Goal: Transaction & Acquisition: Purchase product/service

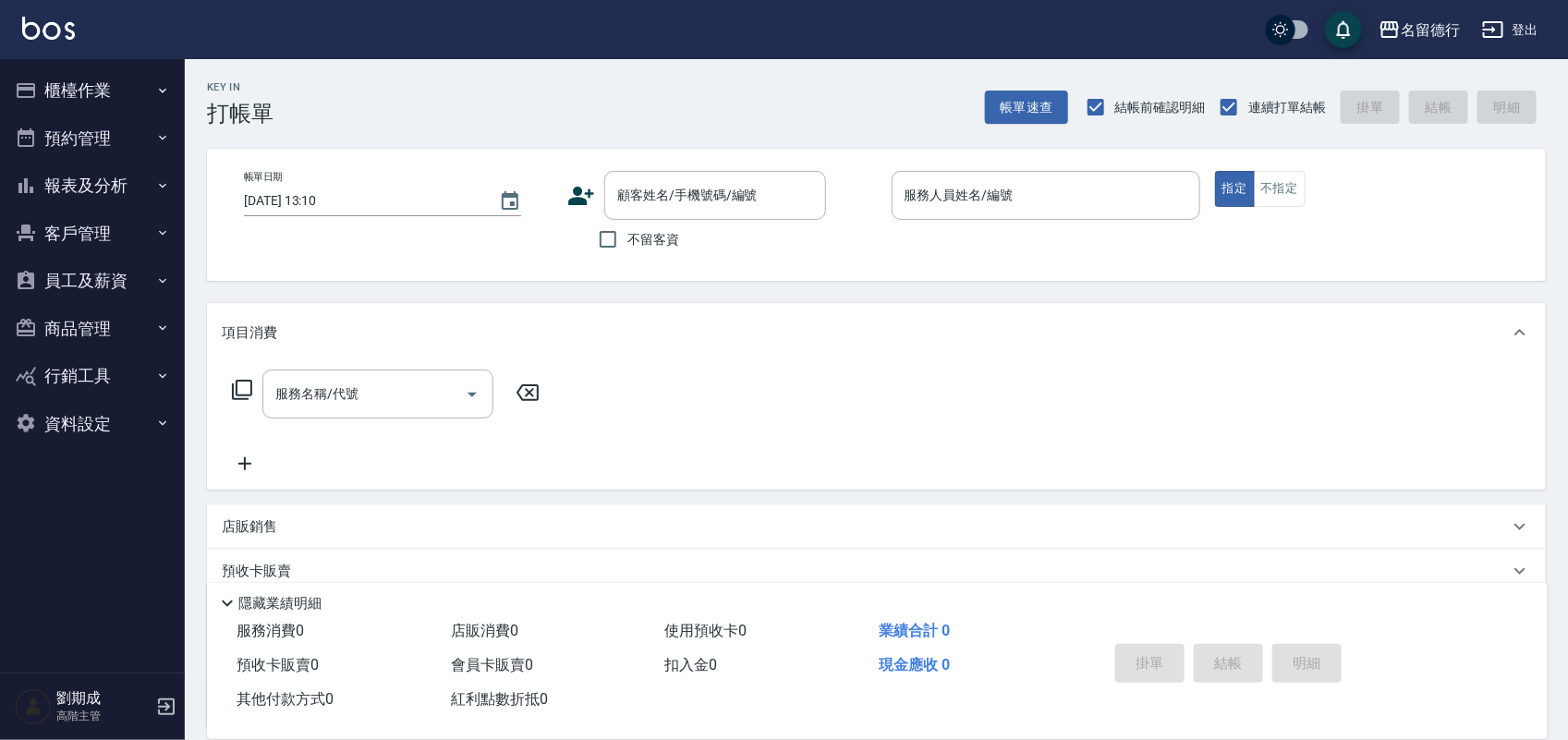
click at [638, 247] on span "不留客資" at bounding box center [653, 240] width 52 height 20
click at [628, 247] on input "不留客資" at bounding box center [607, 239] width 38 height 38
checkbox input "true"
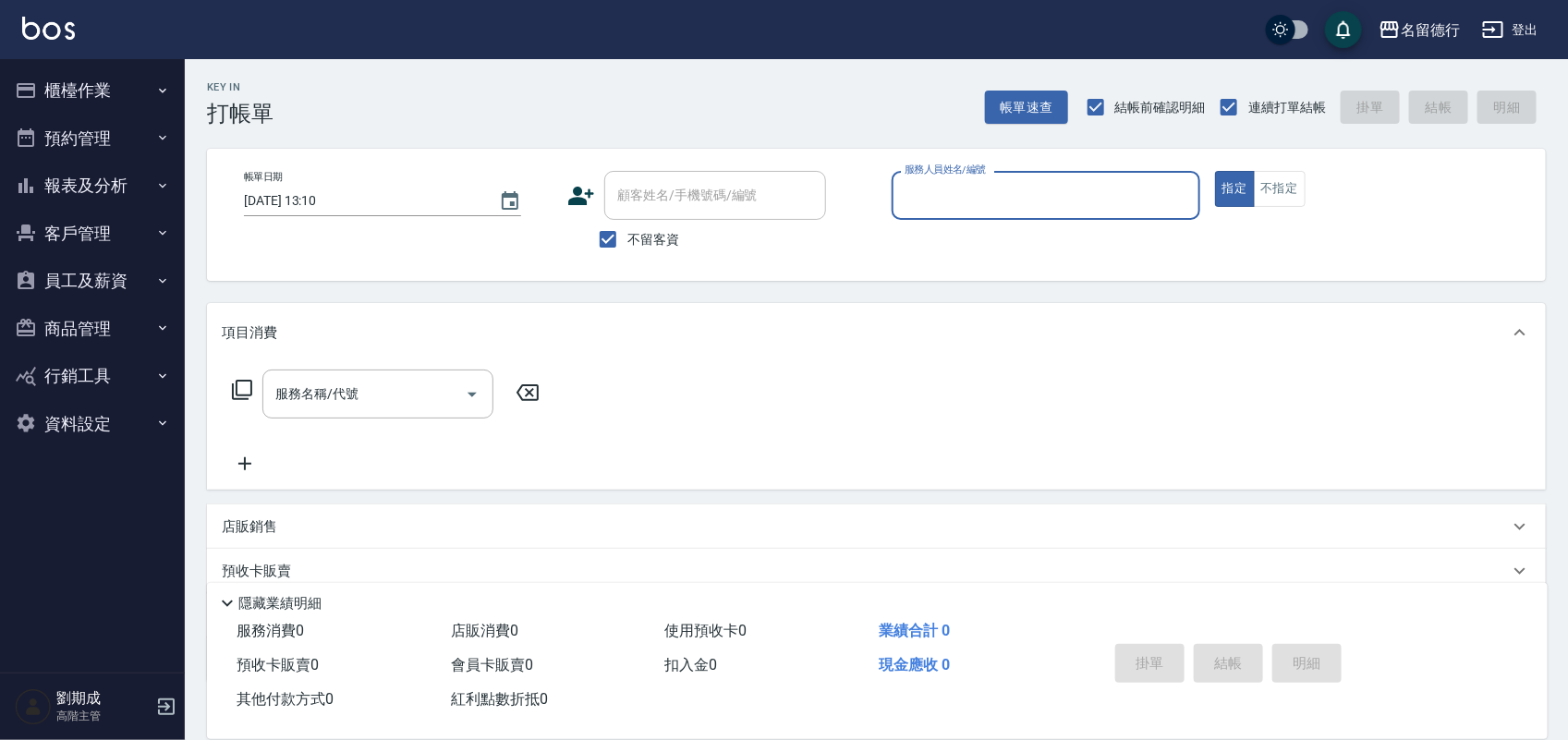
click at [90, 84] on button "櫃檯作業" at bounding box center [92, 91] width 170 height 48
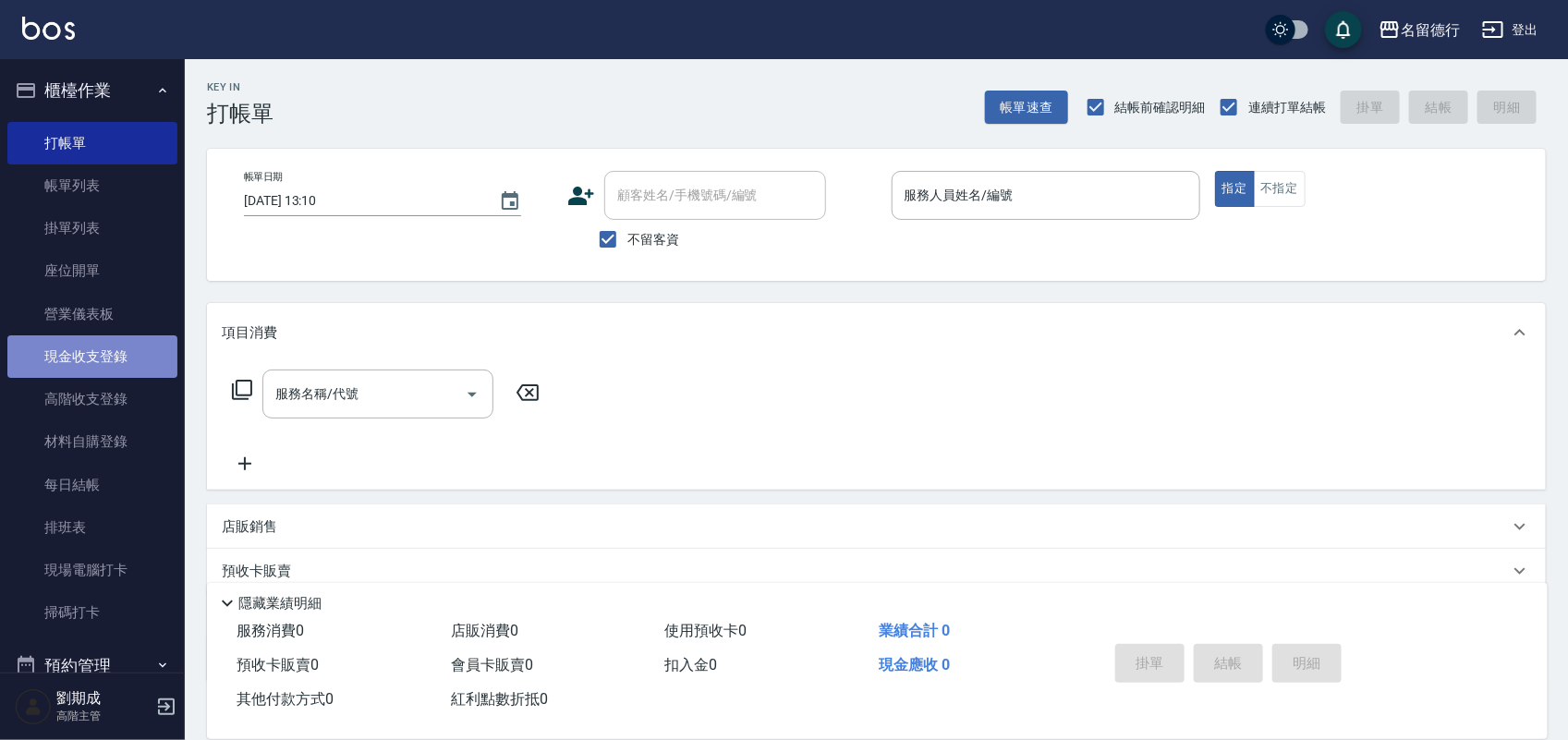
click at [98, 354] on link "現金收支登錄" at bounding box center [92, 356] width 170 height 42
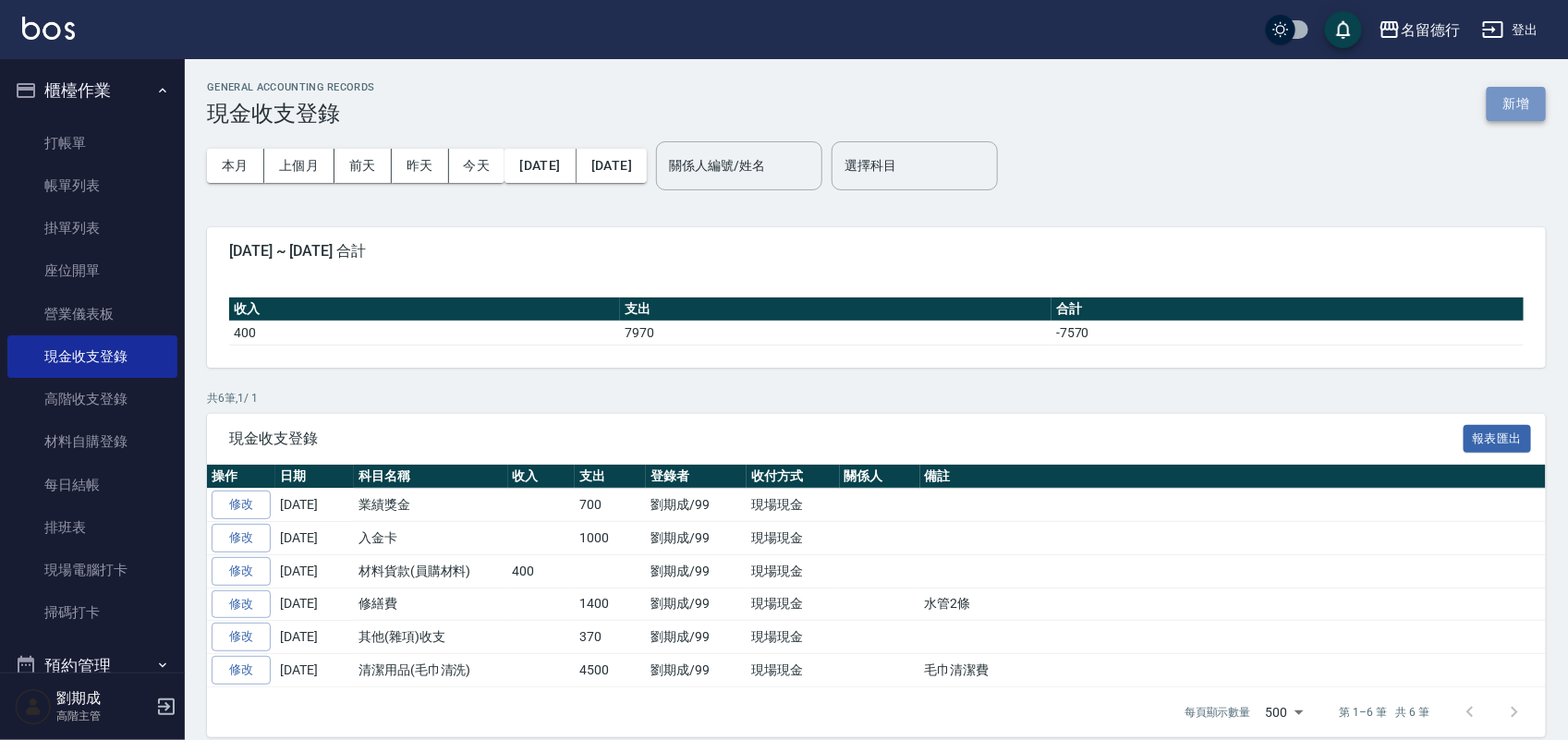
click at [1489, 106] on button "新增" at bounding box center [1516, 103] width 59 height 34
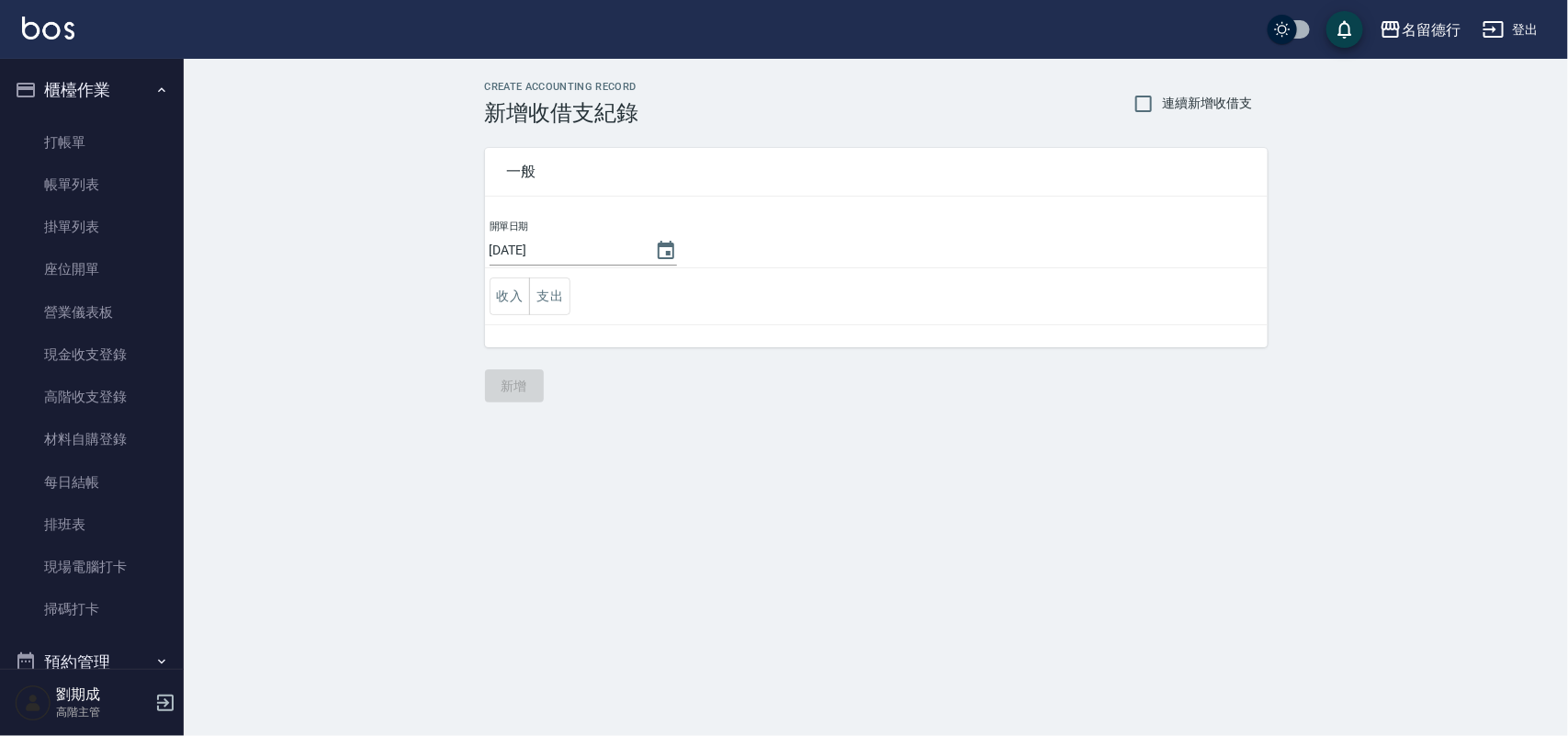
click at [566, 277] on td "收入 支出" at bounding box center [876, 297] width 783 height 57
click at [569, 287] on button "支出" at bounding box center [550, 297] width 41 height 38
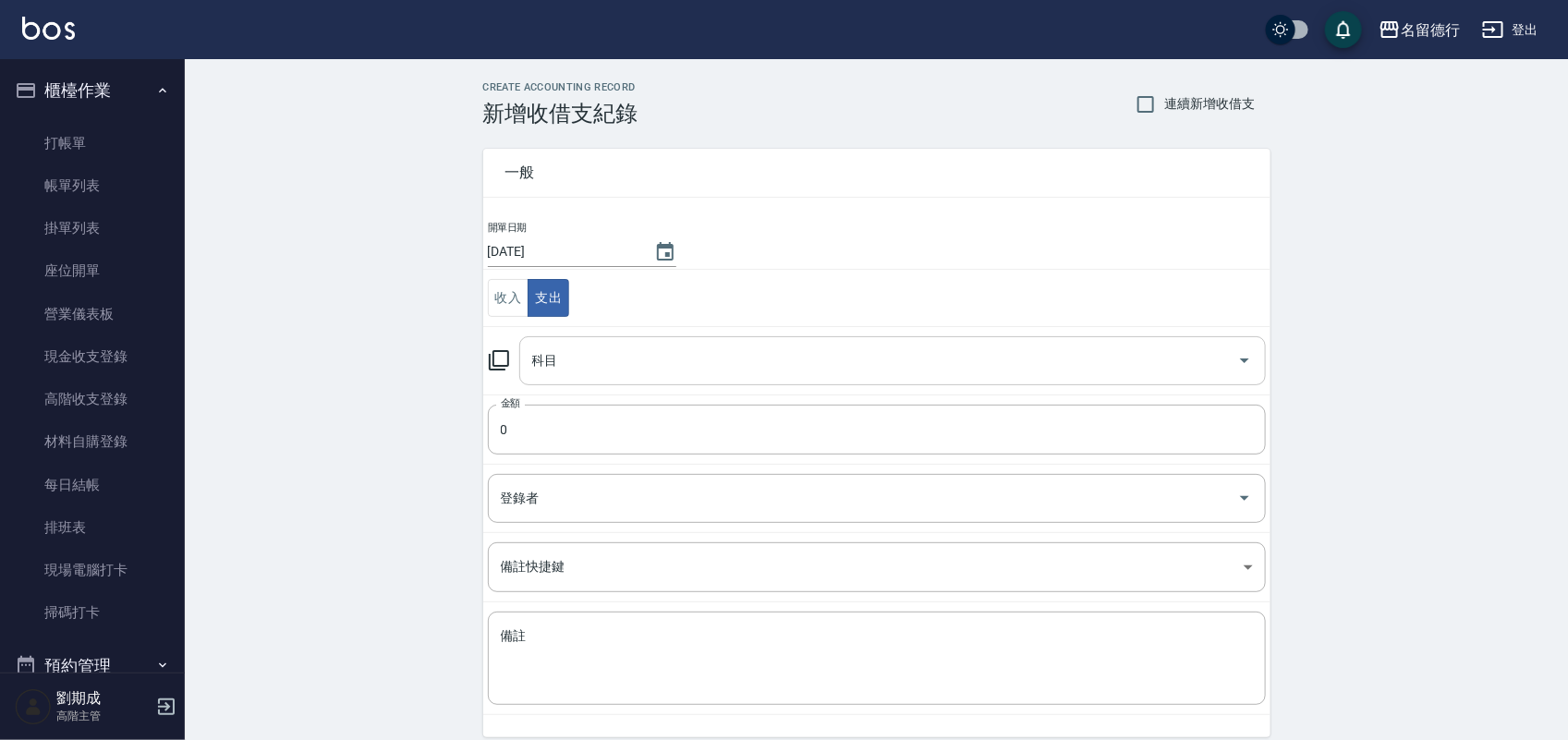
click at [575, 382] on div "科目" at bounding box center [892, 361] width 747 height 49
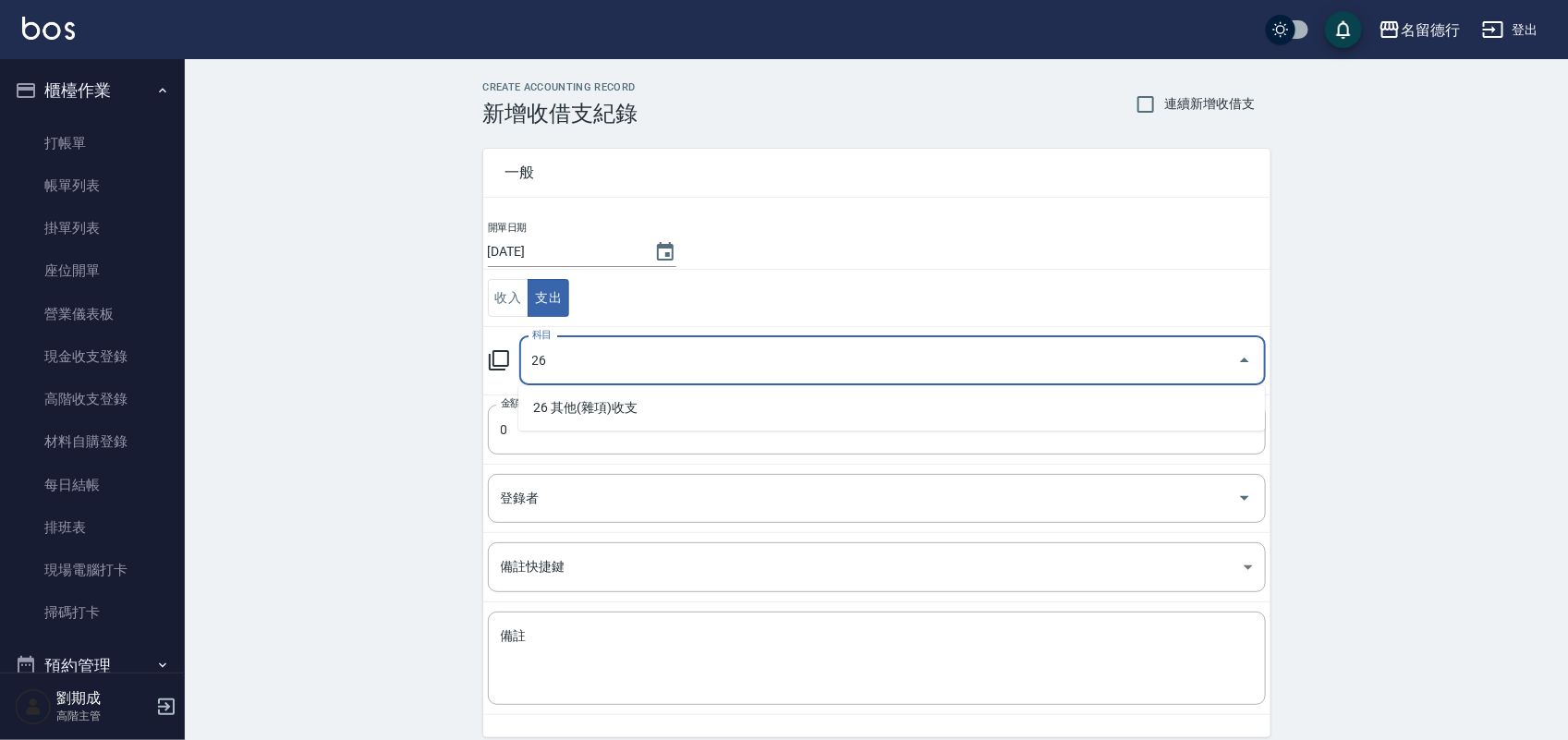
type input "26"
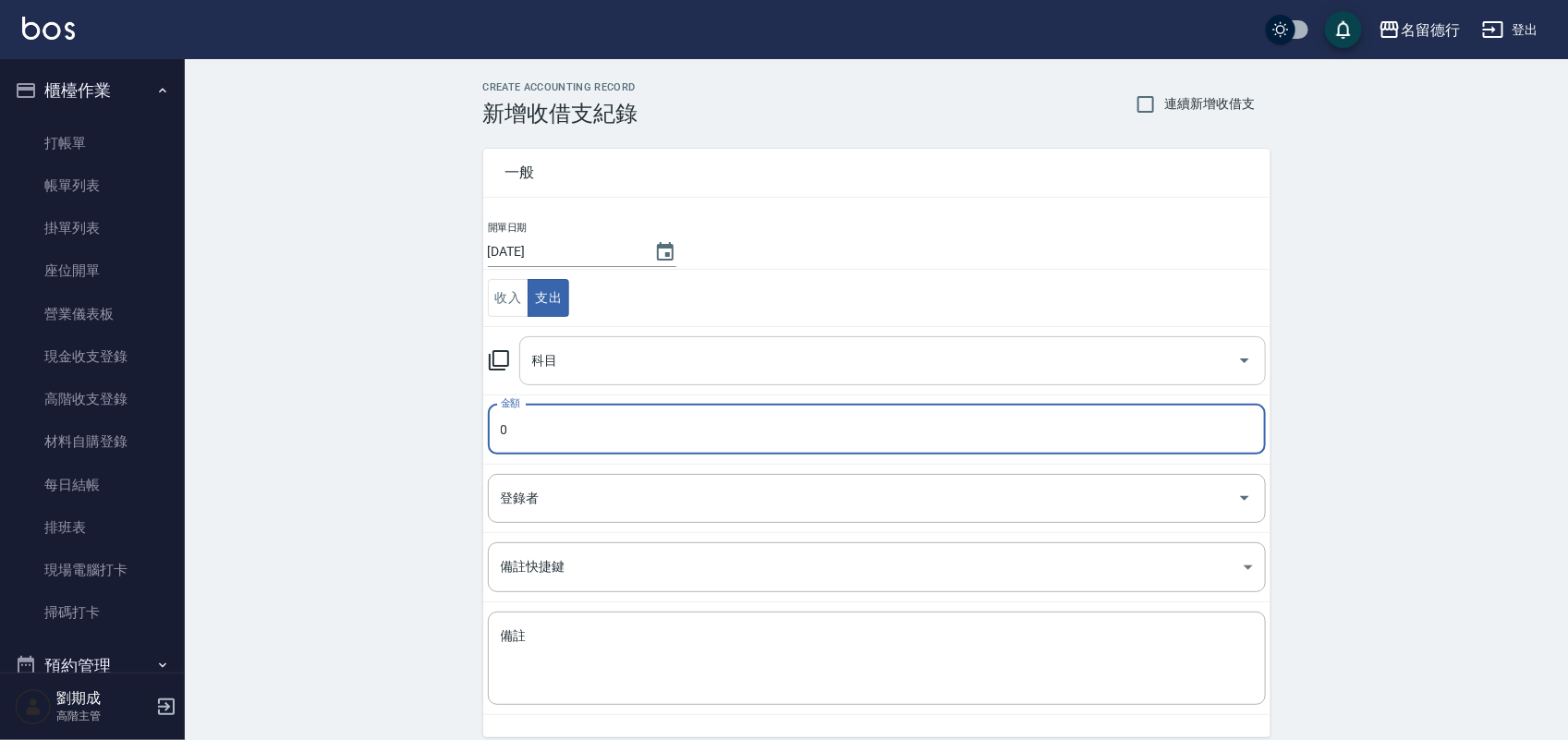
click at [649, 400] on body "名留德行 登出 櫃檯作業 打帳單 帳單列表 掛單列表 座位開單 營業儀表板 現金收支登錄 高階收支登錄 材料自購登錄 每日結帳 排班表 現場電腦打卡 掃碼打卡…" at bounding box center [784, 407] width 1568 height 816
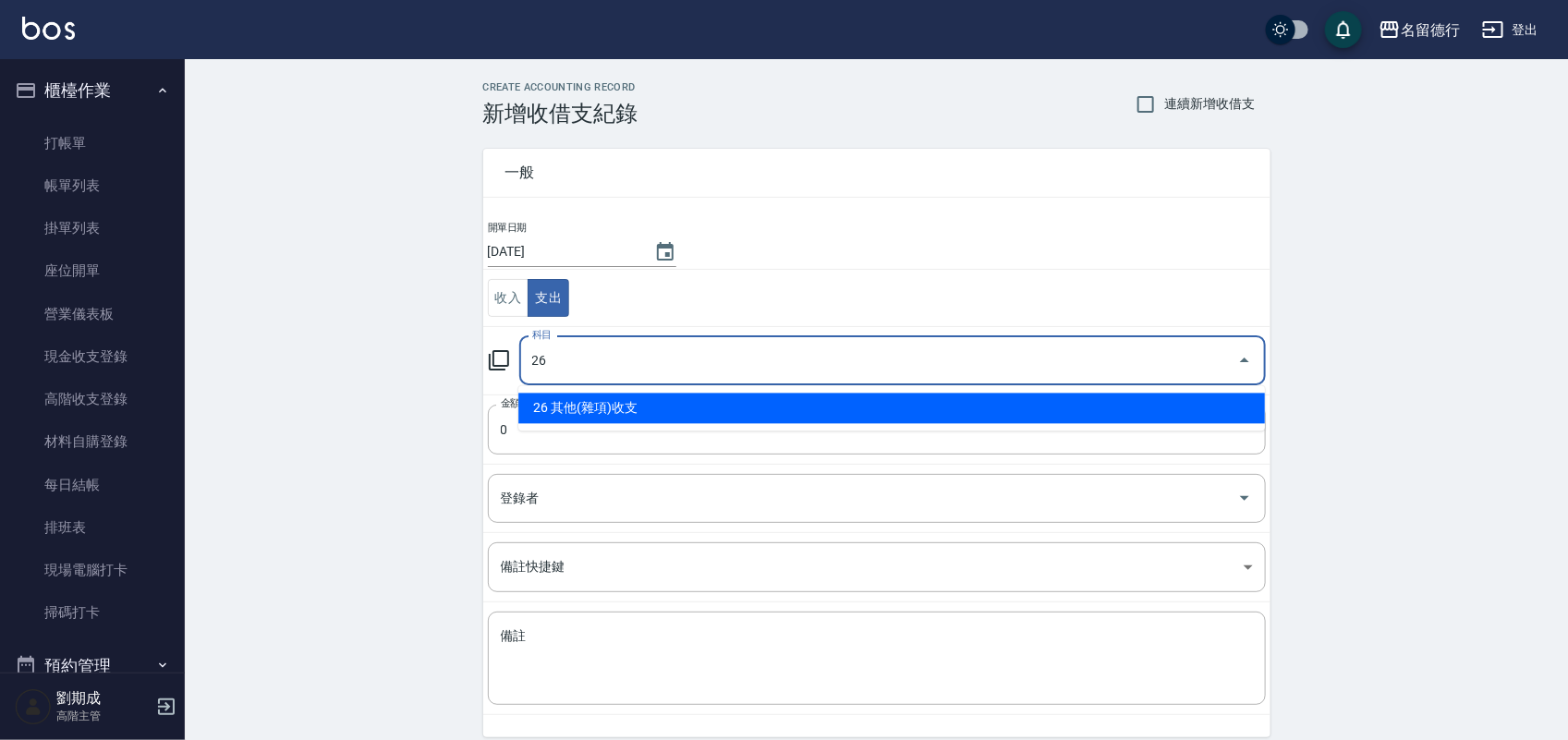
type input "26 其他(雜項)收支"
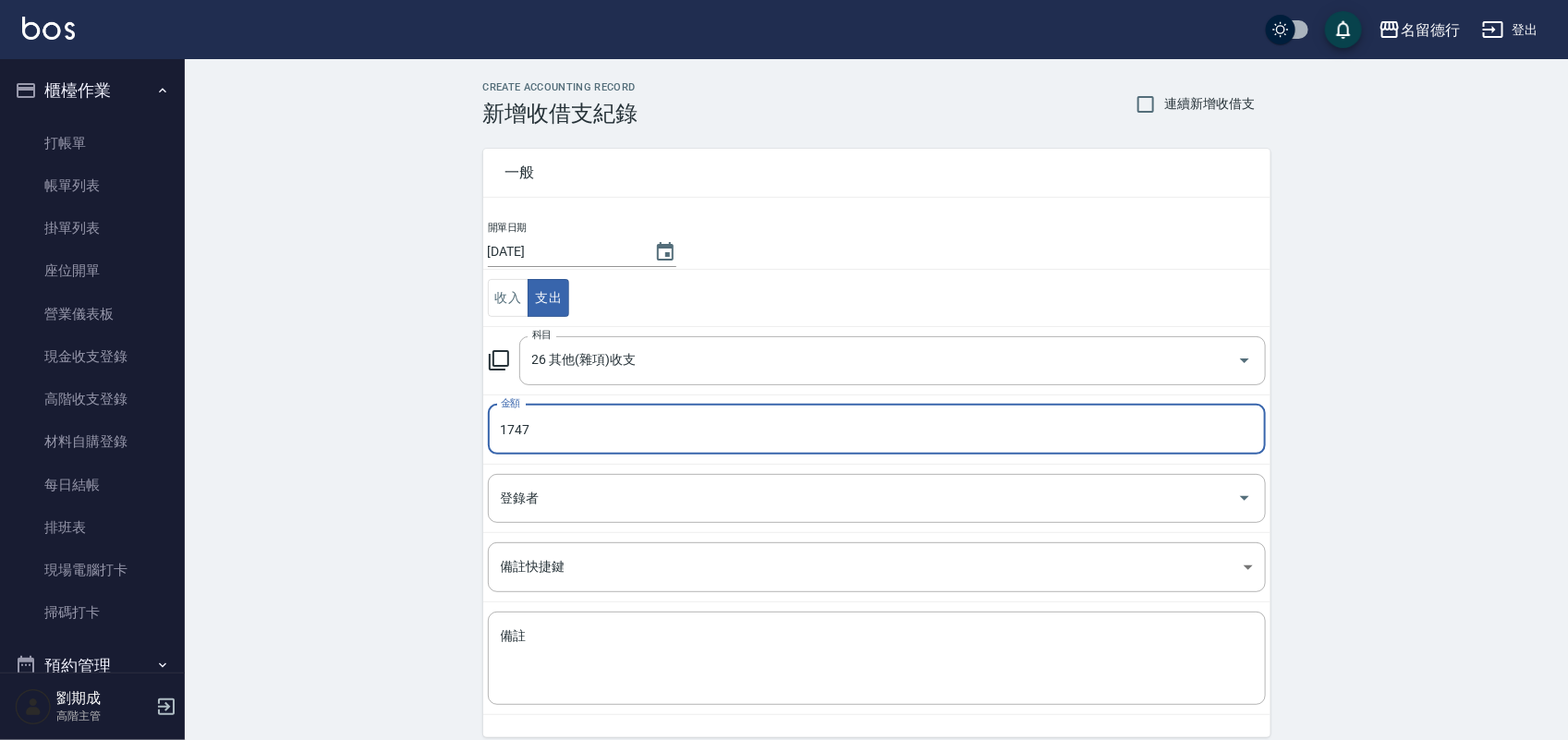
type input "1747"
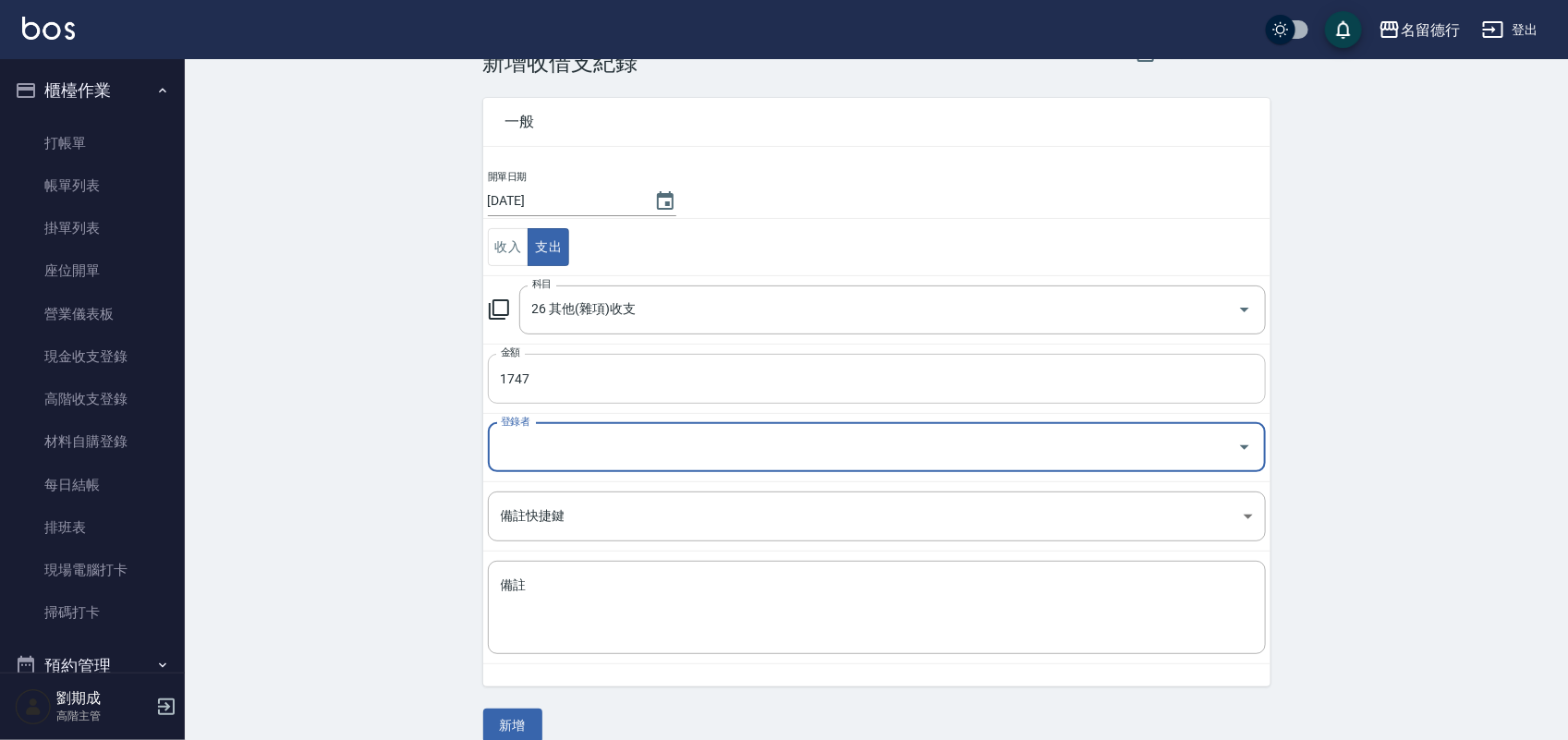
scroll to position [77, 0]
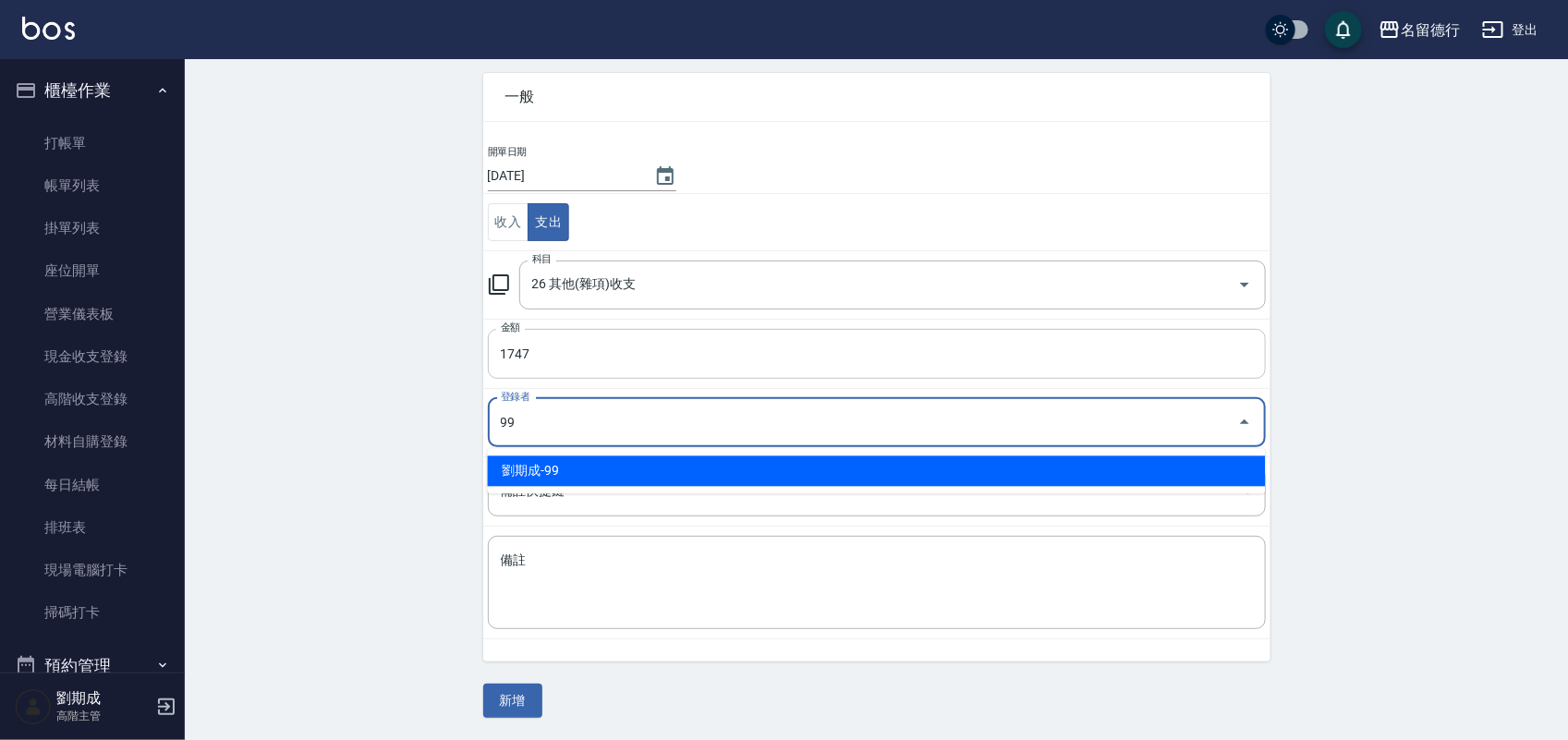
type input "劉期成-99"
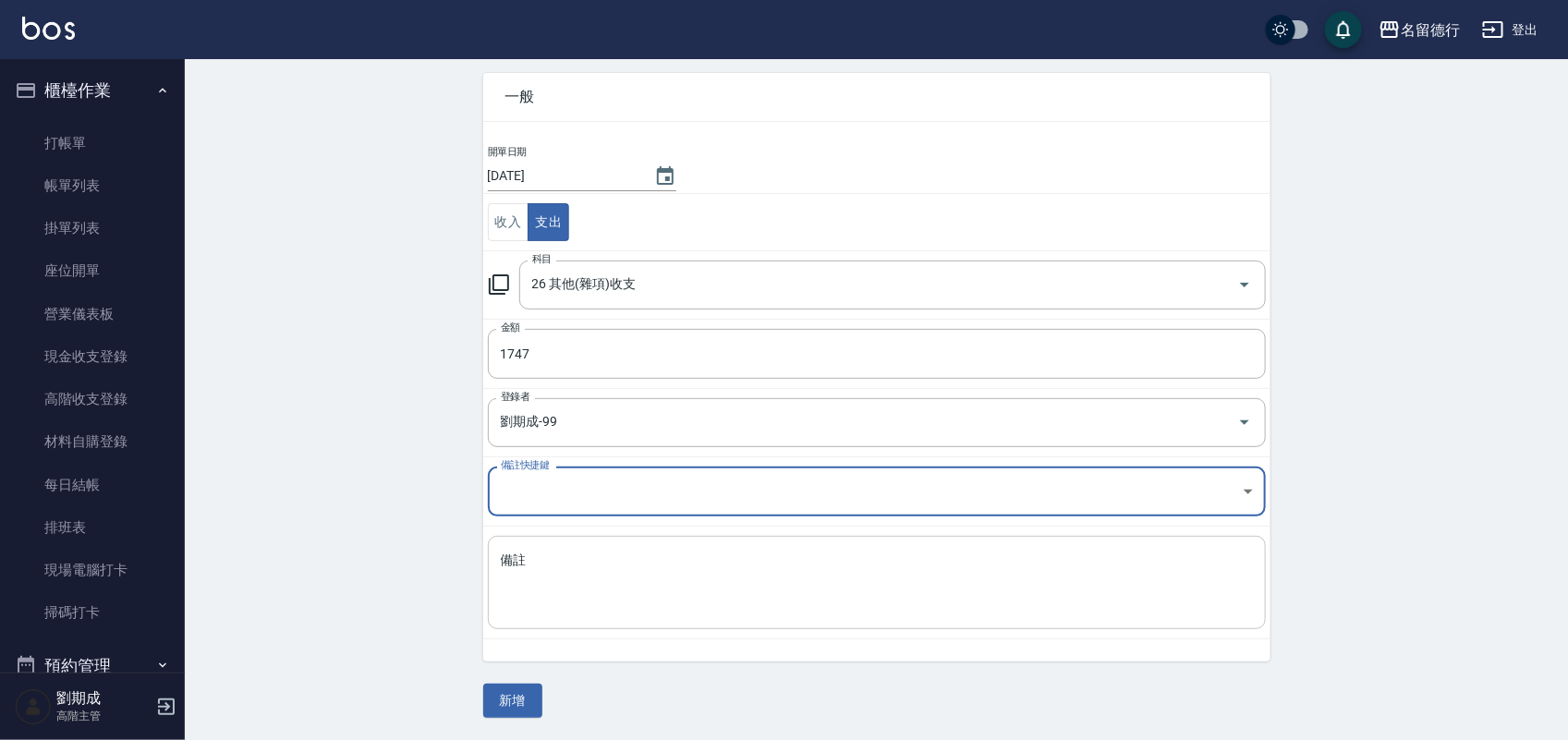
click at [694, 575] on textarea "備註" at bounding box center [876, 584] width 752 height 63
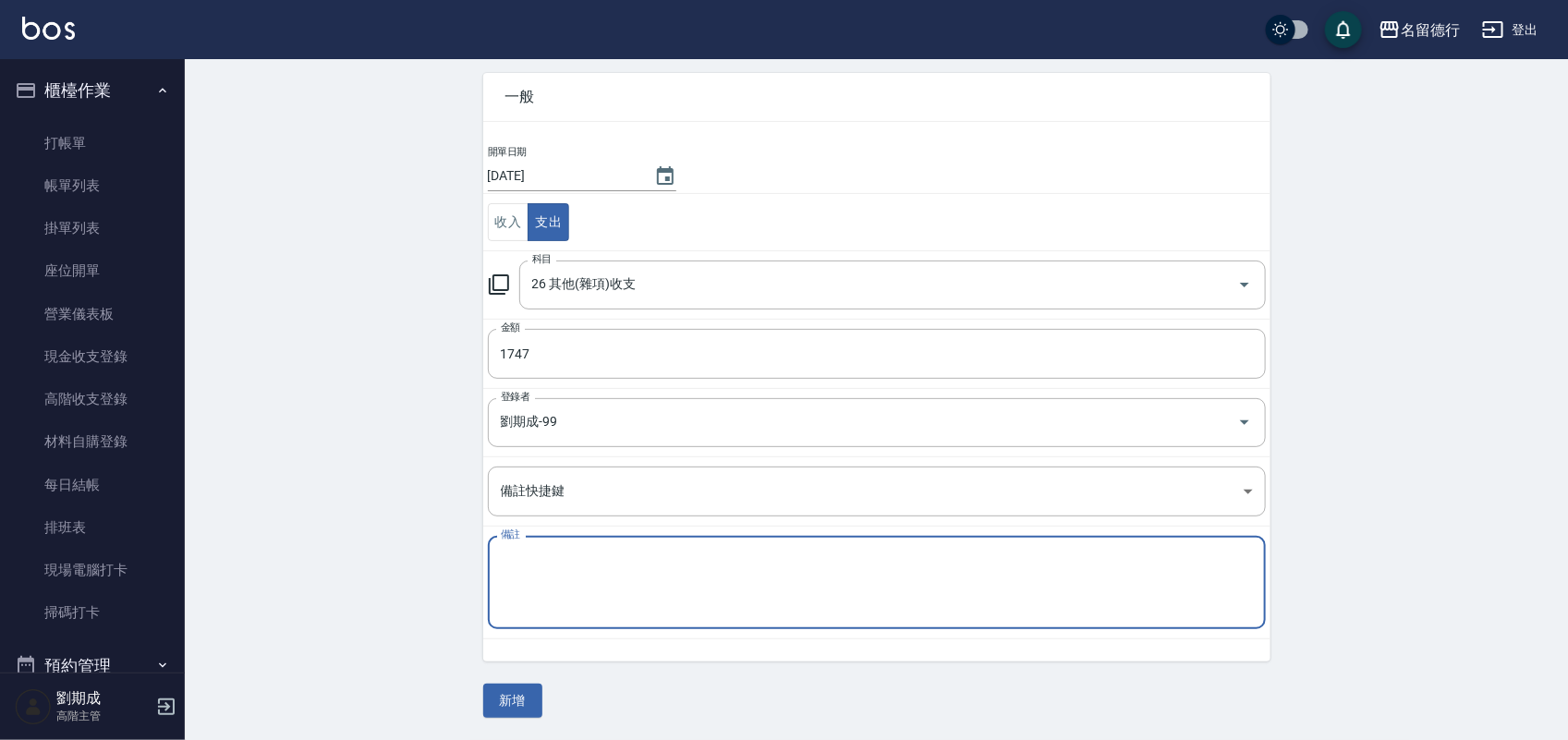
paste textarea "拜拜"
type textarea "拜拜"
click at [515, 707] on button "新增" at bounding box center [513, 701] width 59 height 34
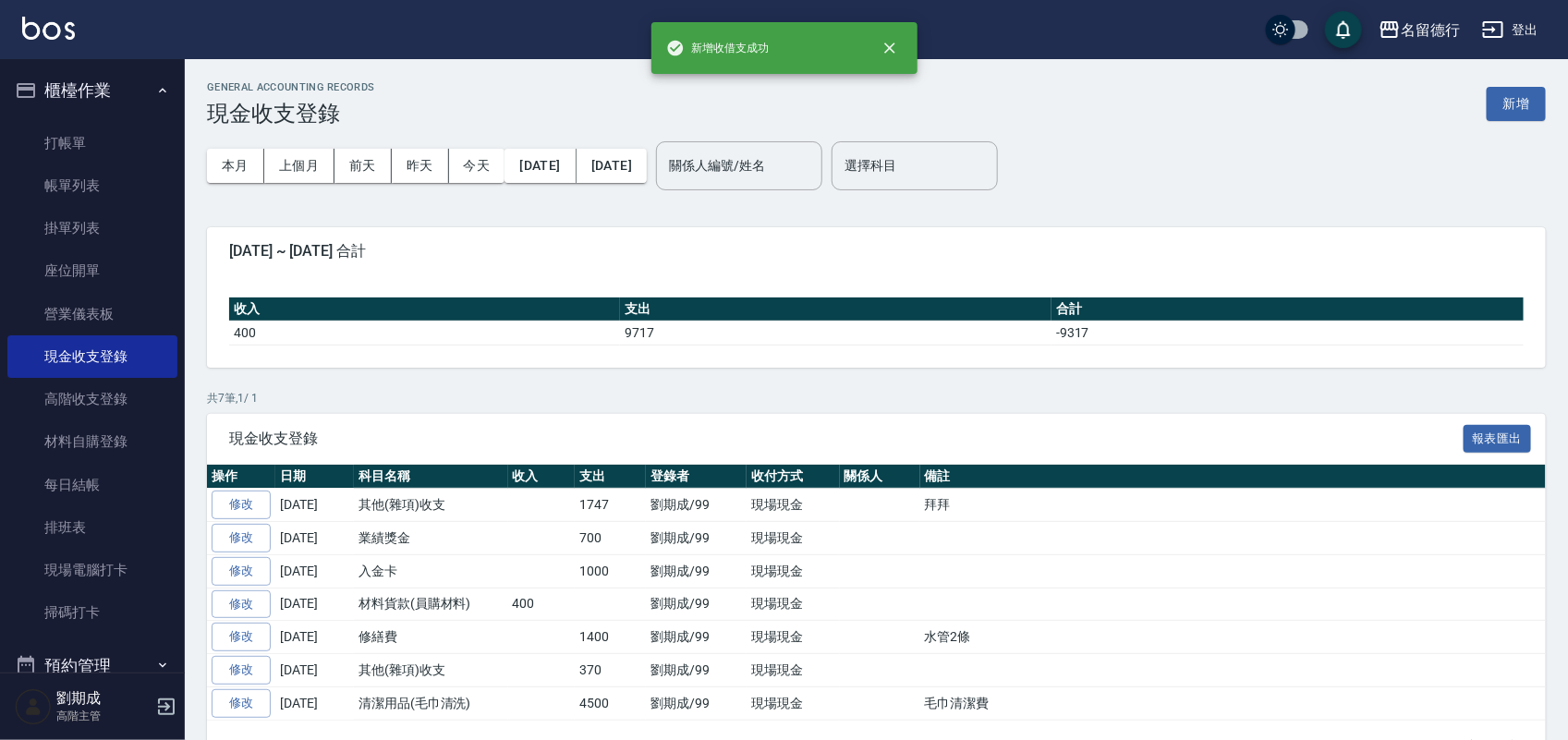
click at [1512, 28] on button "登出" at bounding box center [1510, 30] width 71 height 34
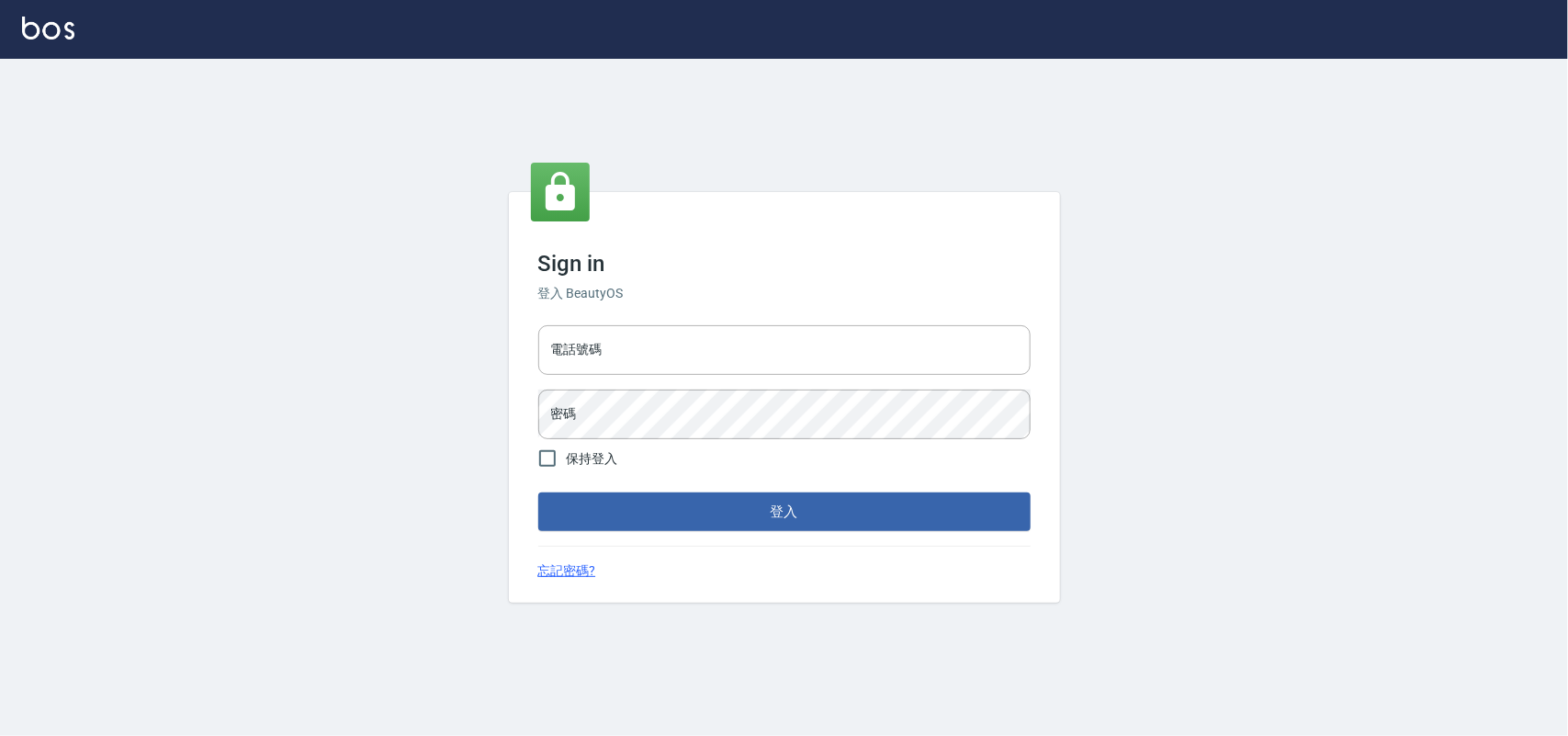
type input "28261007"
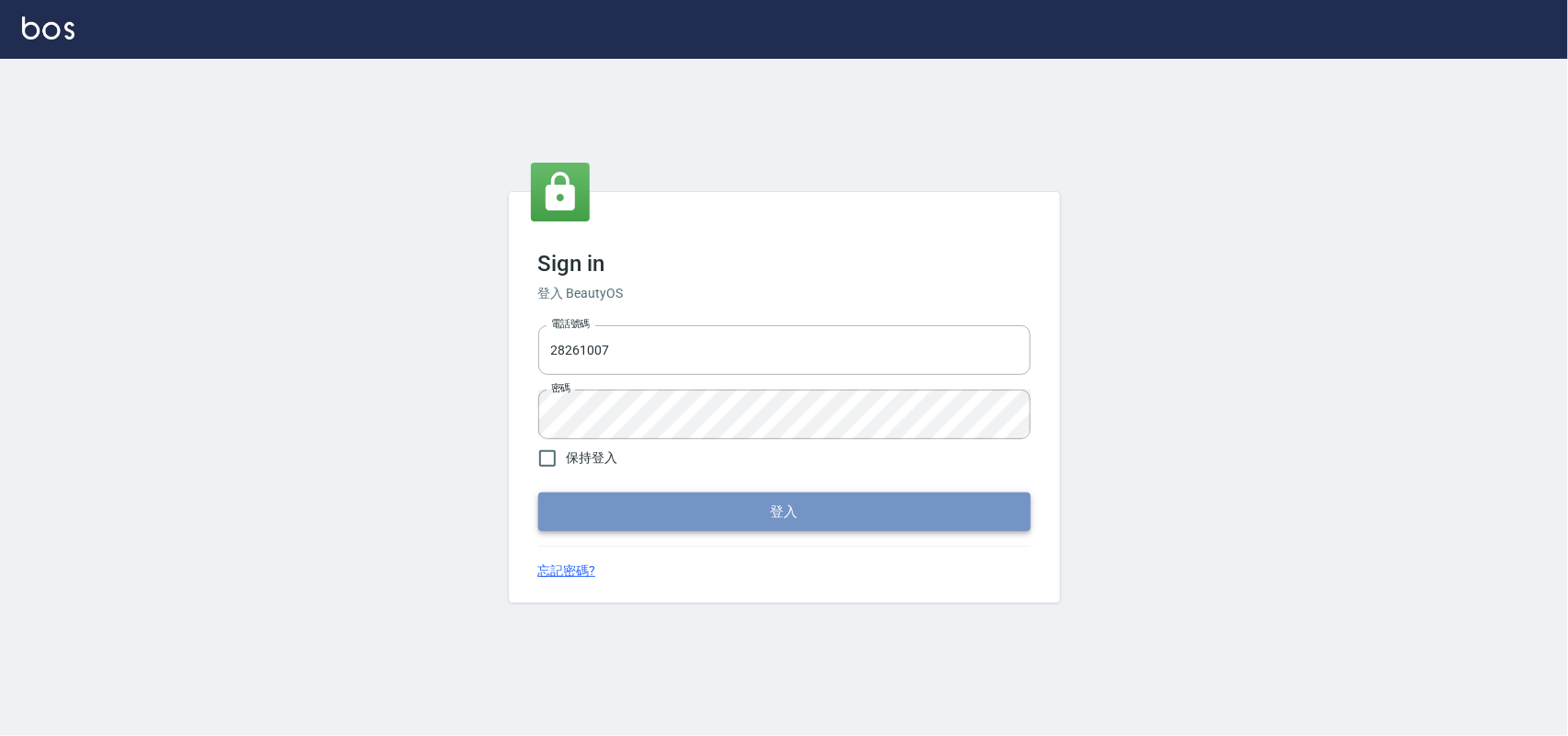
click at [820, 526] on button "登入" at bounding box center [784, 511] width 492 height 38
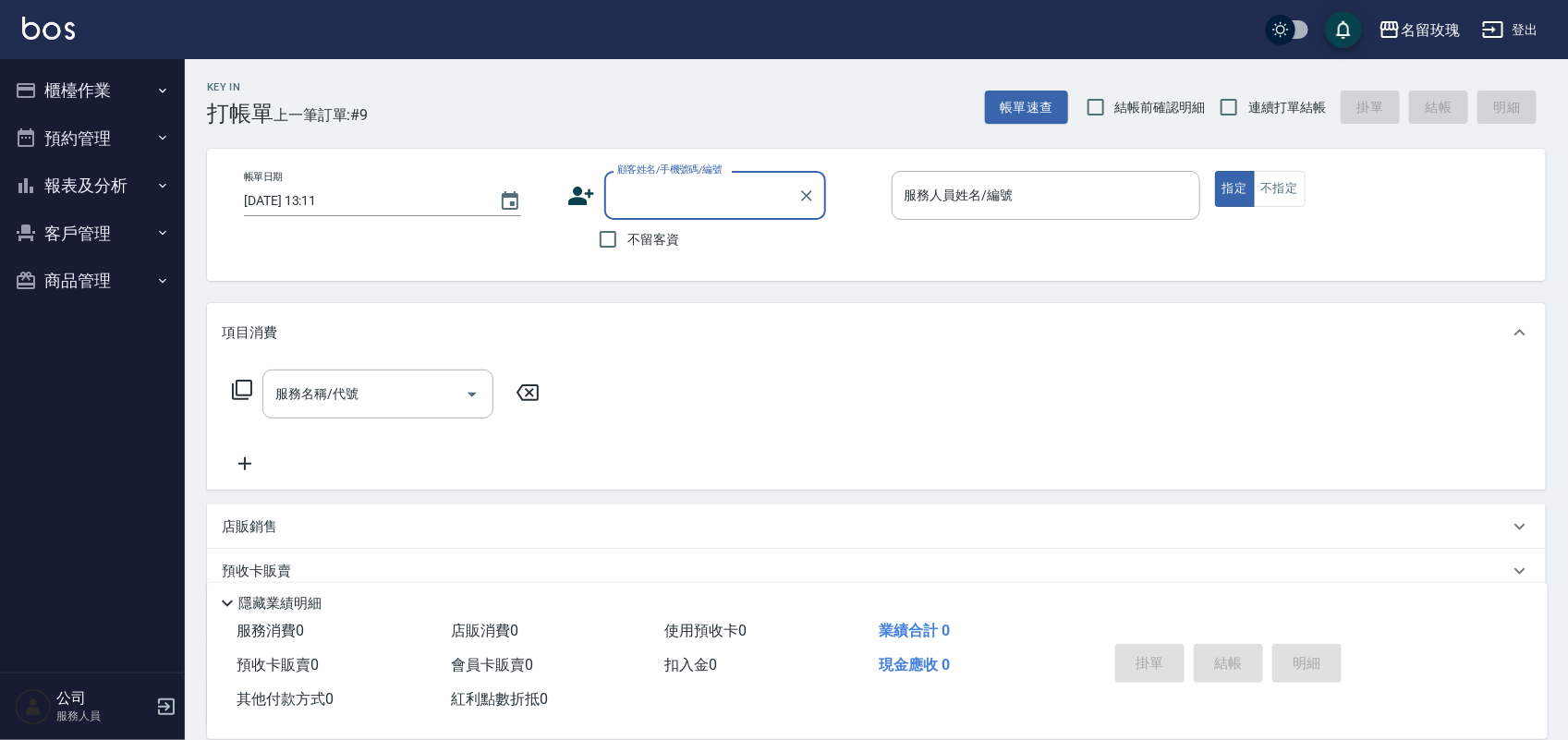
click at [1137, 116] on label "結帳前確認明細" at bounding box center [1140, 106] width 129 height 38
click at [1262, 98] on span "連續打單結帳" at bounding box center [1287, 108] width 78 height 20
click at [1248, 97] on input "連續打單結帳" at bounding box center [1228, 106] width 38 height 38
checkbox input "true"
click at [1129, 104] on span "結帳前確認明細" at bounding box center [1161, 108] width 90 height 20
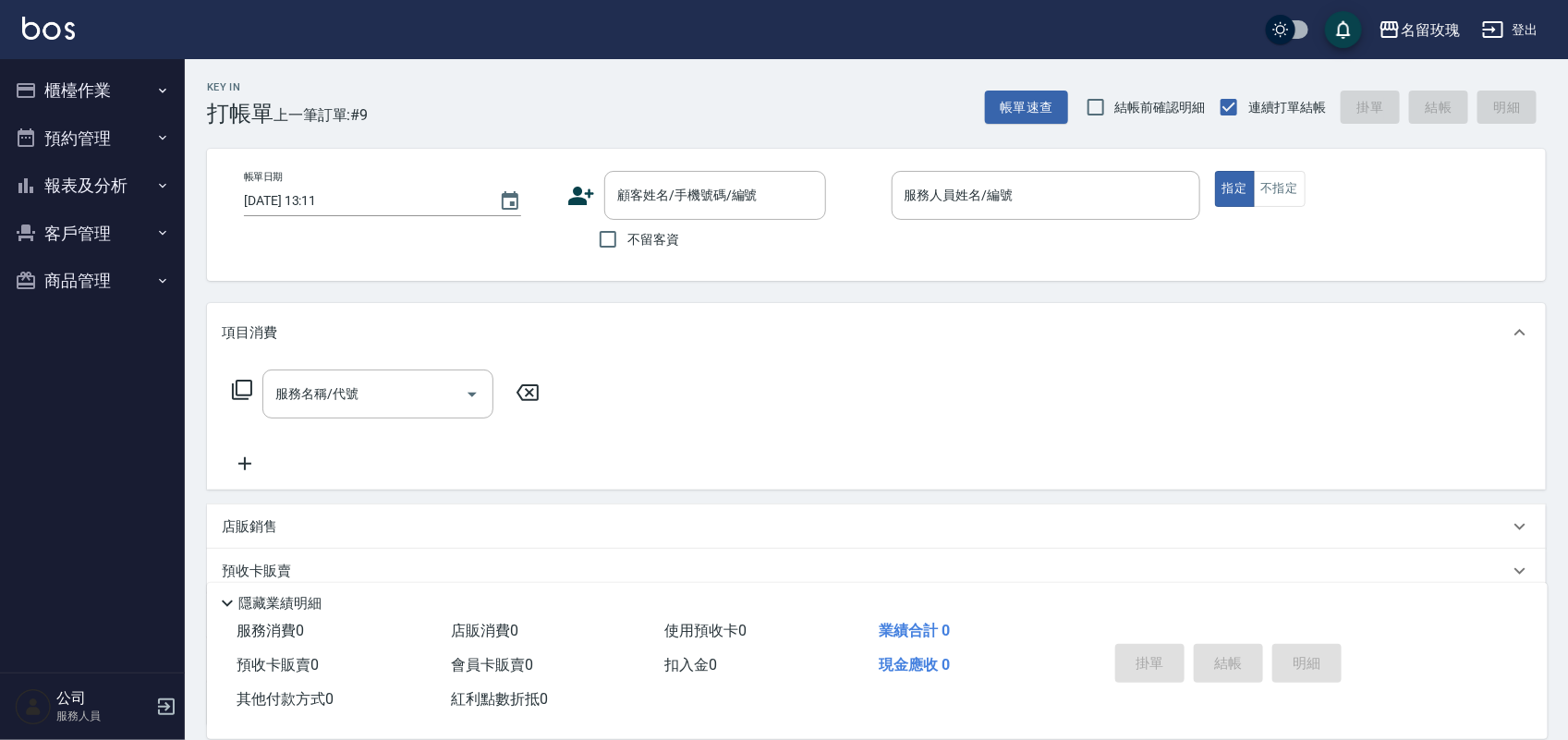
click at [1116, 104] on input "結帳前確認明細" at bounding box center [1095, 106] width 38 height 38
checkbox input "true"
click at [661, 237] on span "不留客資" at bounding box center [653, 240] width 52 height 20
click at [628, 237] on input "不留客資" at bounding box center [607, 239] width 38 height 38
checkbox input "true"
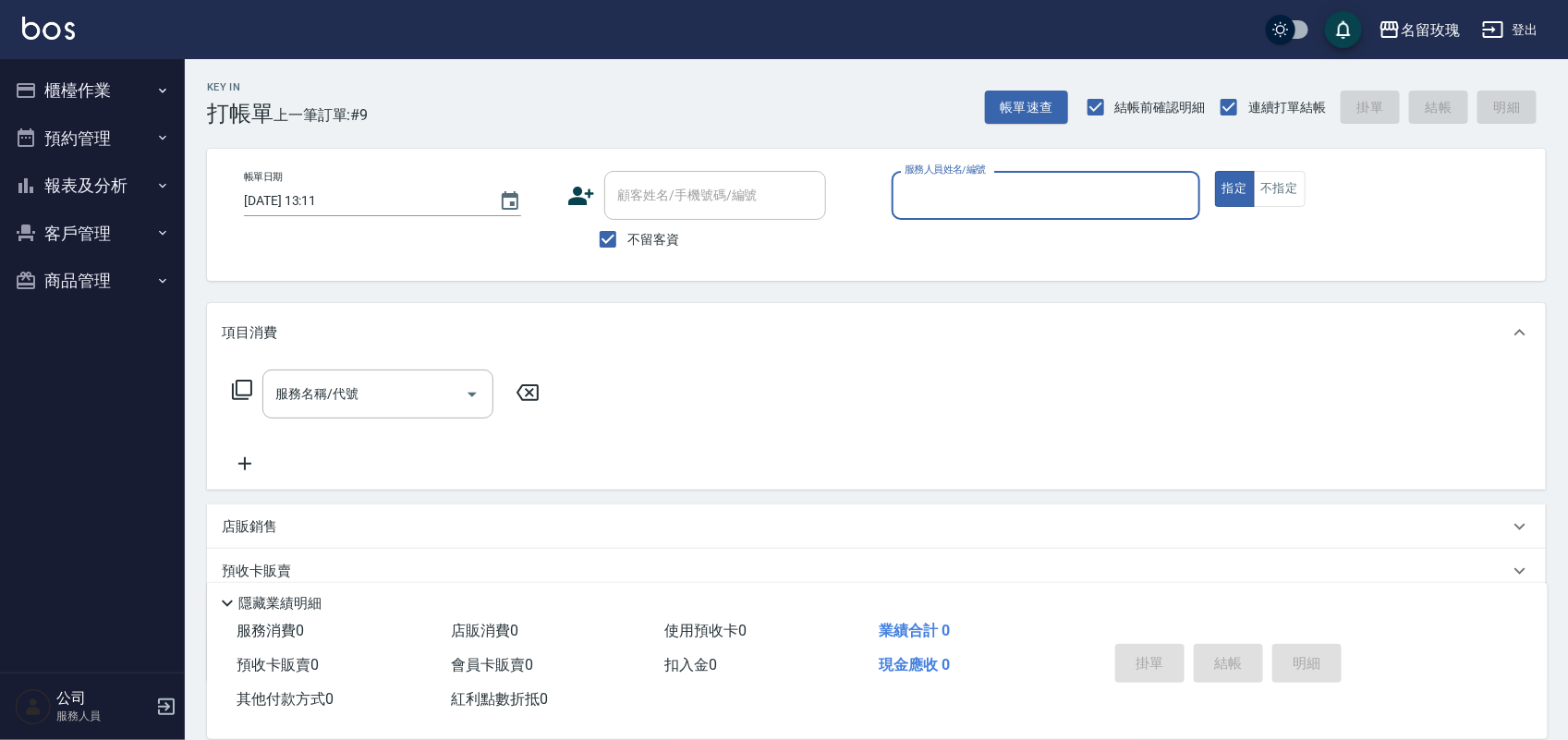
click at [70, 90] on button "櫃檯作業" at bounding box center [92, 91] width 170 height 48
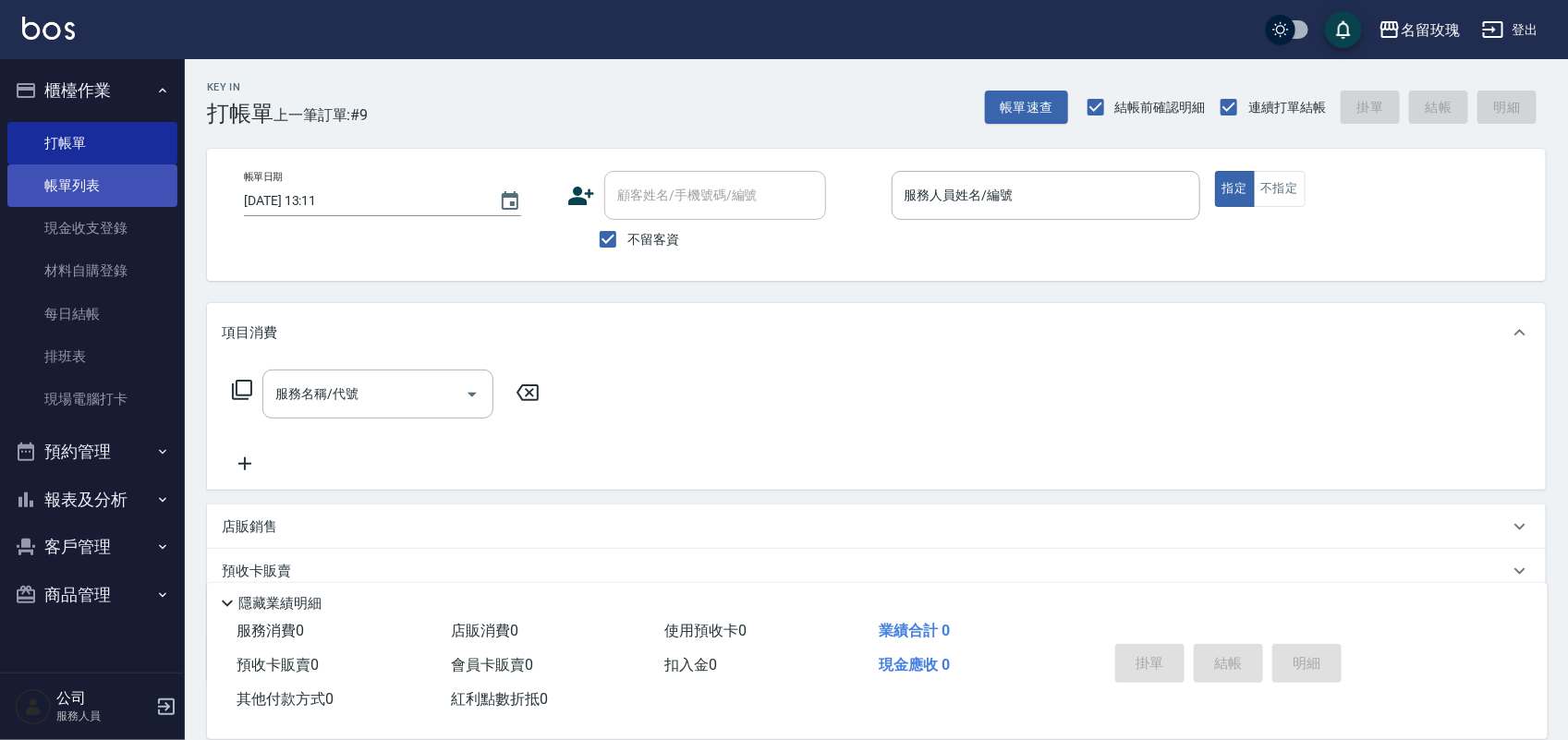
click at [81, 182] on link "帳單列表" at bounding box center [92, 185] width 170 height 42
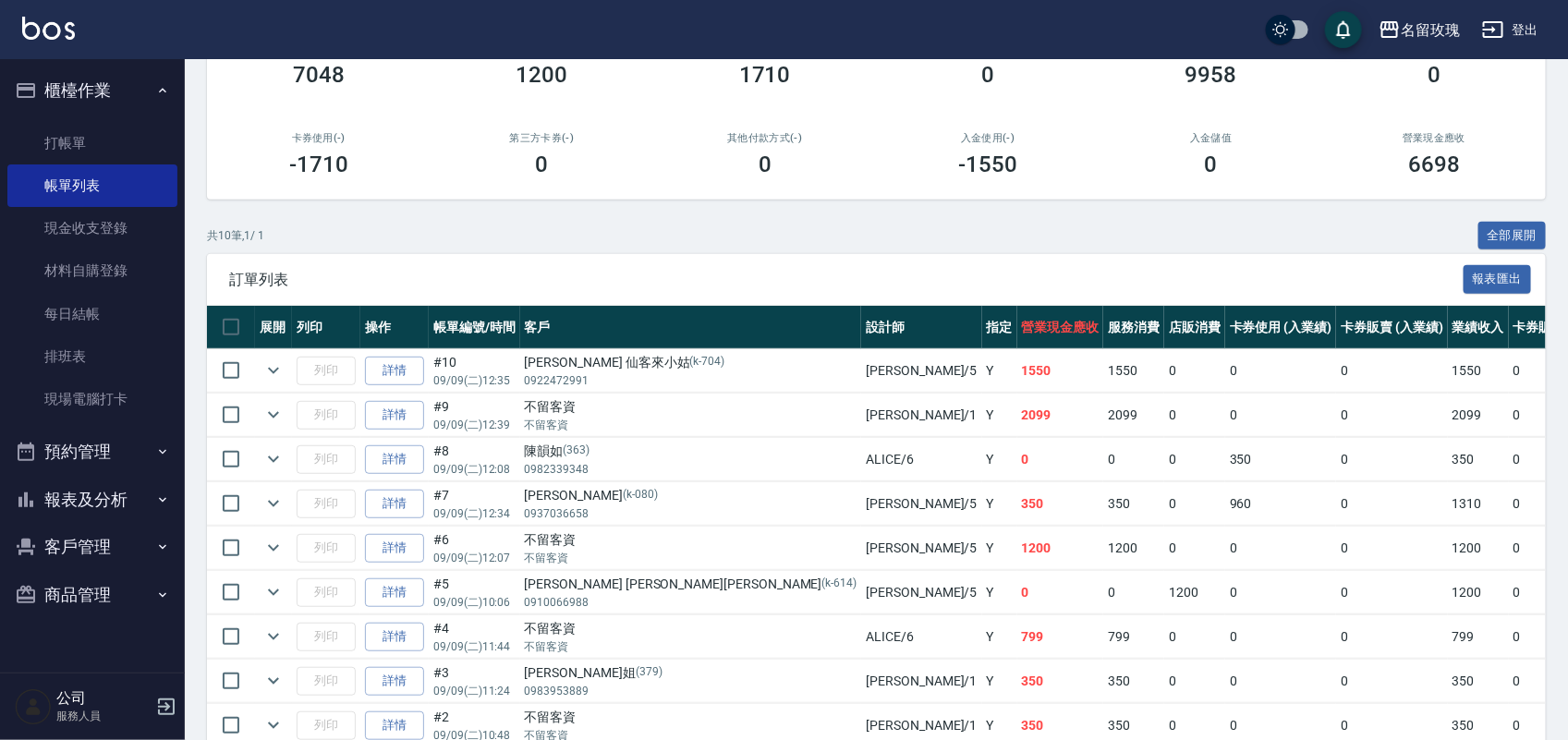
scroll to position [346, 0]
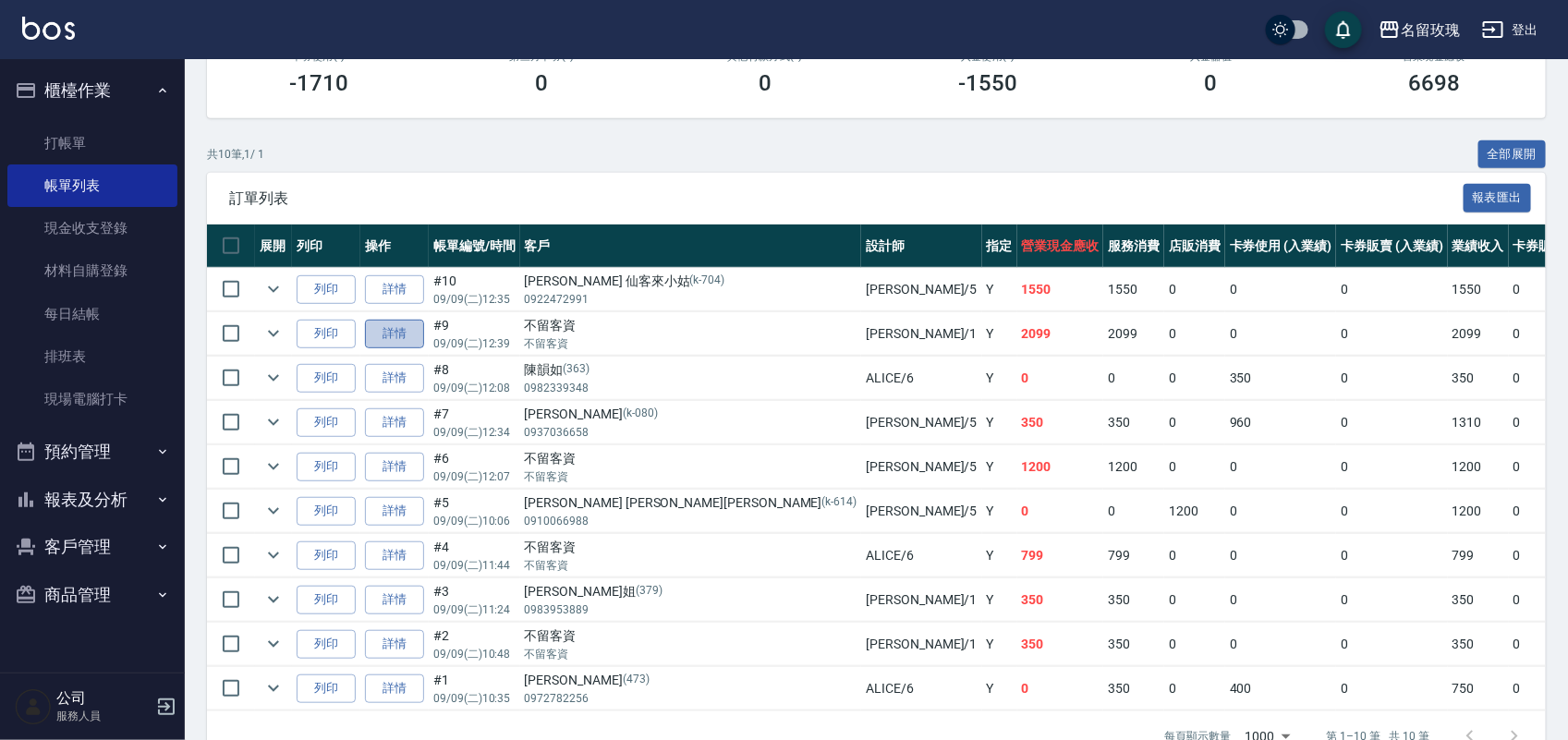
click at [372, 328] on link "詳情" at bounding box center [394, 334] width 59 height 29
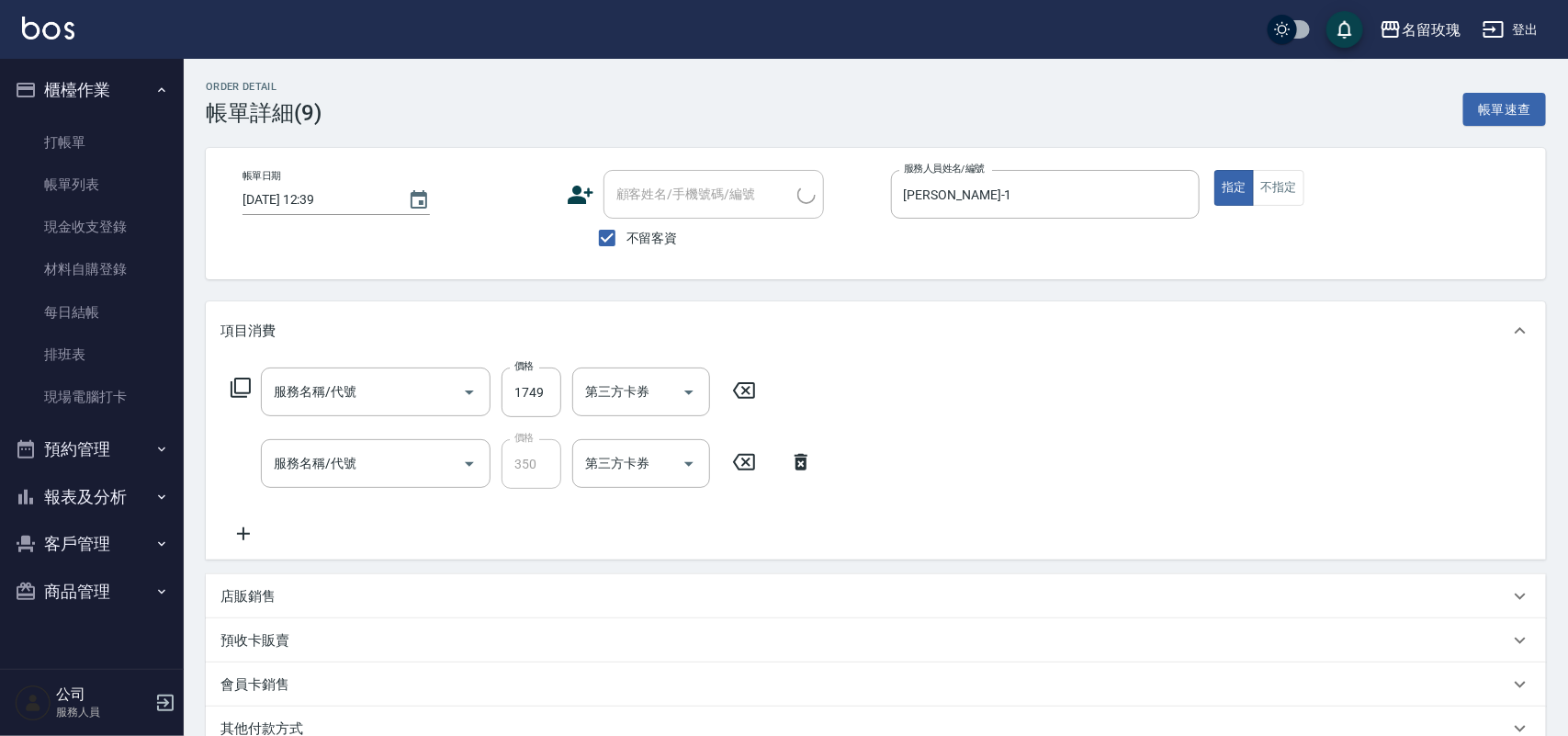
type input "2025/09/09 12:39"
checkbox input "true"
type input "JOYCE-1"
type input "染髮(502)"
type input "洗髮精油(206)"
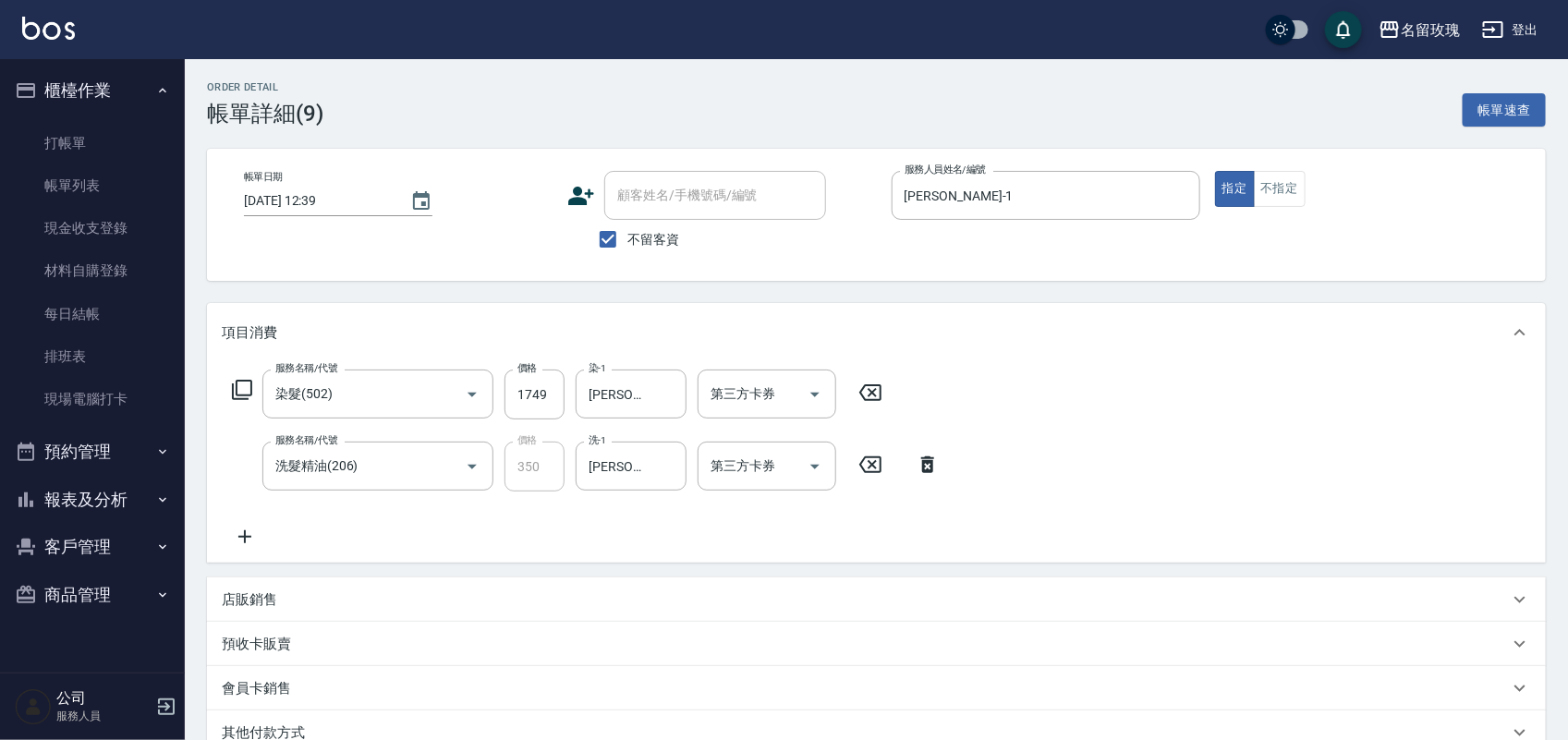
scroll to position [257, 0]
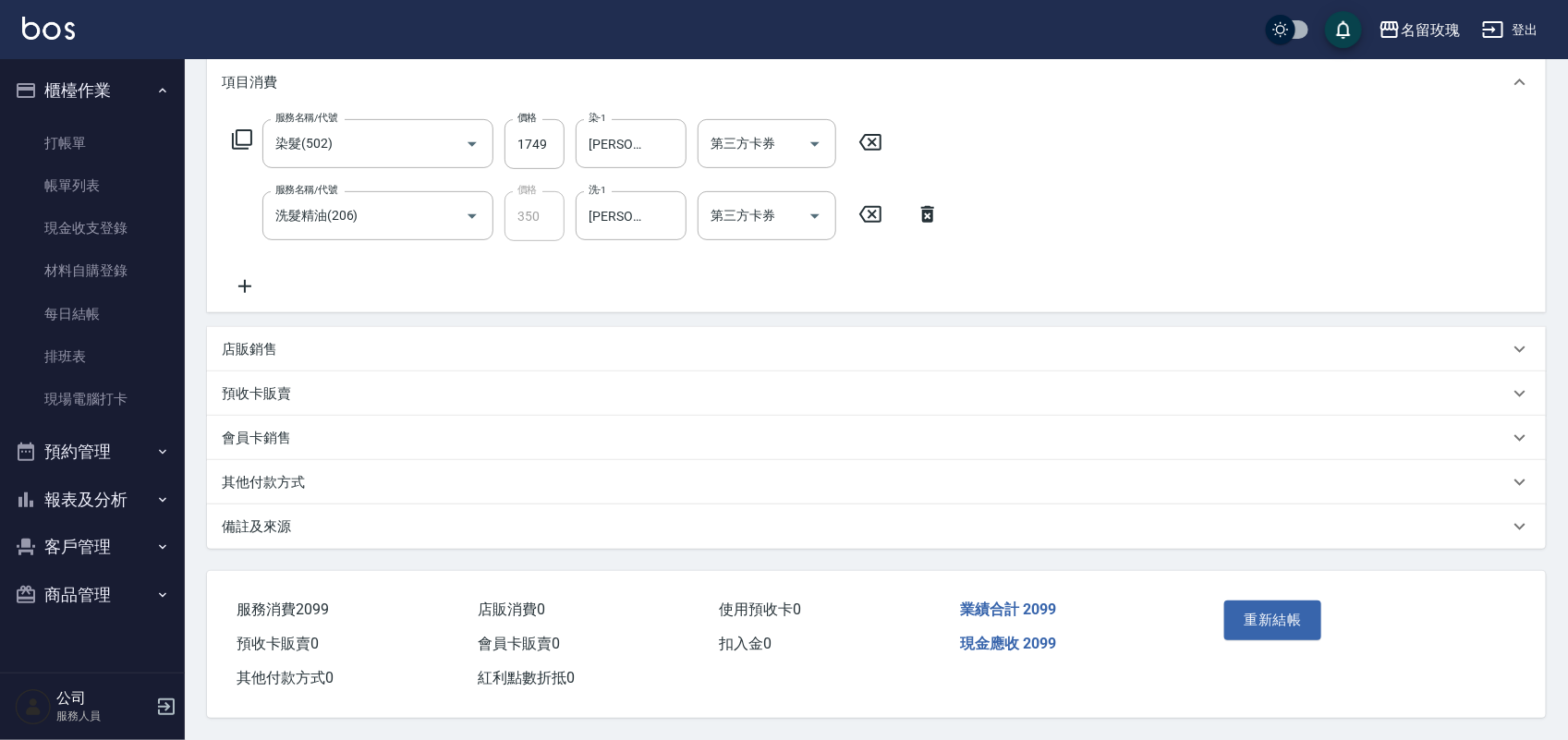
click at [292, 473] on p "其他付款方式" at bounding box center [263, 483] width 84 height 20
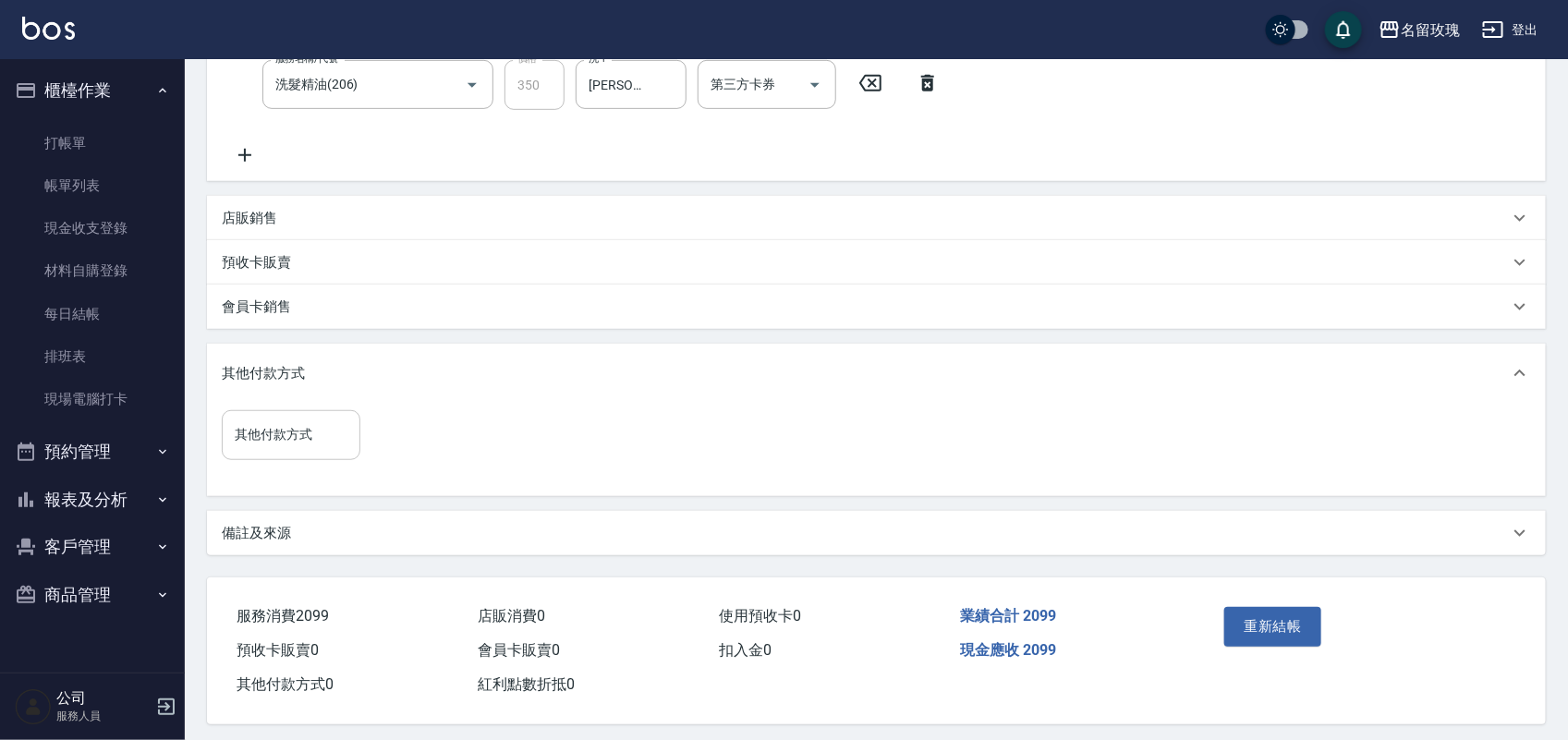
scroll to position [389, 0]
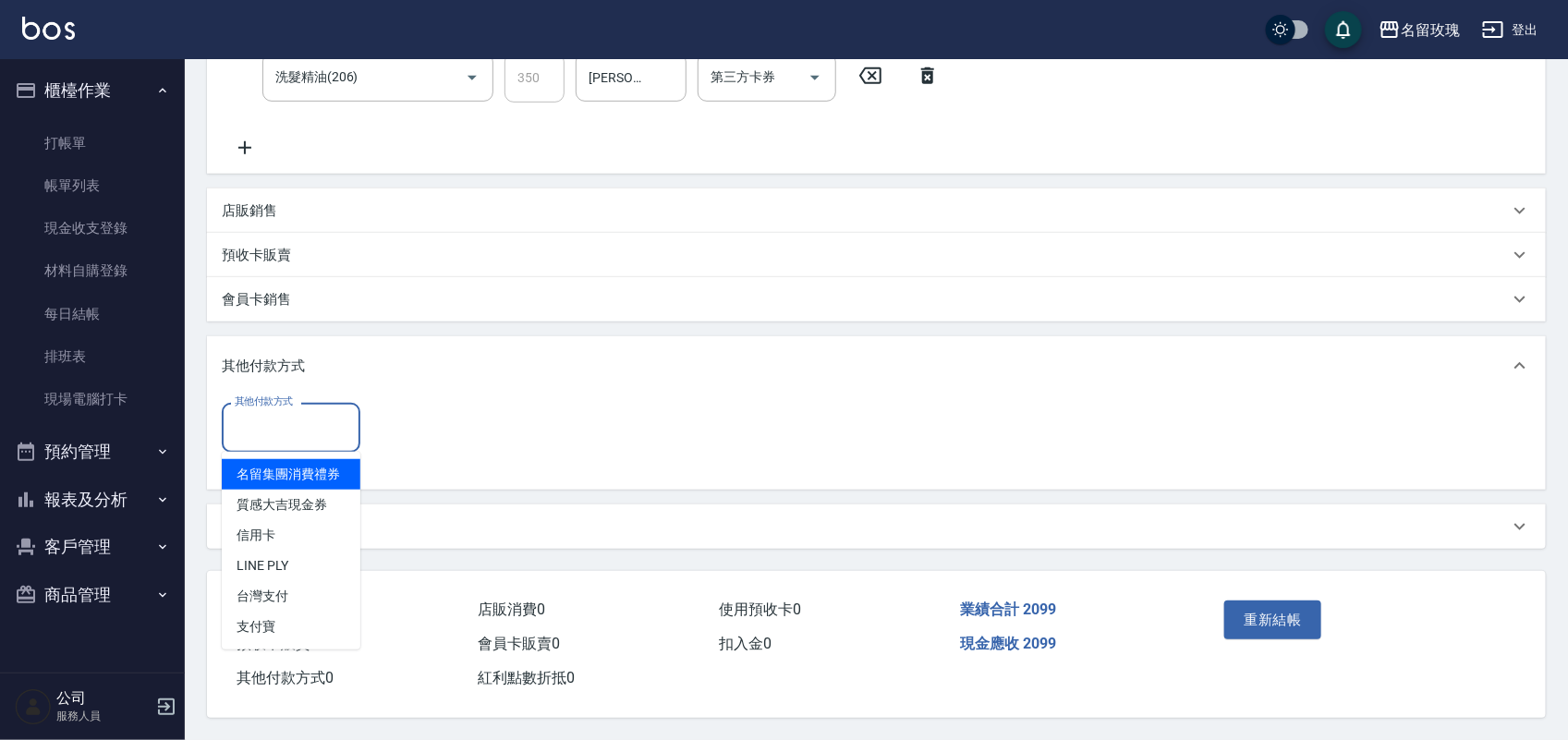
click at [287, 430] on input "其他付款方式" at bounding box center [291, 427] width 122 height 32
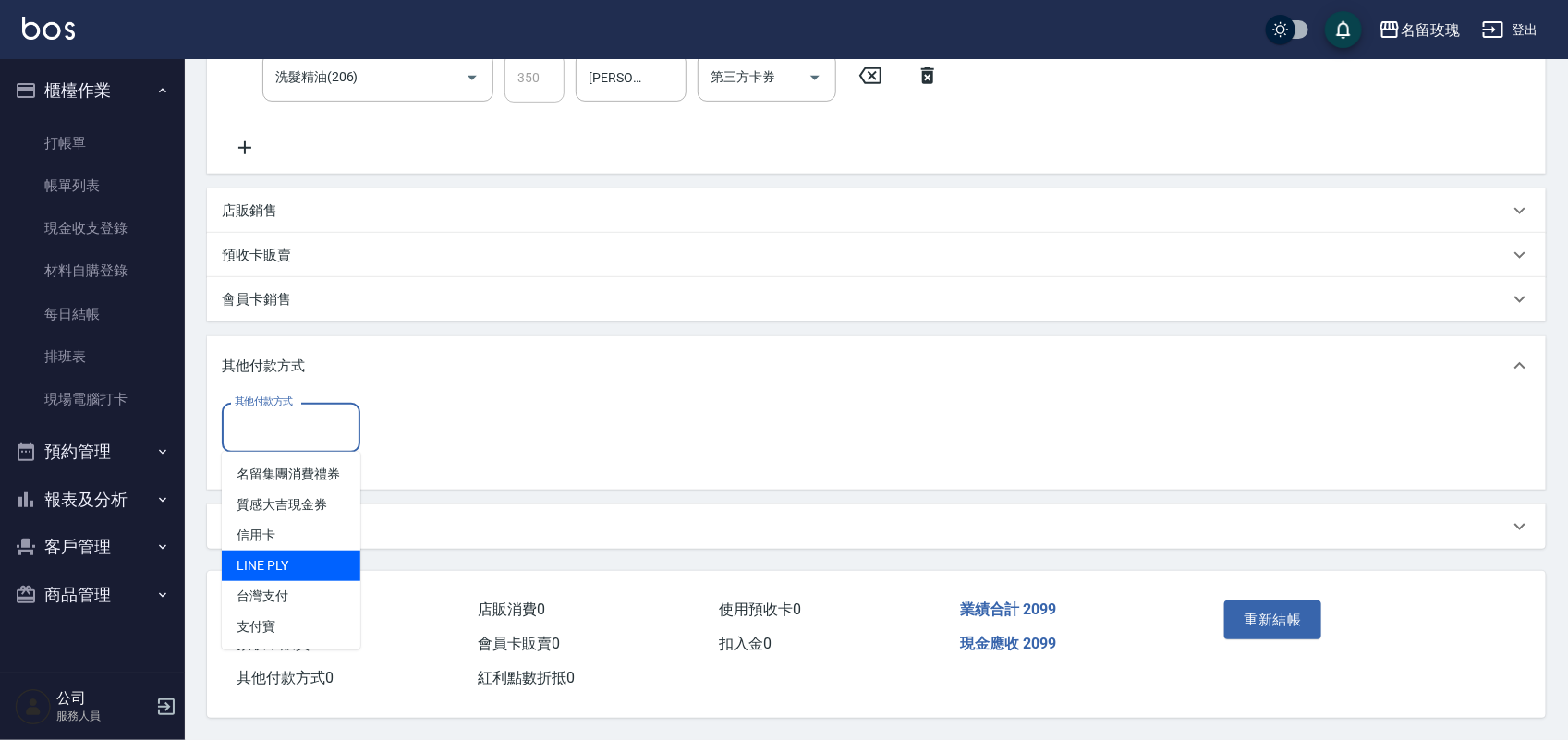
drag, startPoint x: 302, startPoint y: 565, endPoint x: 381, endPoint y: 495, distance: 105.6
click at [302, 561] on span "LINE PLY" at bounding box center [290, 566] width 139 height 31
type input "LINE PLY"
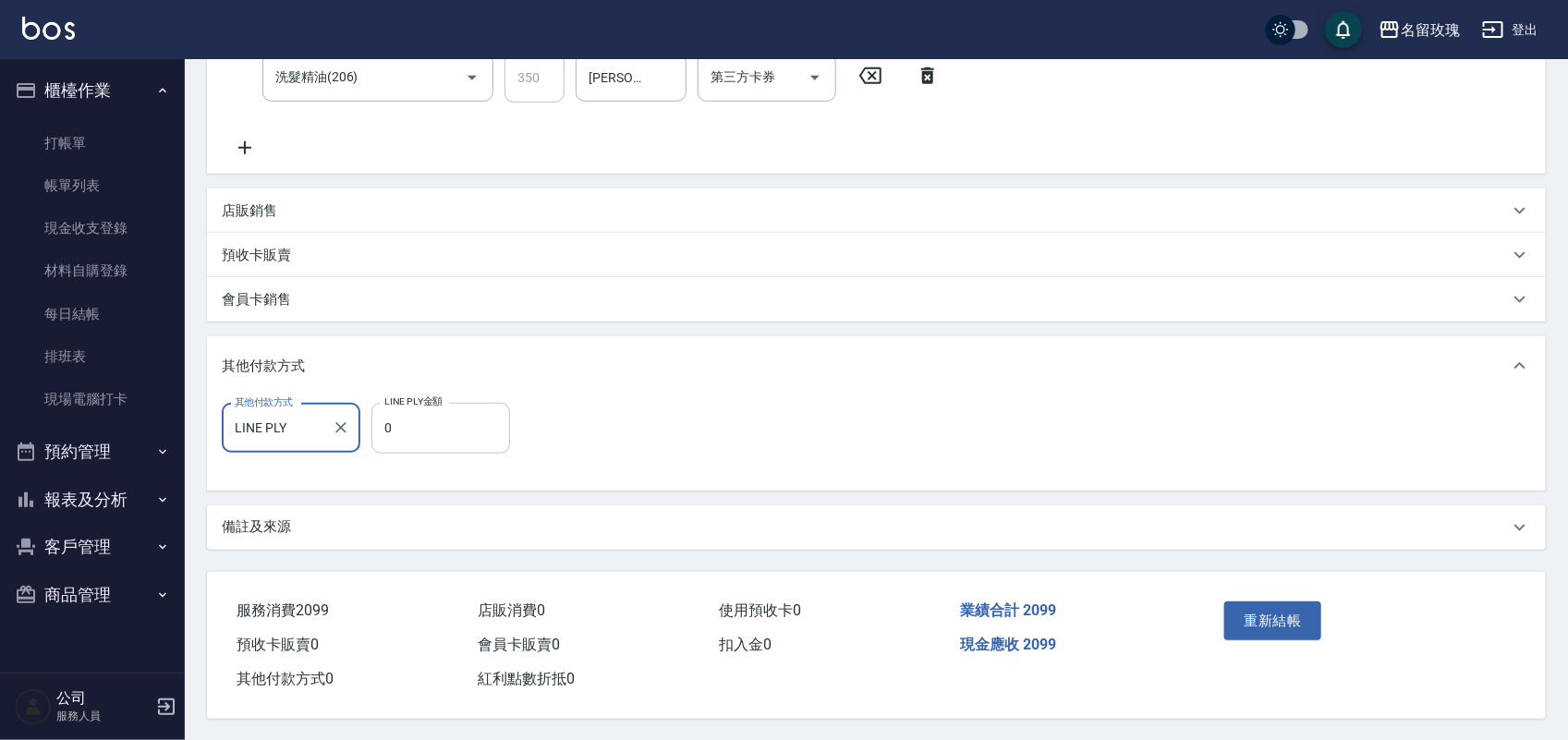
click at [395, 427] on input "0" at bounding box center [441, 427] width 139 height 50
type input "2099"
click at [1268, 607] on button "重新結帳" at bounding box center [1273, 619] width 98 height 38
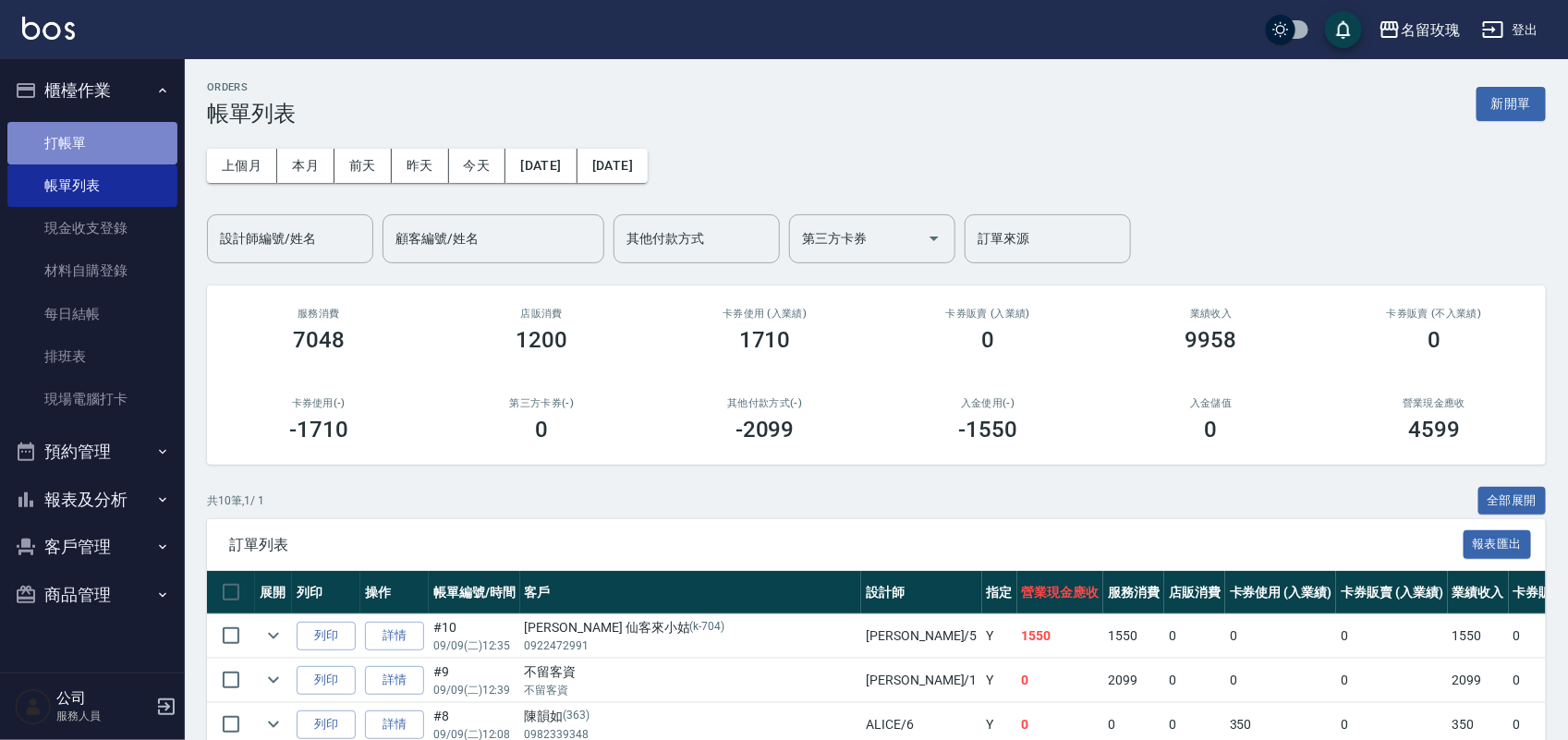
click at [55, 155] on link "打帳單" at bounding box center [92, 143] width 170 height 42
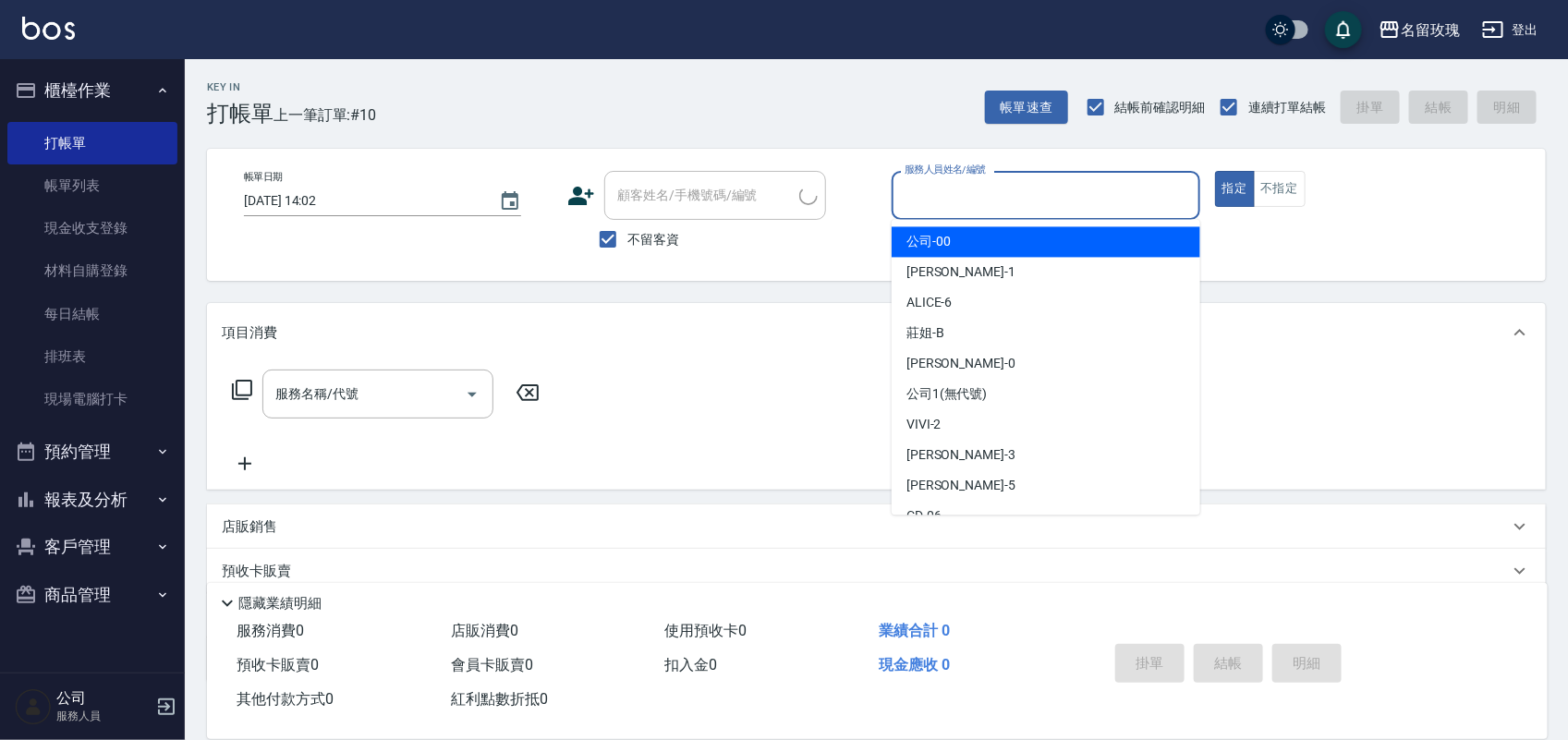
drag, startPoint x: 994, startPoint y: 191, endPoint x: 1065, endPoint y: 292, distance: 123.5
click at [995, 194] on input "服務人員姓名/編號" at bounding box center [1046, 195] width 292 height 32
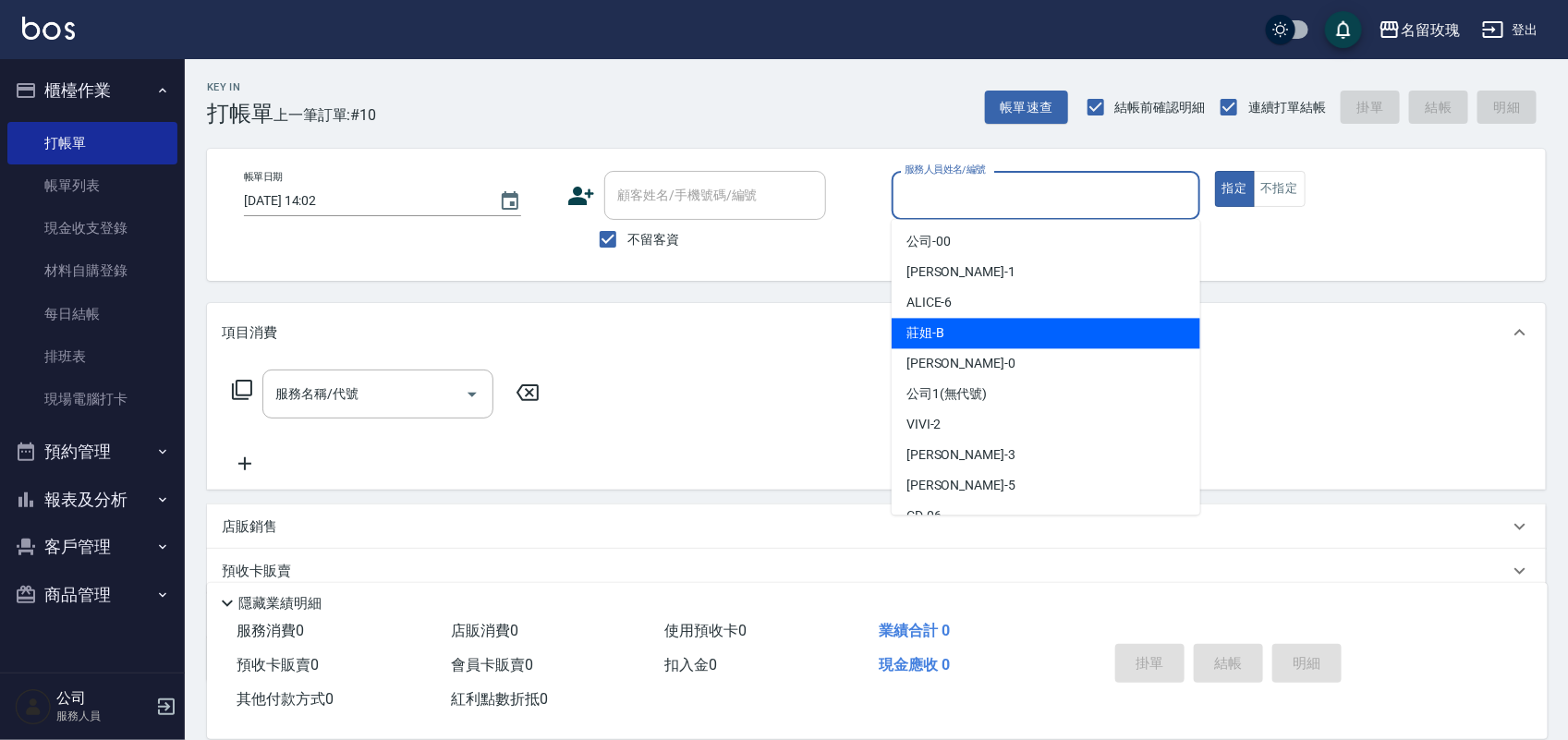
scroll to position [115, 0]
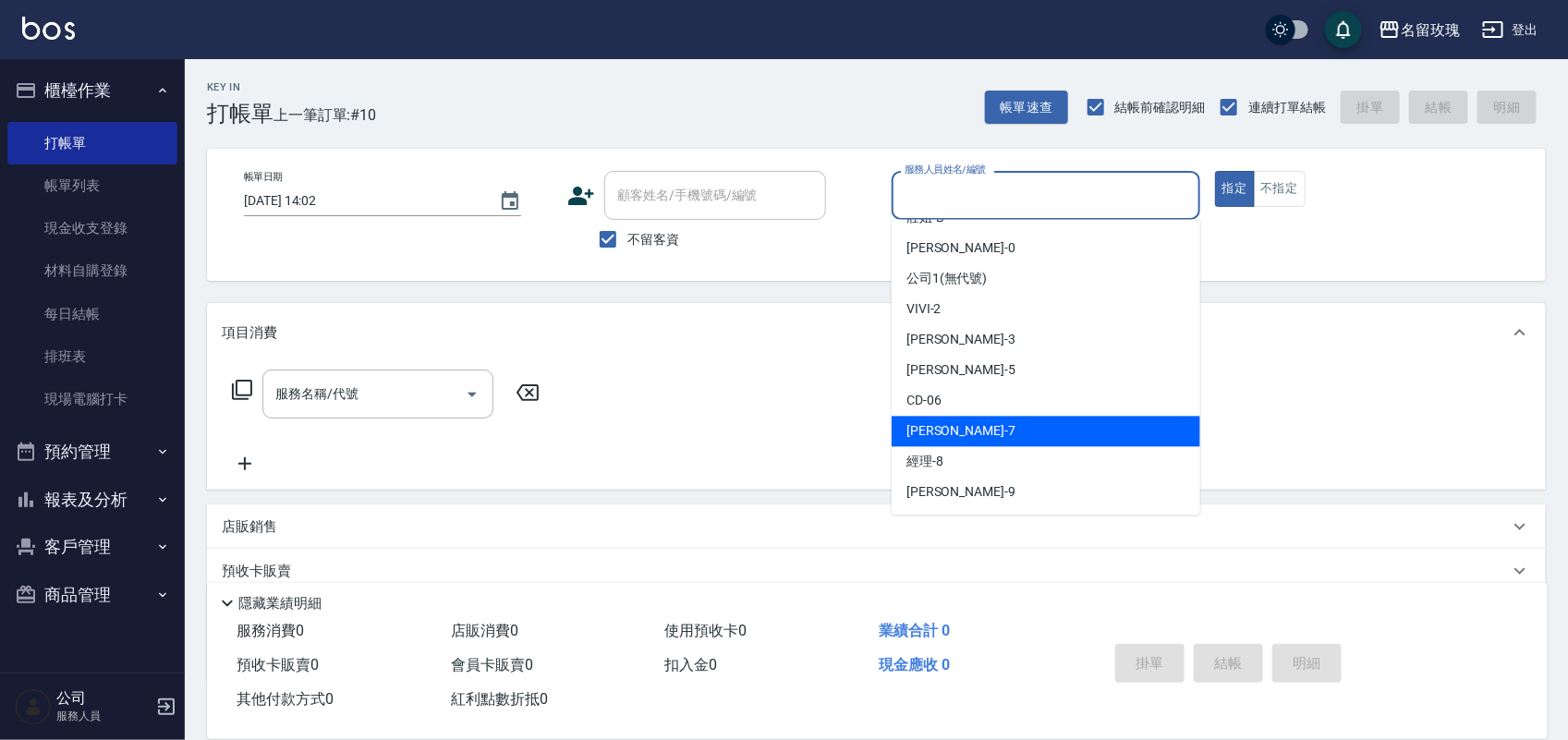
click at [1086, 418] on div "EMILY -7" at bounding box center [1046, 432] width 309 height 31
type input "EMILY-7"
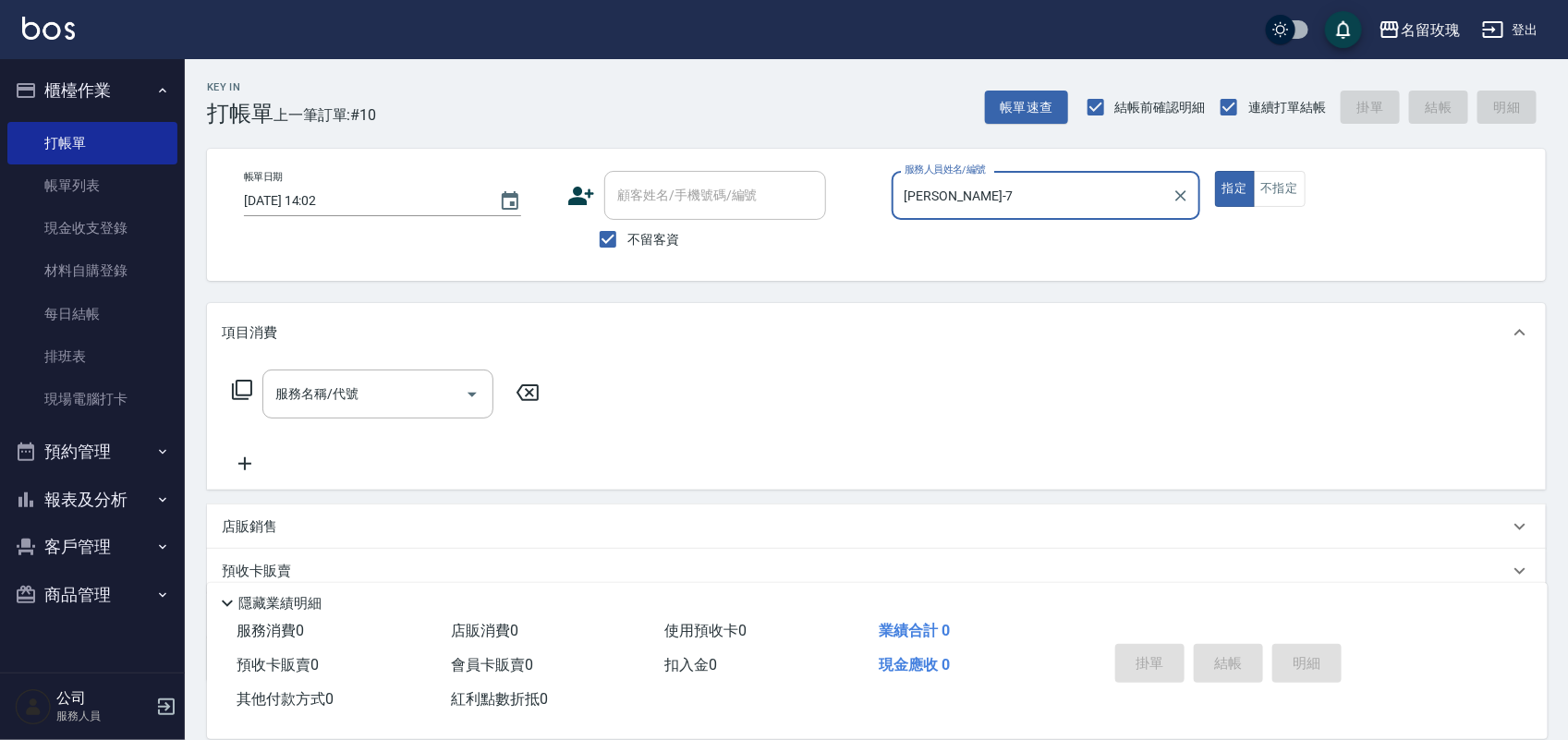
click at [246, 387] on icon at bounding box center [242, 390] width 23 height 23
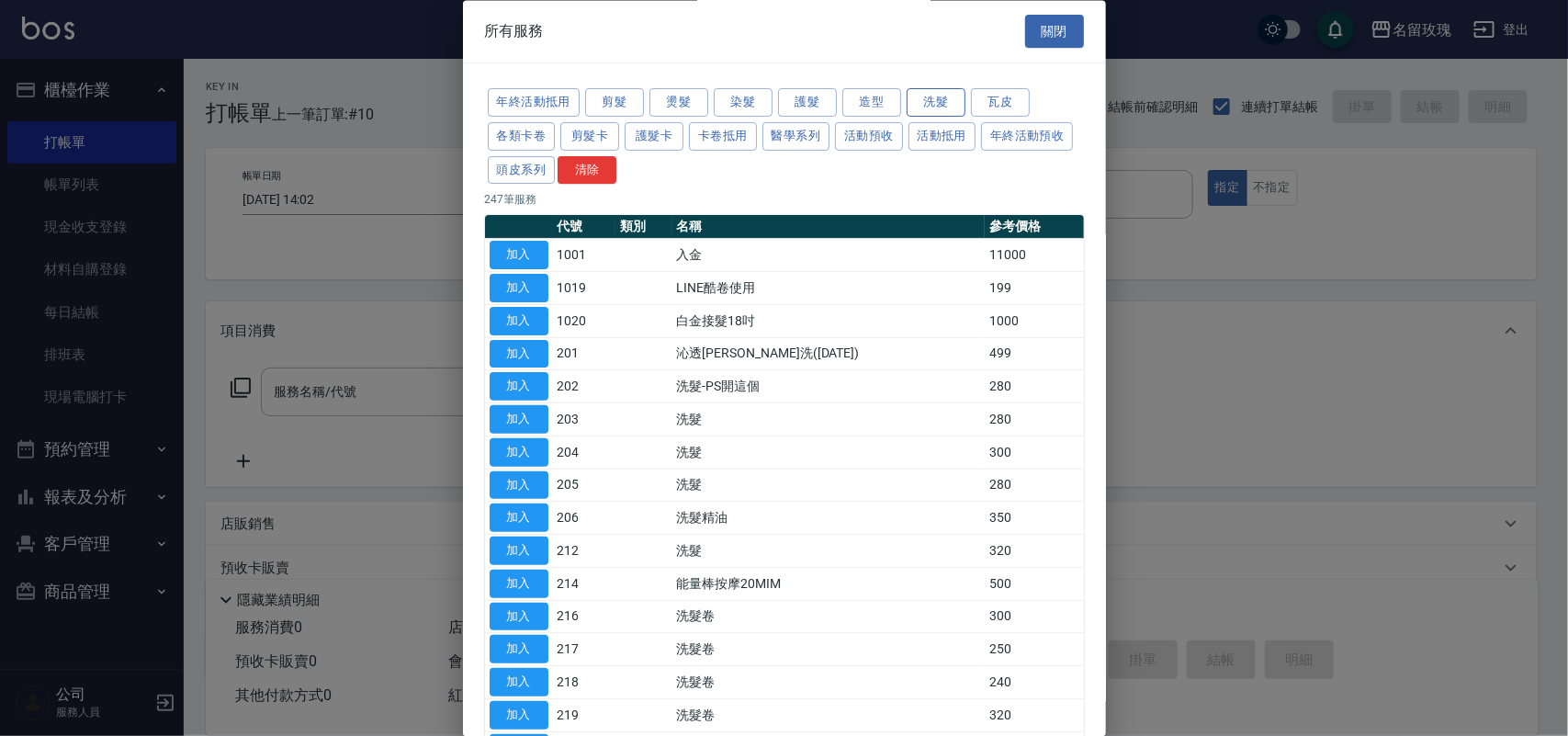
click at [949, 94] on button "洗髮" at bounding box center [936, 103] width 59 height 28
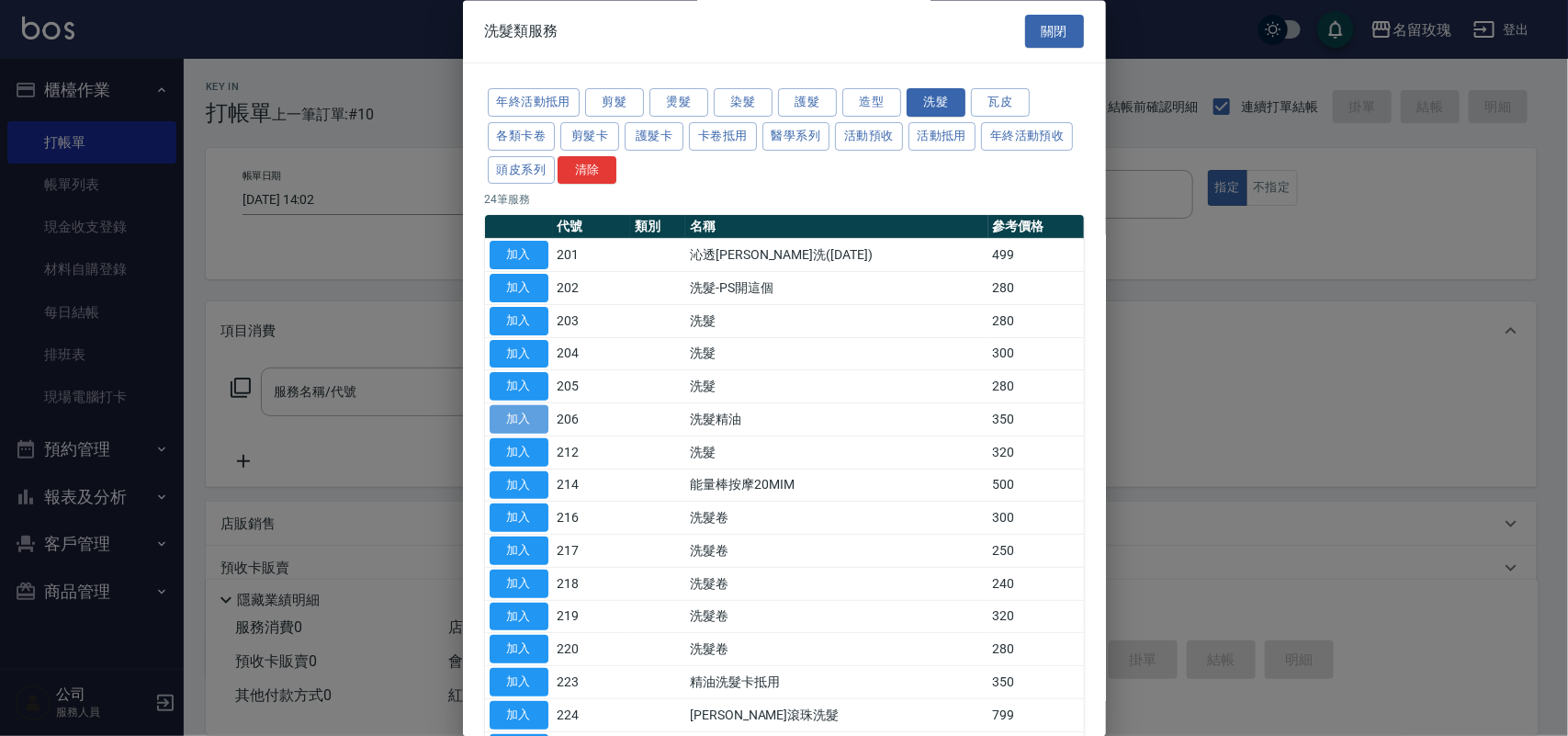
click at [515, 409] on button "加入" at bounding box center [519, 420] width 59 height 28
type input "洗髮精油(206)"
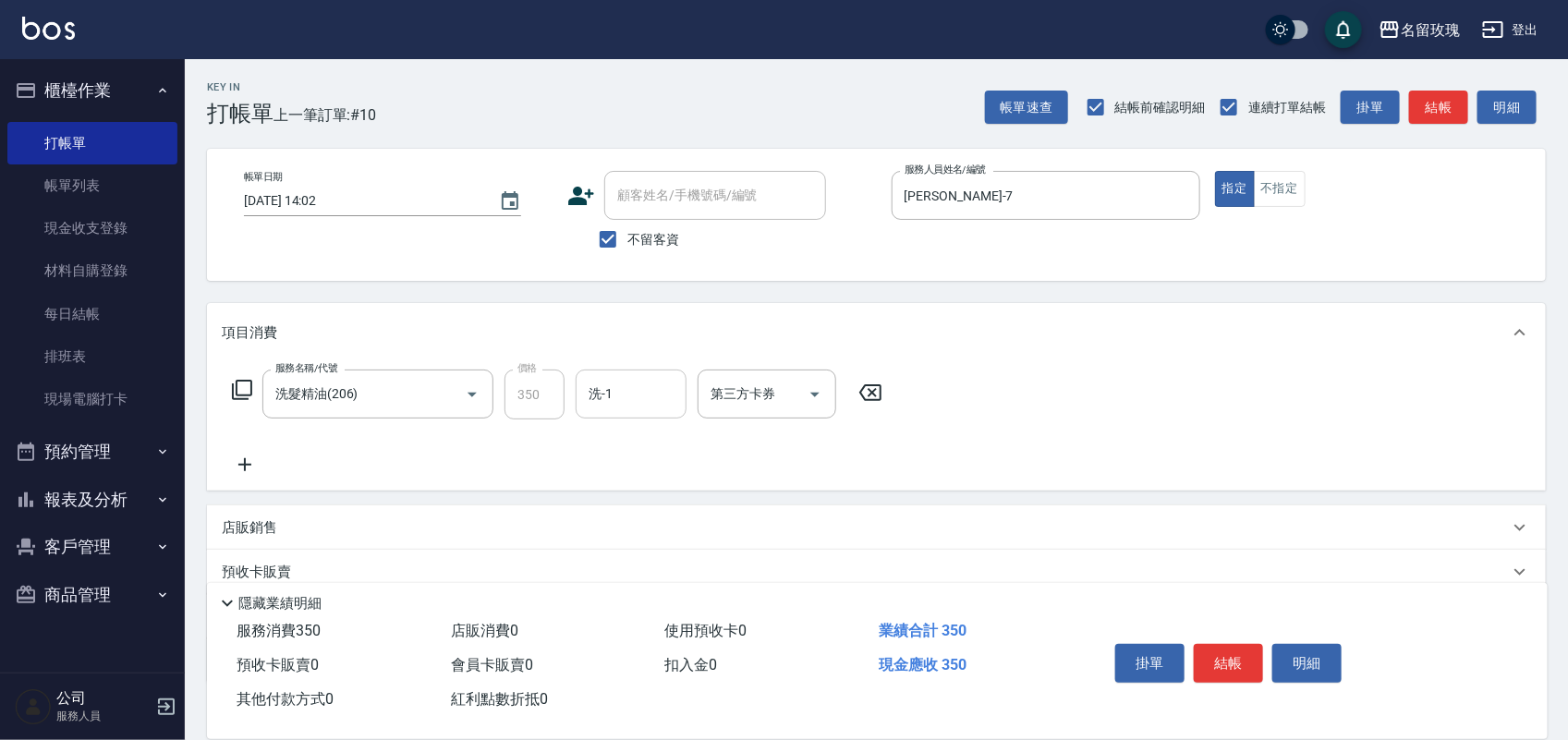
click at [599, 393] on input "洗-1" at bounding box center [632, 394] width 94 height 32
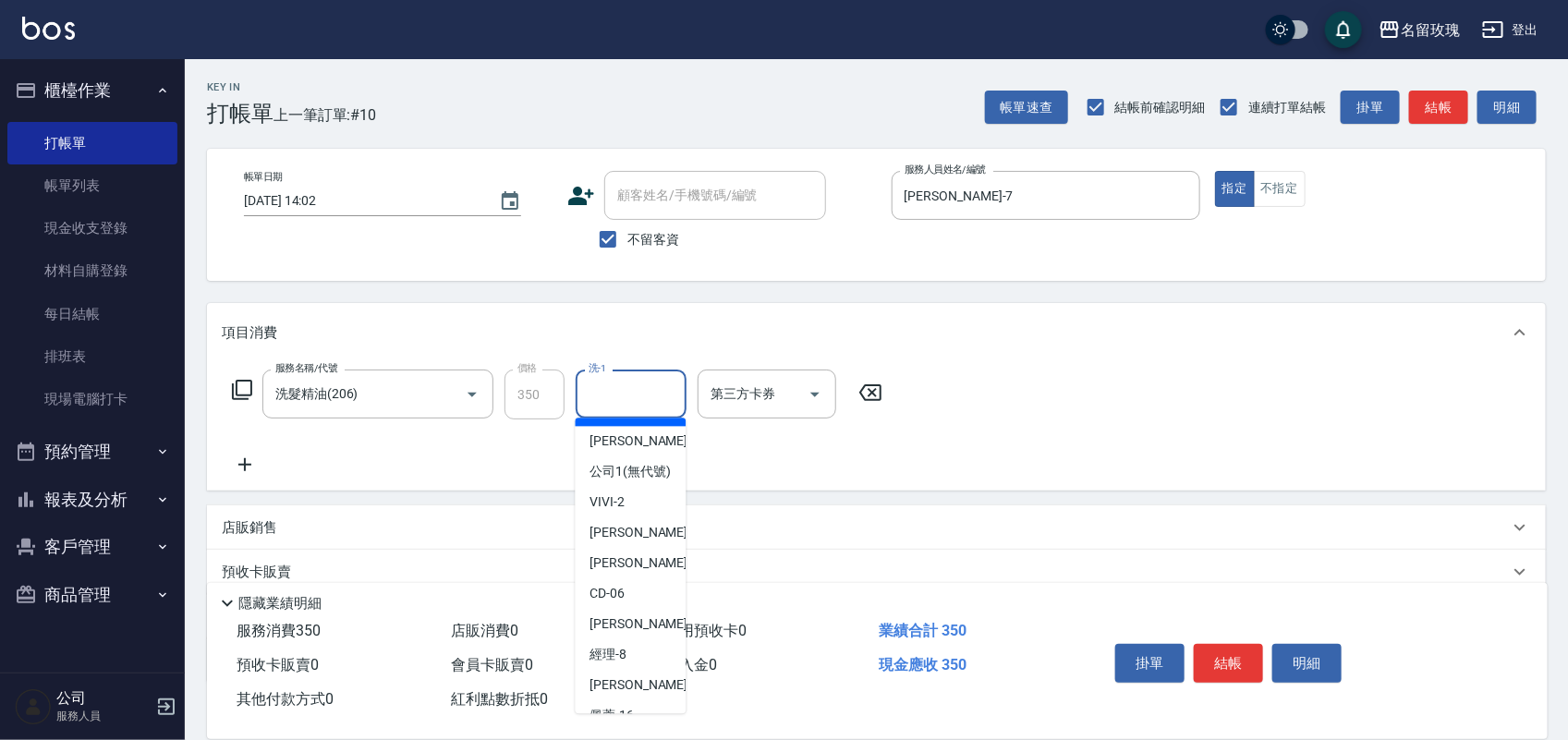
scroll to position [231, 0]
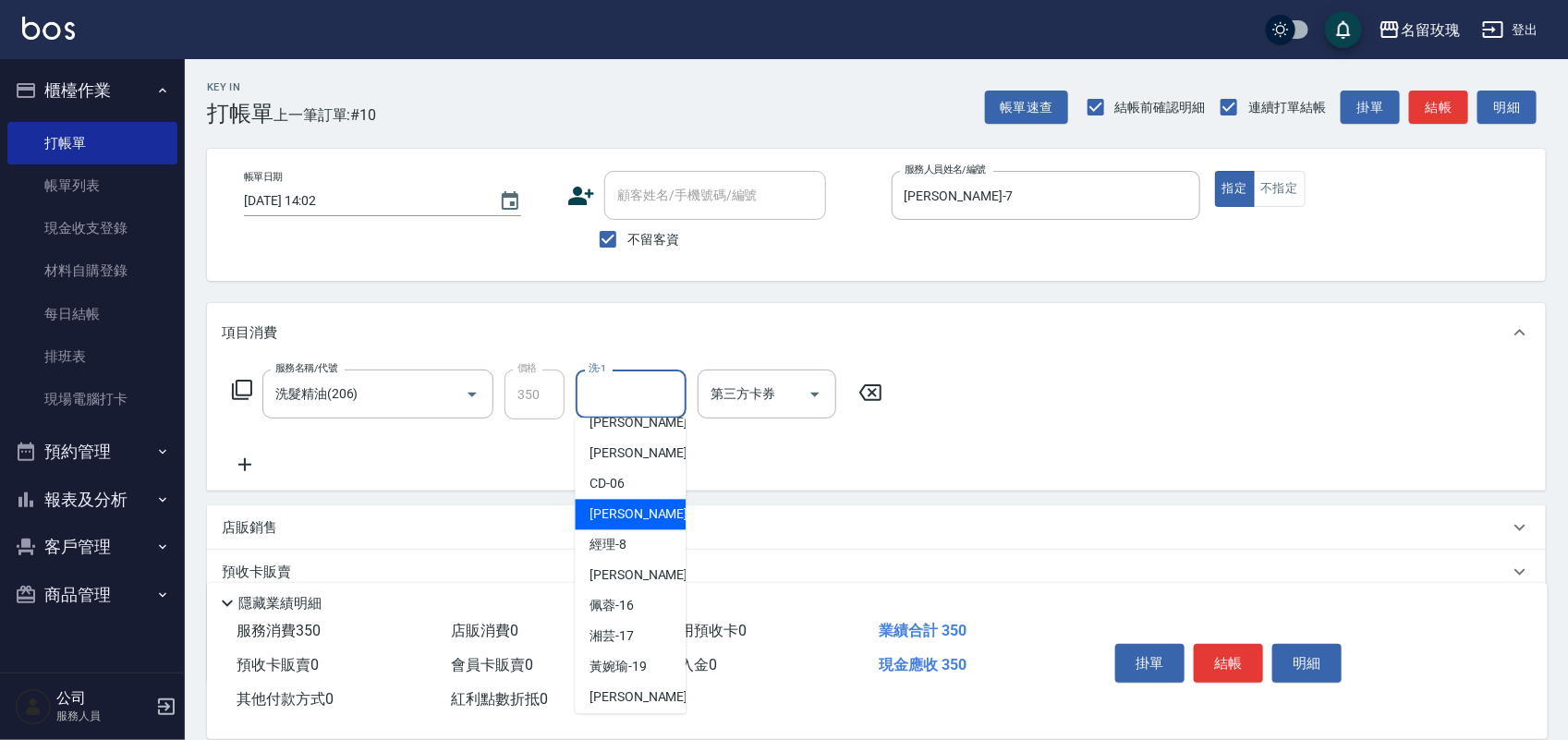
click at [597, 530] on div "EMILY -7" at bounding box center [631, 515] width 111 height 31
type input "EMILY-7"
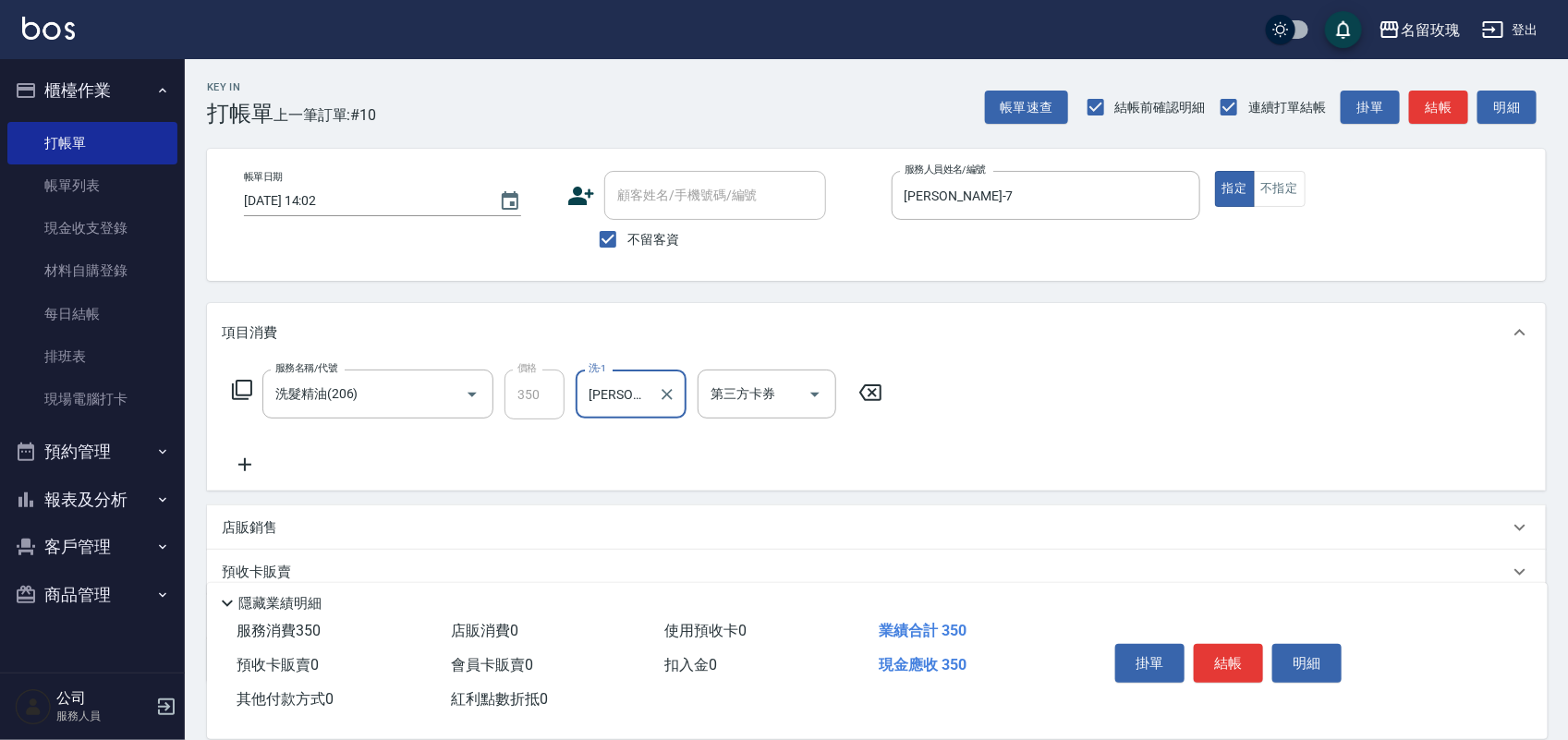
click at [236, 393] on icon at bounding box center [242, 390] width 21 height 21
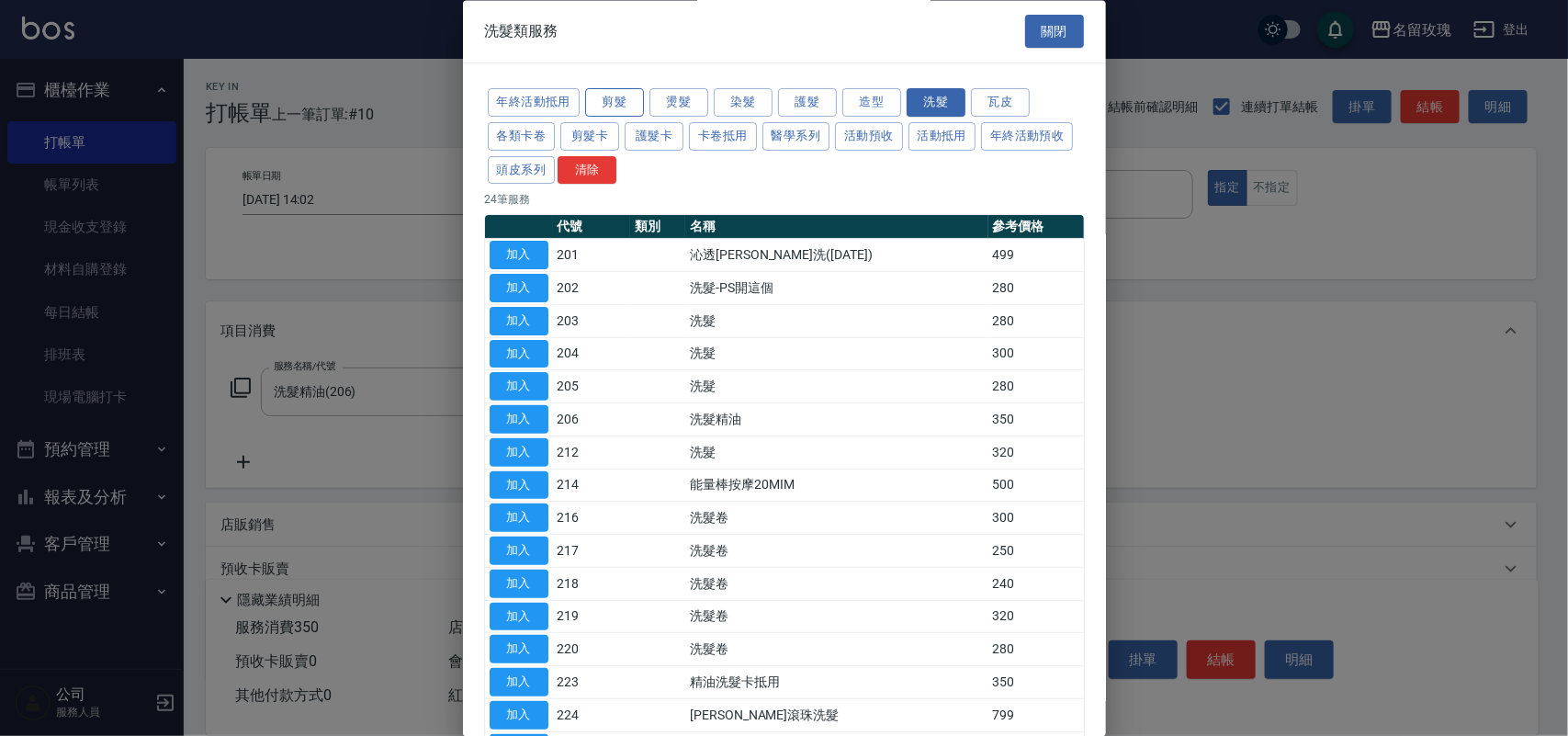
click at [591, 111] on button "剪髮" at bounding box center [614, 103] width 59 height 28
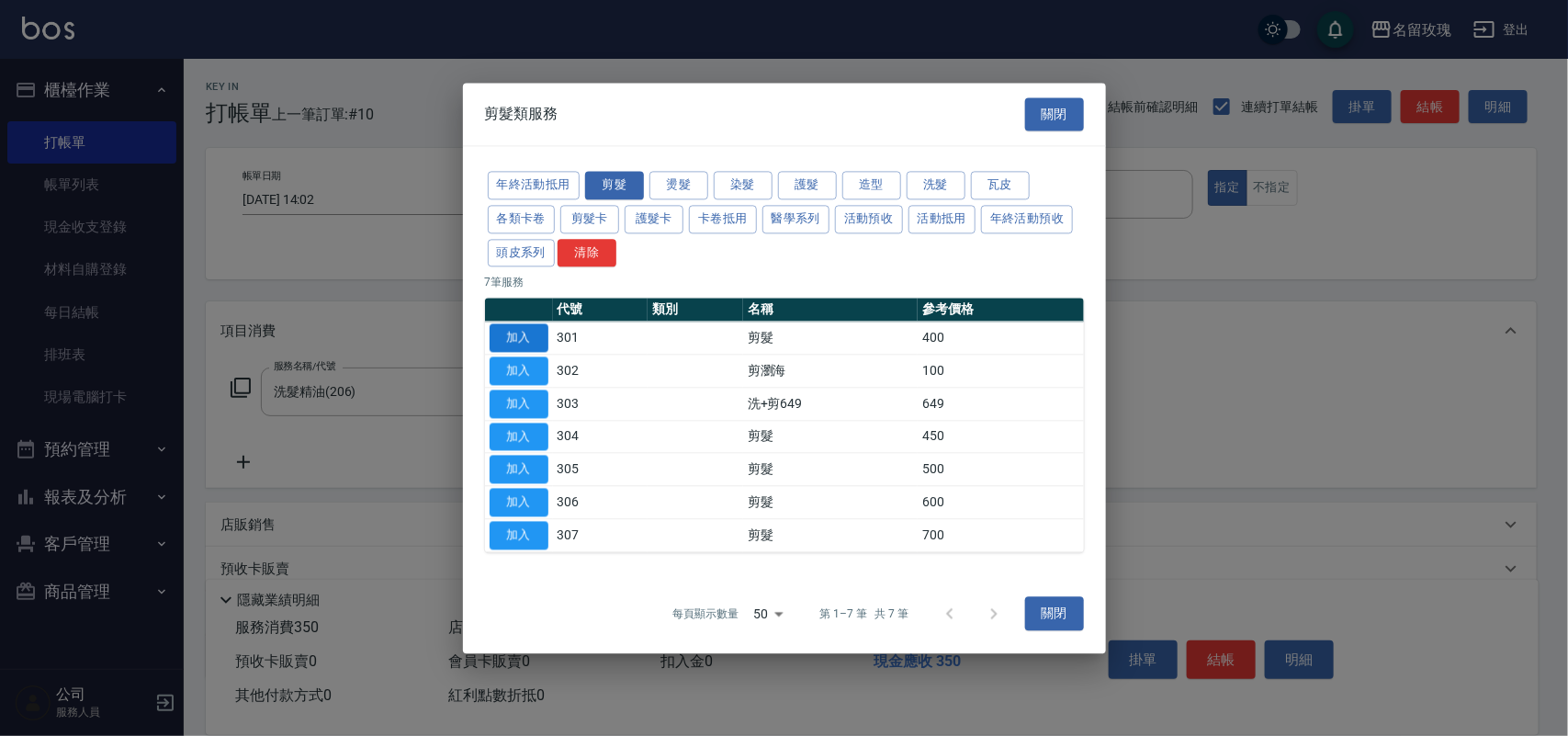
click at [535, 334] on button "加入" at bounding box center [519, 339] width 59 height 28
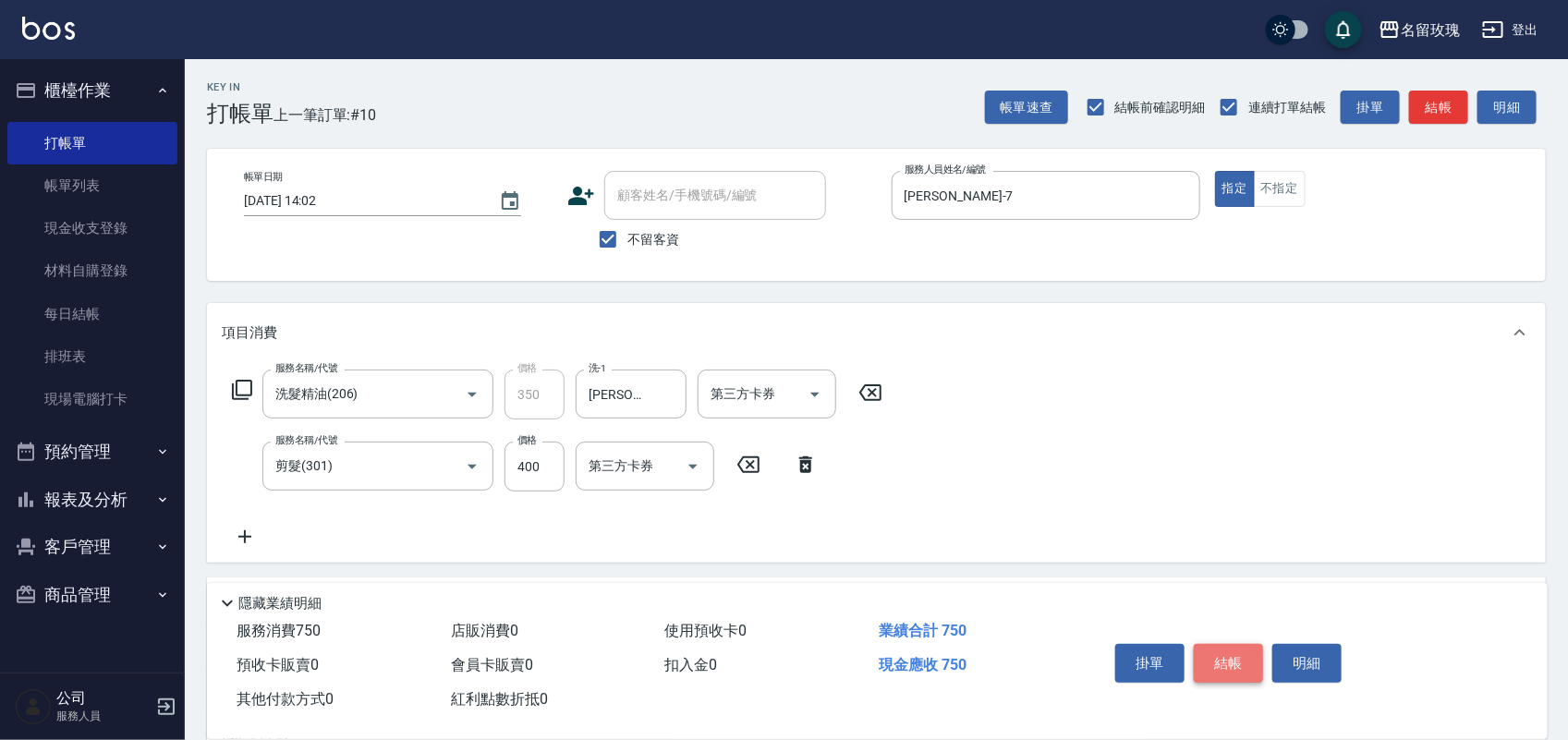
click at [1242, 645] on button "結帳" at bounding box center [1228, 663] width 69 height 38
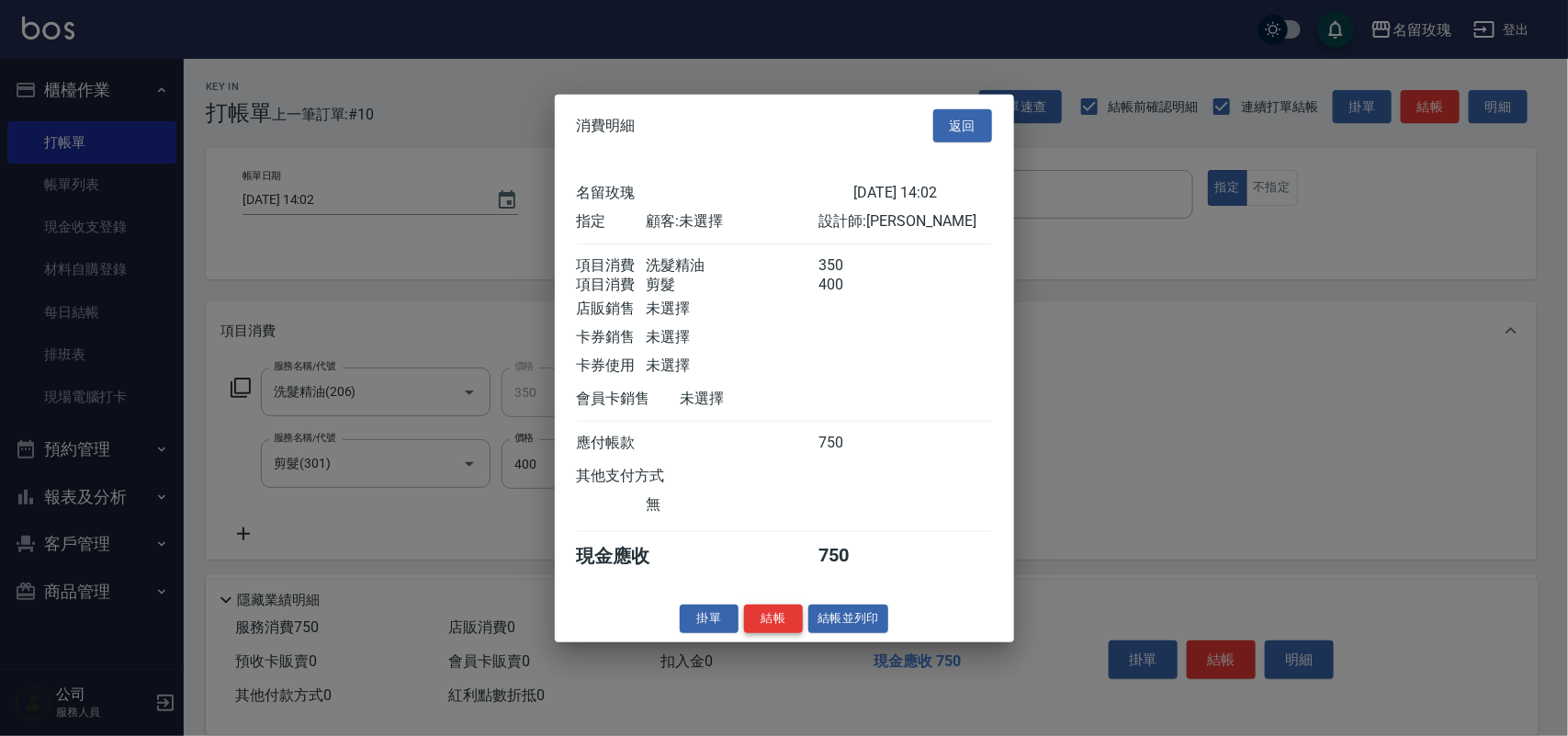
drag, startPoint x: 767, startPoint y: 639, endPoint x: 778, endPoint y: 641, distance: 11.2
click at [768, 633] on button "結帳" at bounding box center [774, 619] width 59 height 28
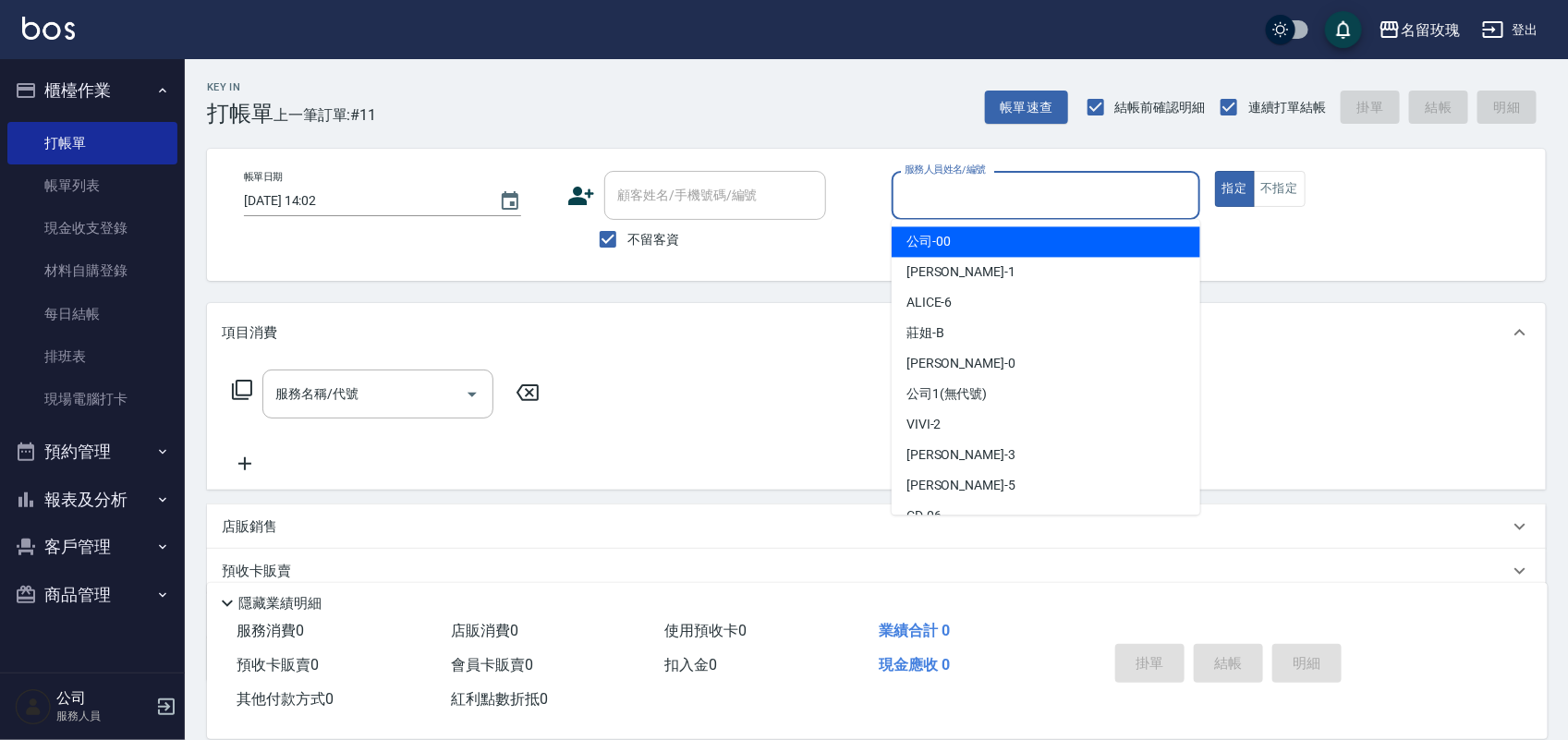
click at [980, 199] on input "服務人員姓名/編號" at bounding box center [1046, 195] width 292 height 32
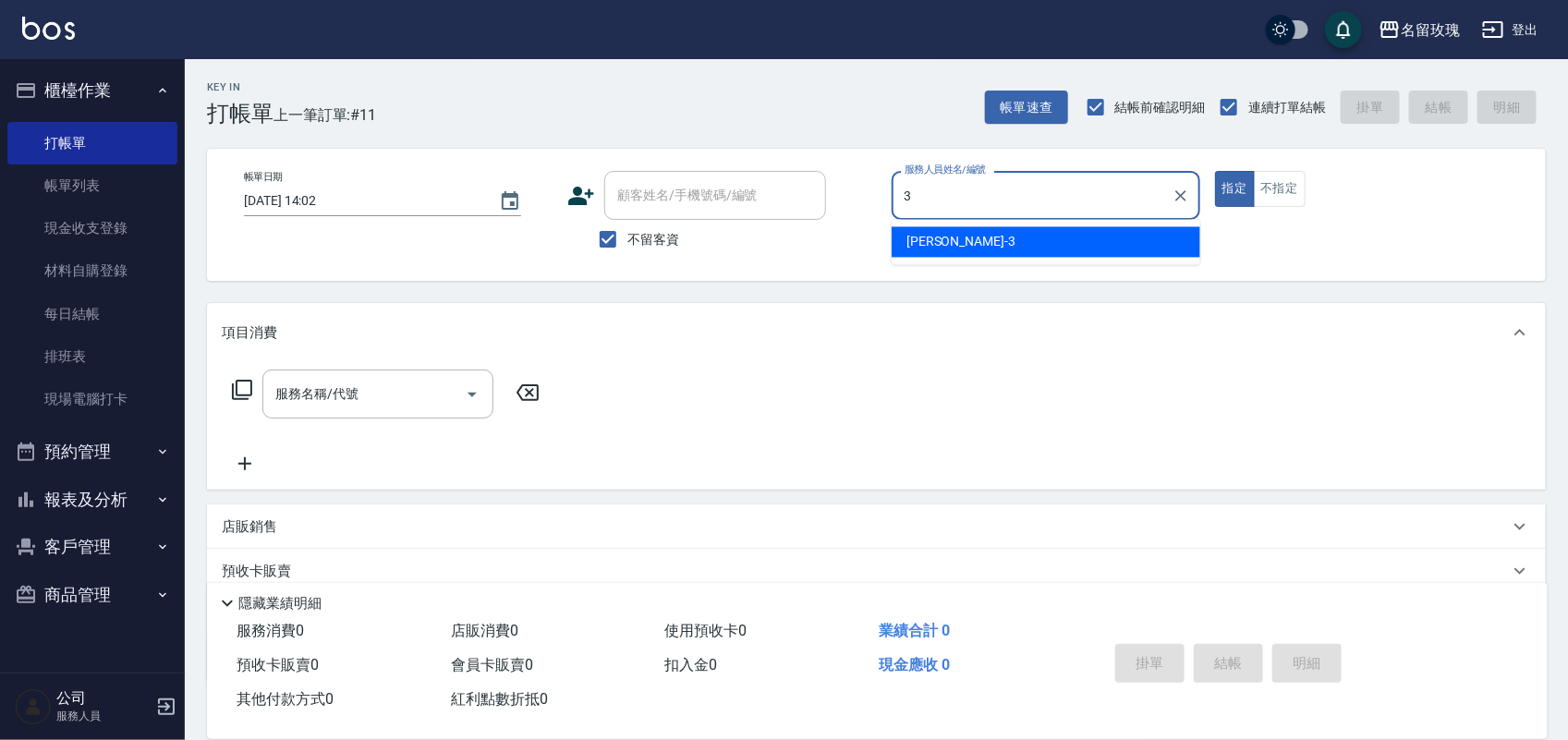
type input "Jenny-3"
type button "true"
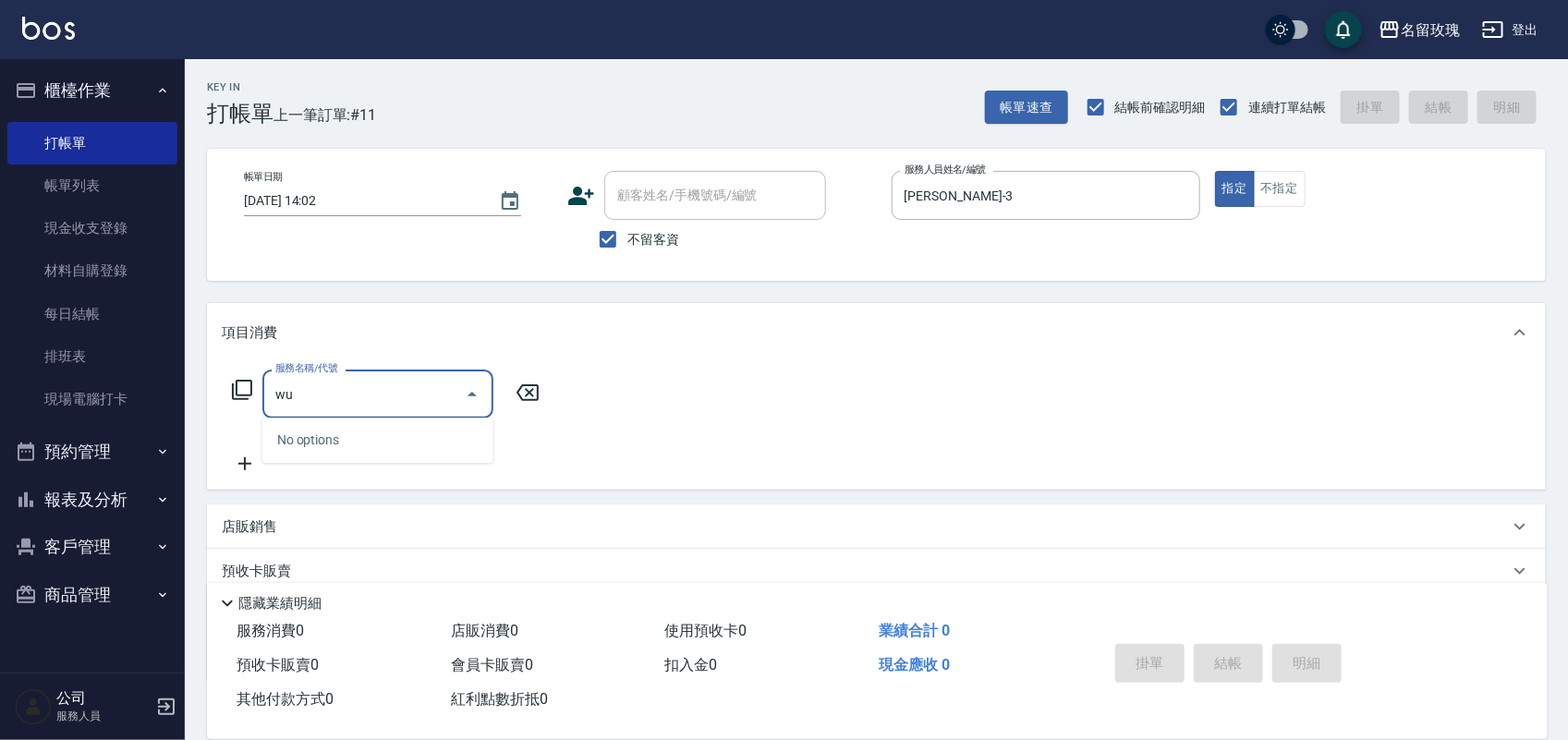
type input "w"
type input "ㄆ"
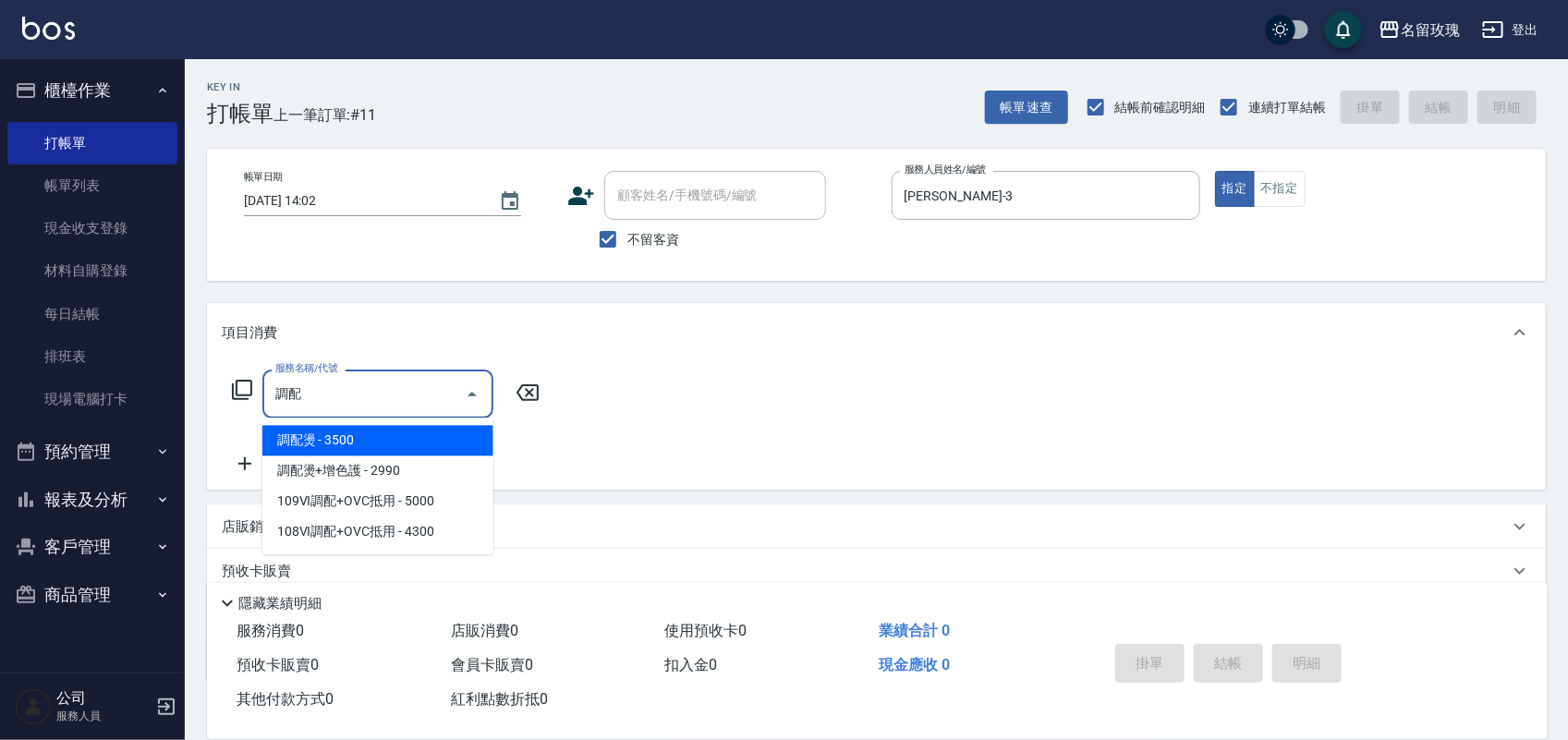
drag, startPoint x: 372, startPoint y: 433, endPoint x: 418, endPoint y: 396, distance: 59.0
click at [372, 433] on span "調配燙 - 3500" at bounding box center [378, 441] width 231 height 31
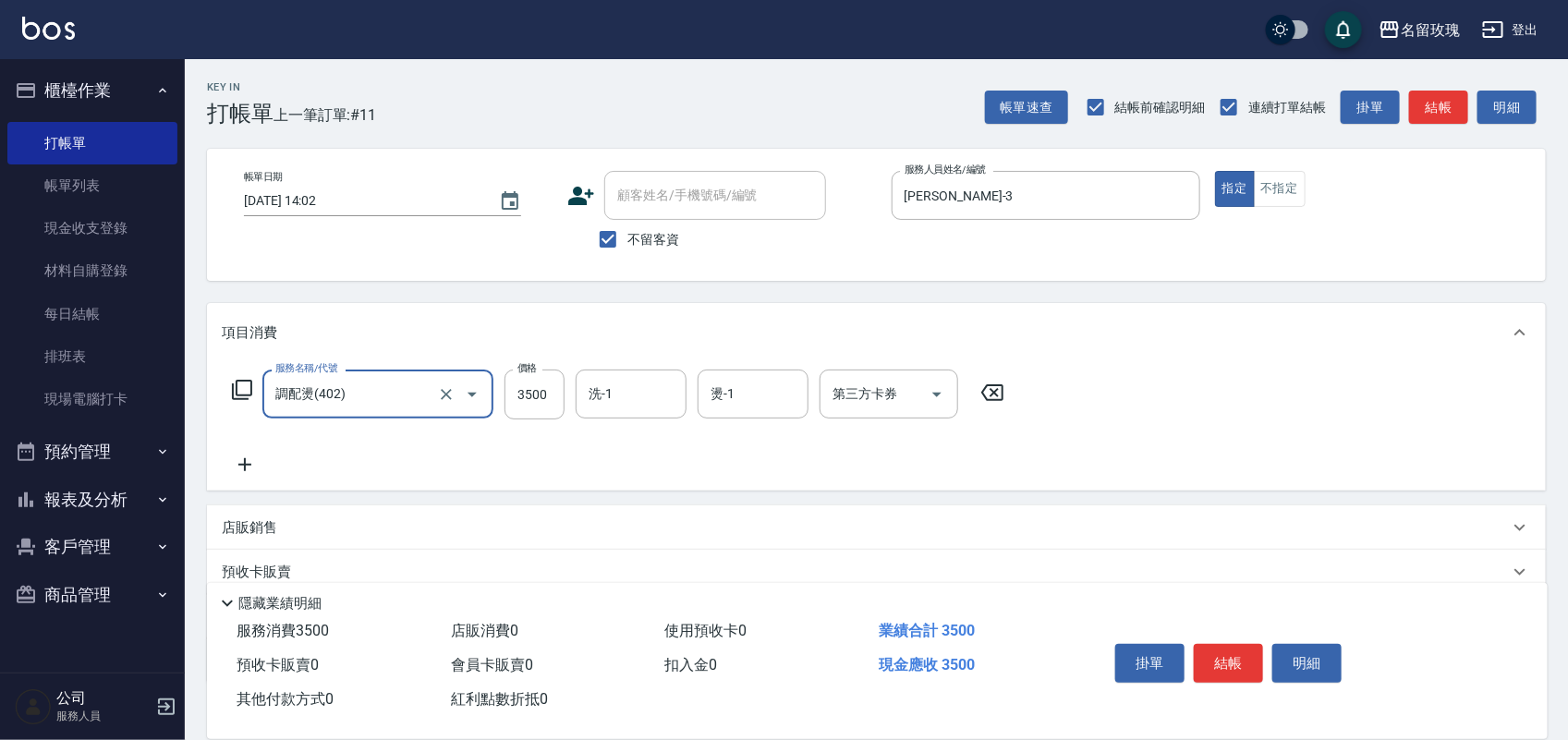
type input "調配燙(402)"
drag, startPoint x: 570, startPoint y: 395, endPoint x: 547, endPoint y: 382, distance: 26.4
click at [569, 393] on div "服務名稱/代號 調配燙(402) 服務名稱/代號 價格 3500 價格 洗-1 洗-1 燙-1 燙-1 第三方卡券 第三方卡券" at bounding box center [618, 395] width 794 height 50
click at [528, 393] on input "3500" at bounding box center [534, 395] width 60 height 50
type input "3800"
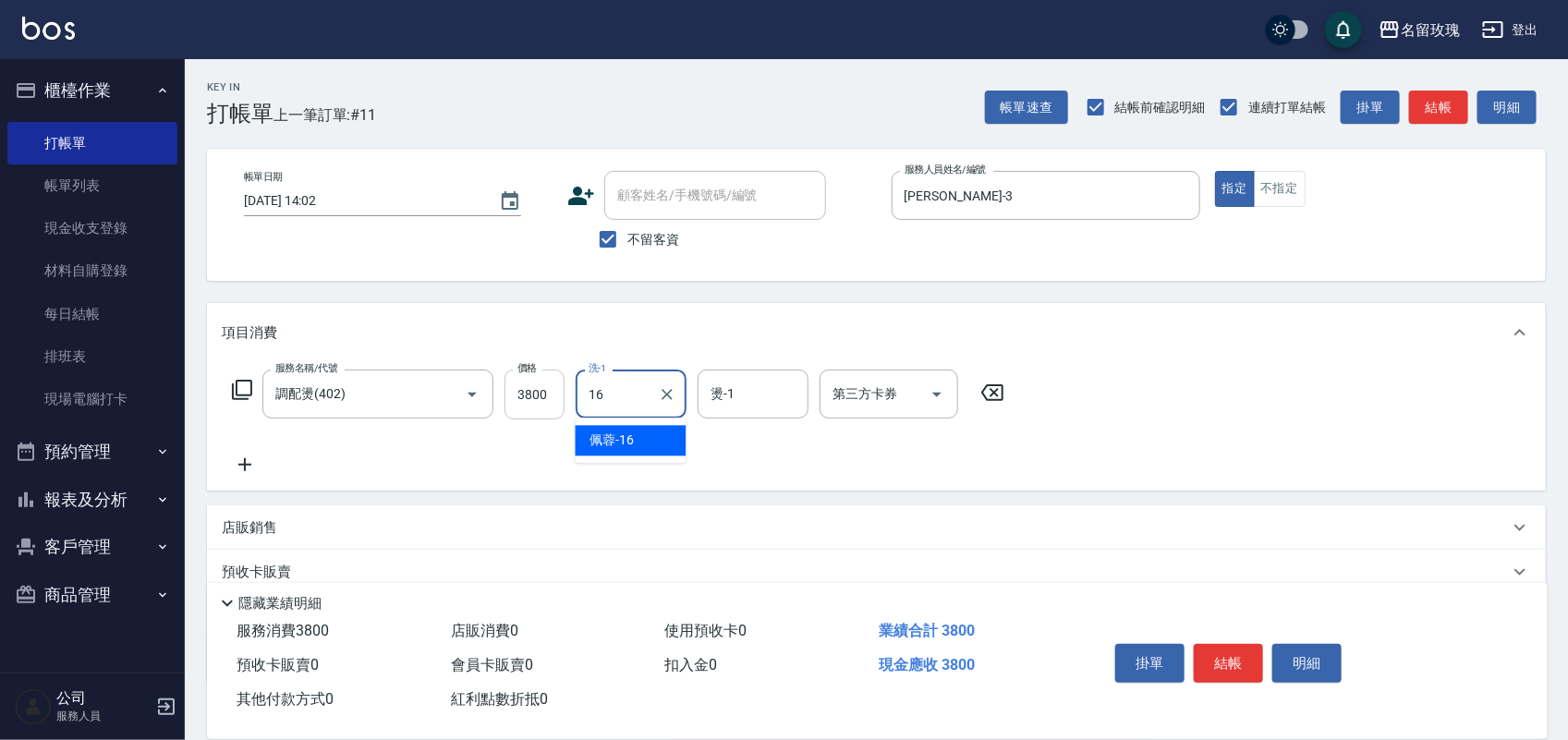
type input "佩蓉-16"
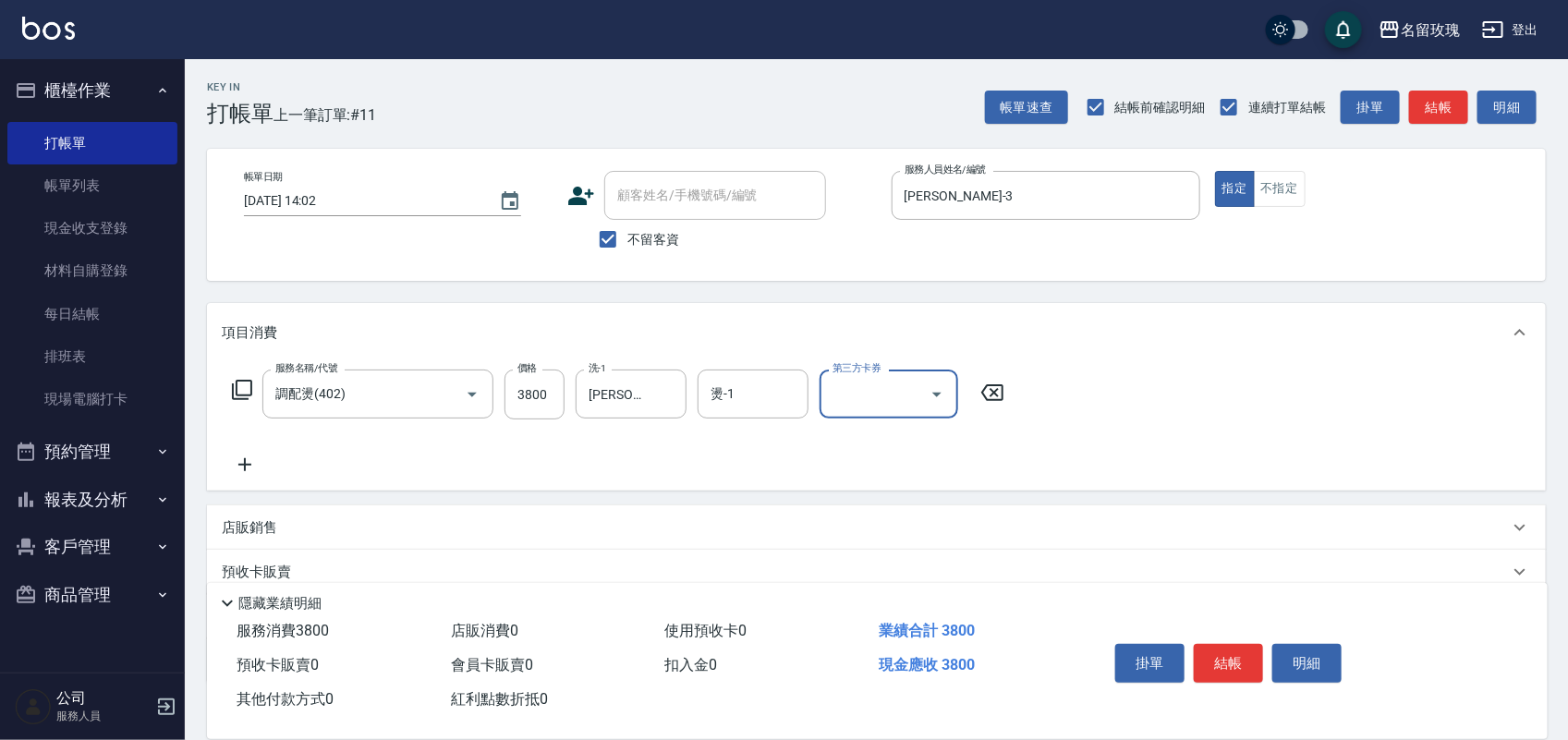
click at [730, 387] on div "燙-1 燙-1" at bounding box center [753, 395] width 111 height 49
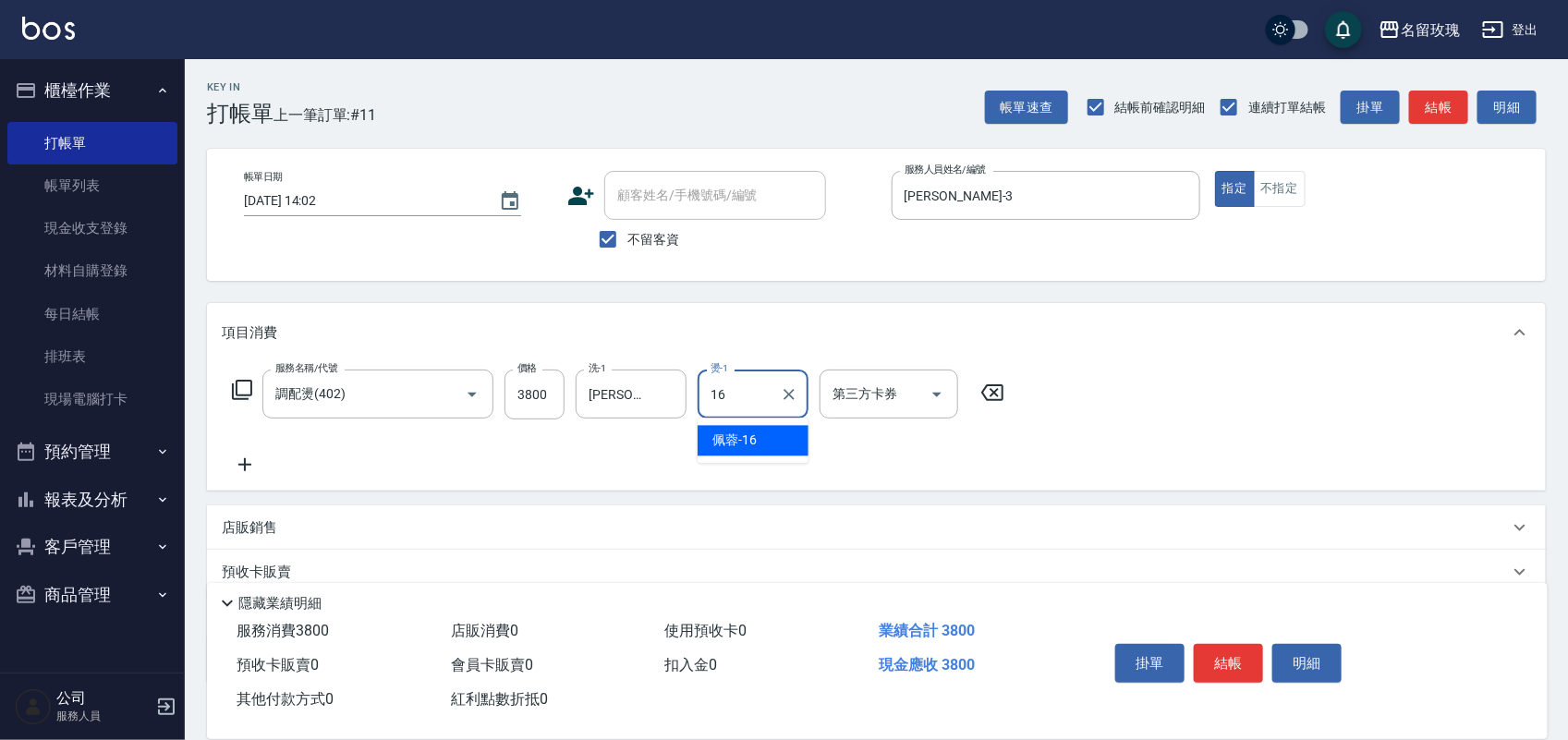
type input "佩蓉-16"
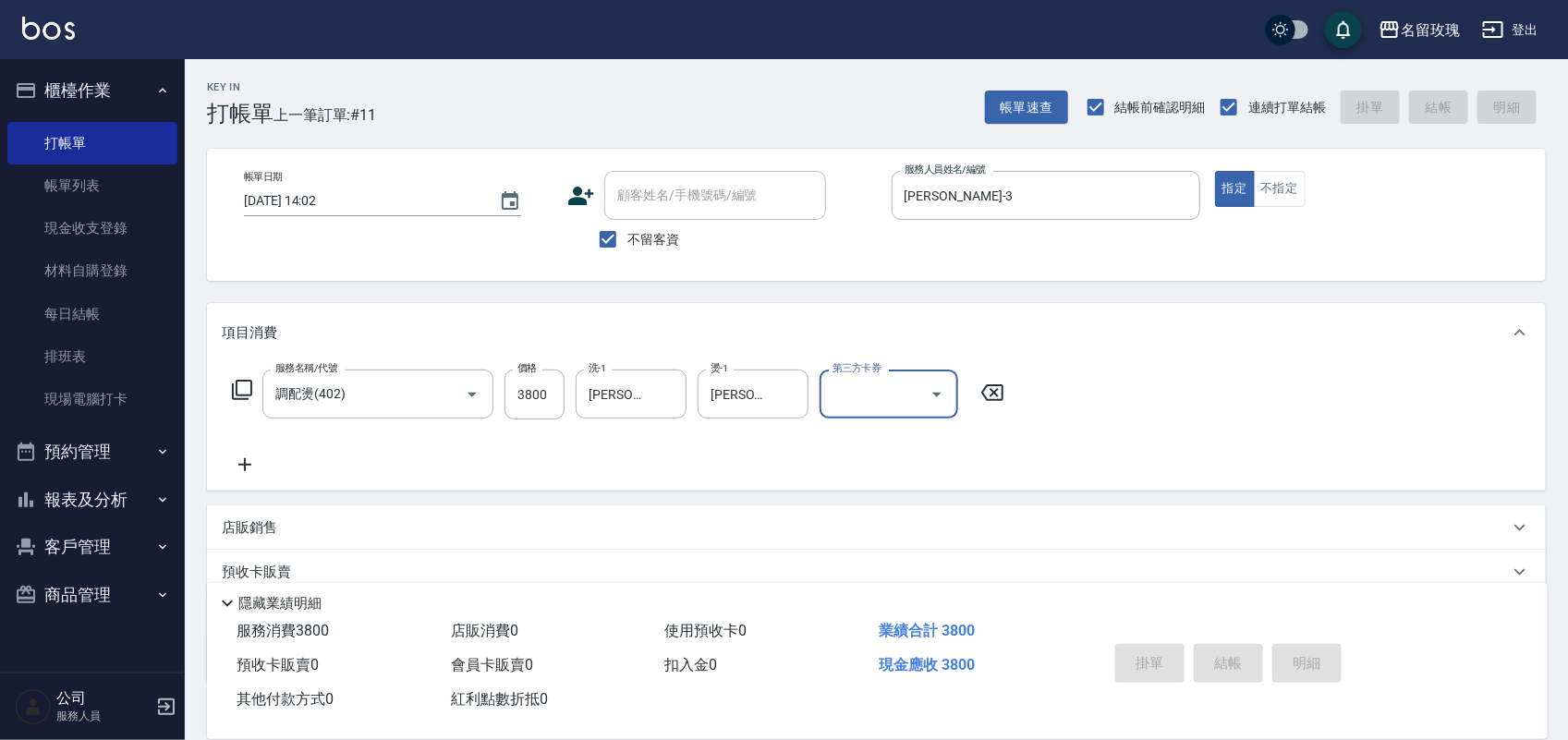
type input "2025/09/09 14:37"
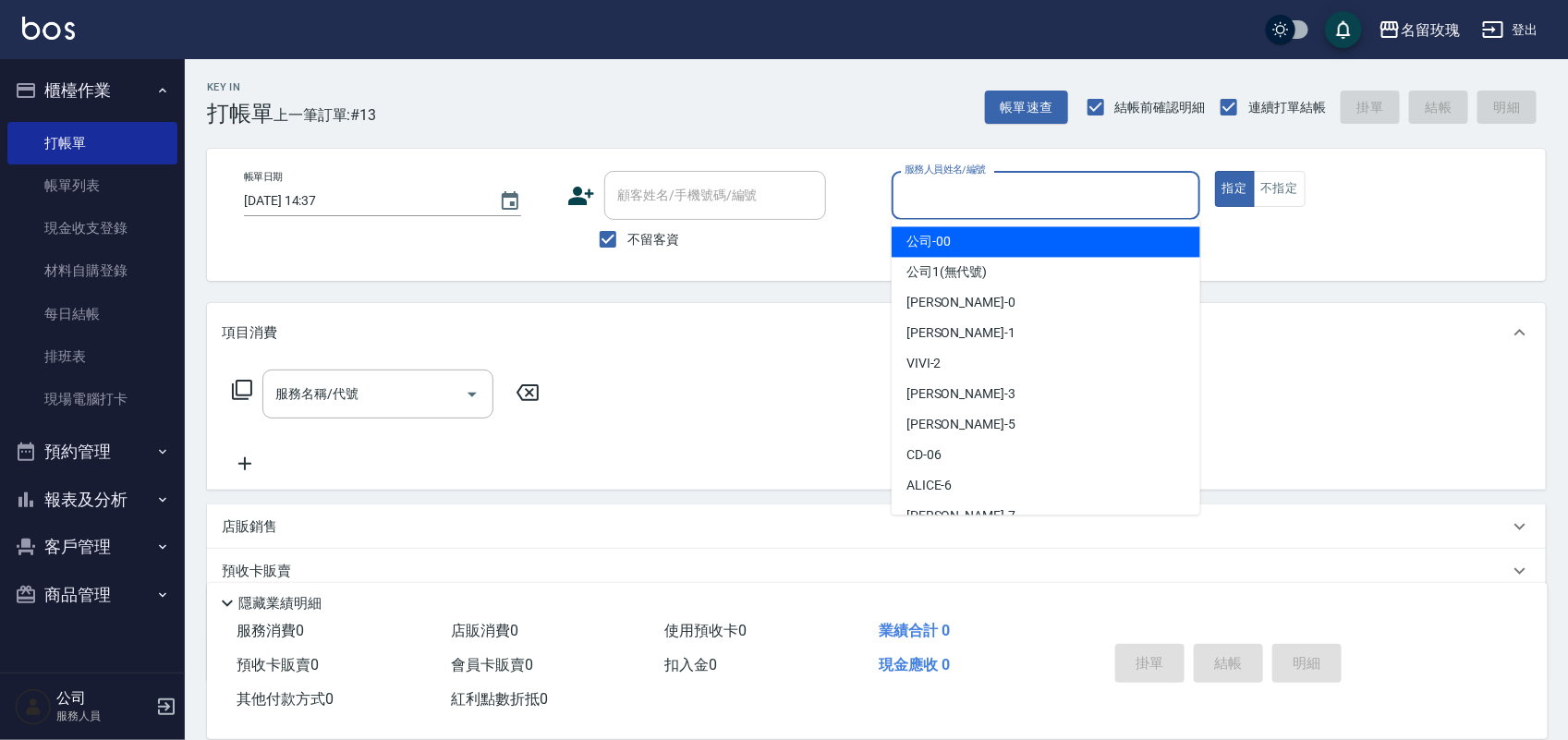
drag, startPoint x: 898, startPoint y: 195, endPoint x: 842, endPoint y: 134, distance: 82.8
click at [900, 194] on input "服務人員姓名/編號" at bounding box center [1046, 195] width 292 height 32
type input "Jenny-3"
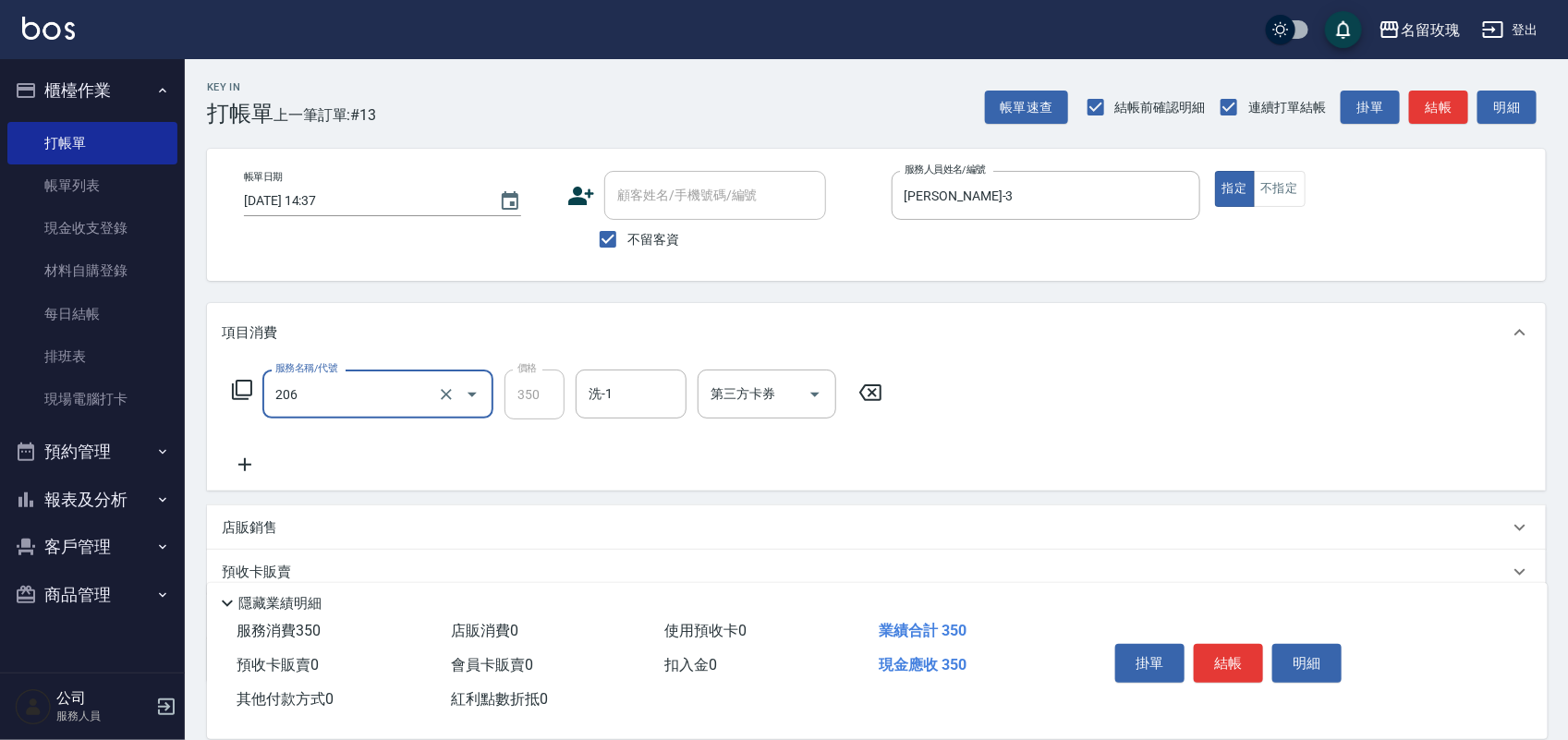
type input "洗髮精油(206)"
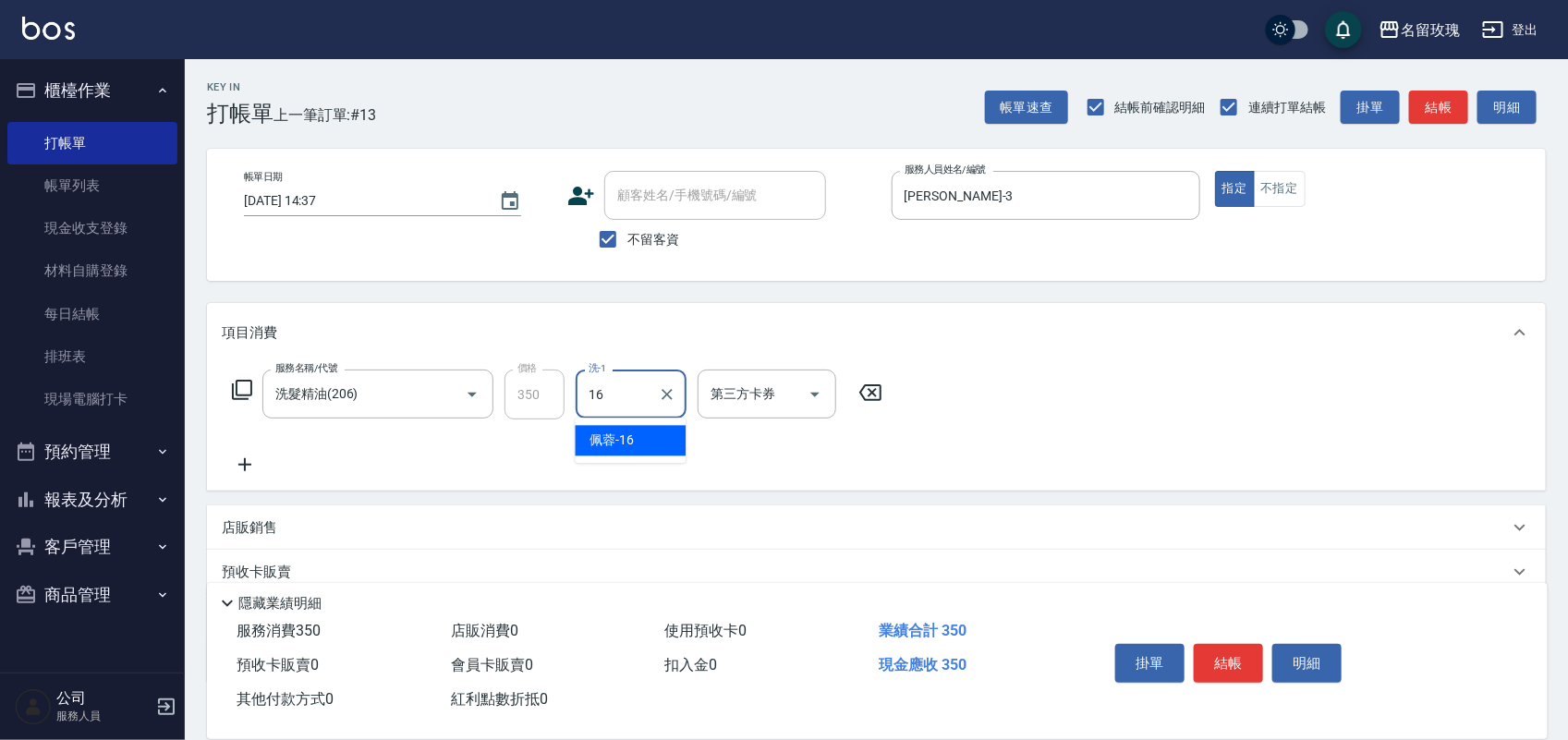
type input "佩蓉-16"
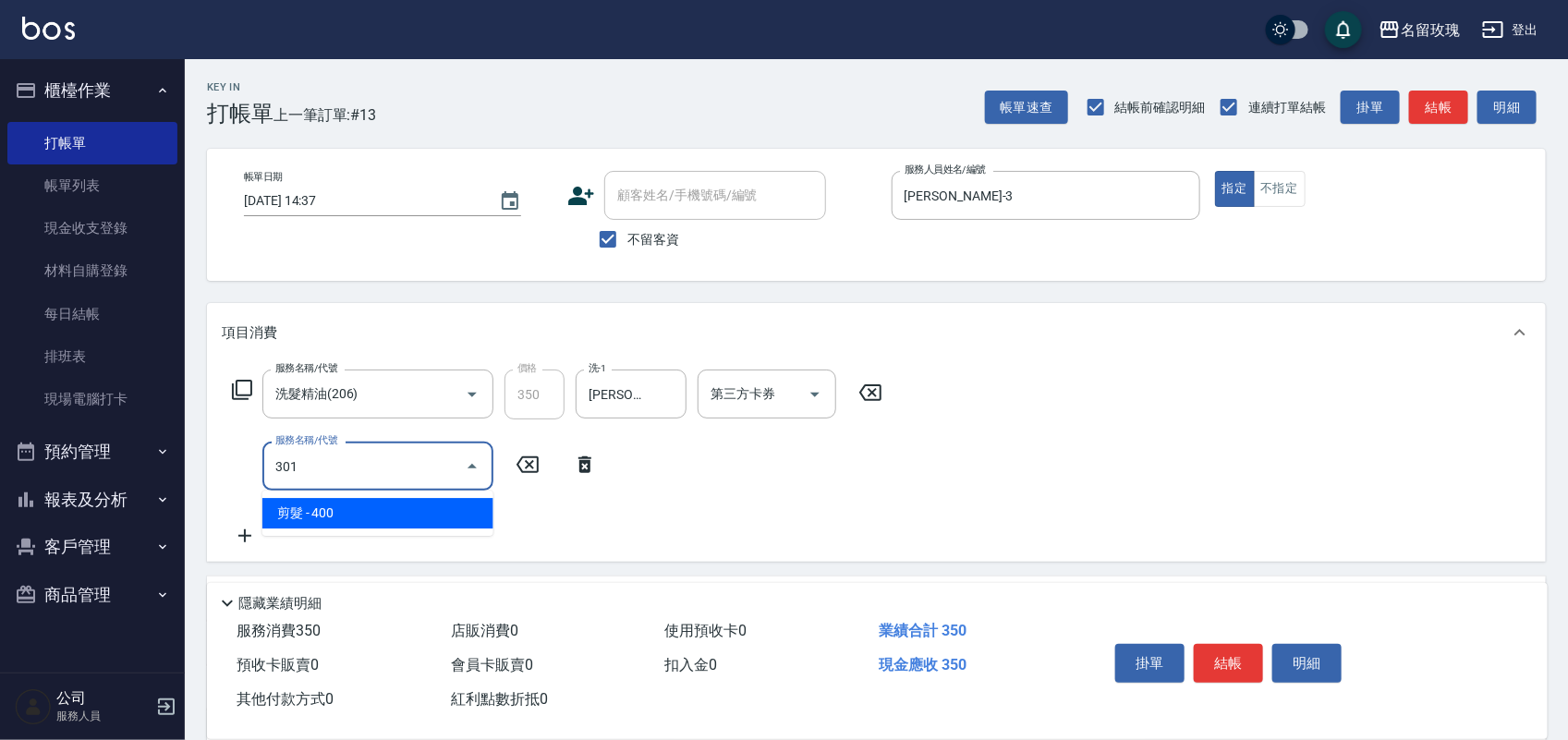
type input "剪髮(301)"
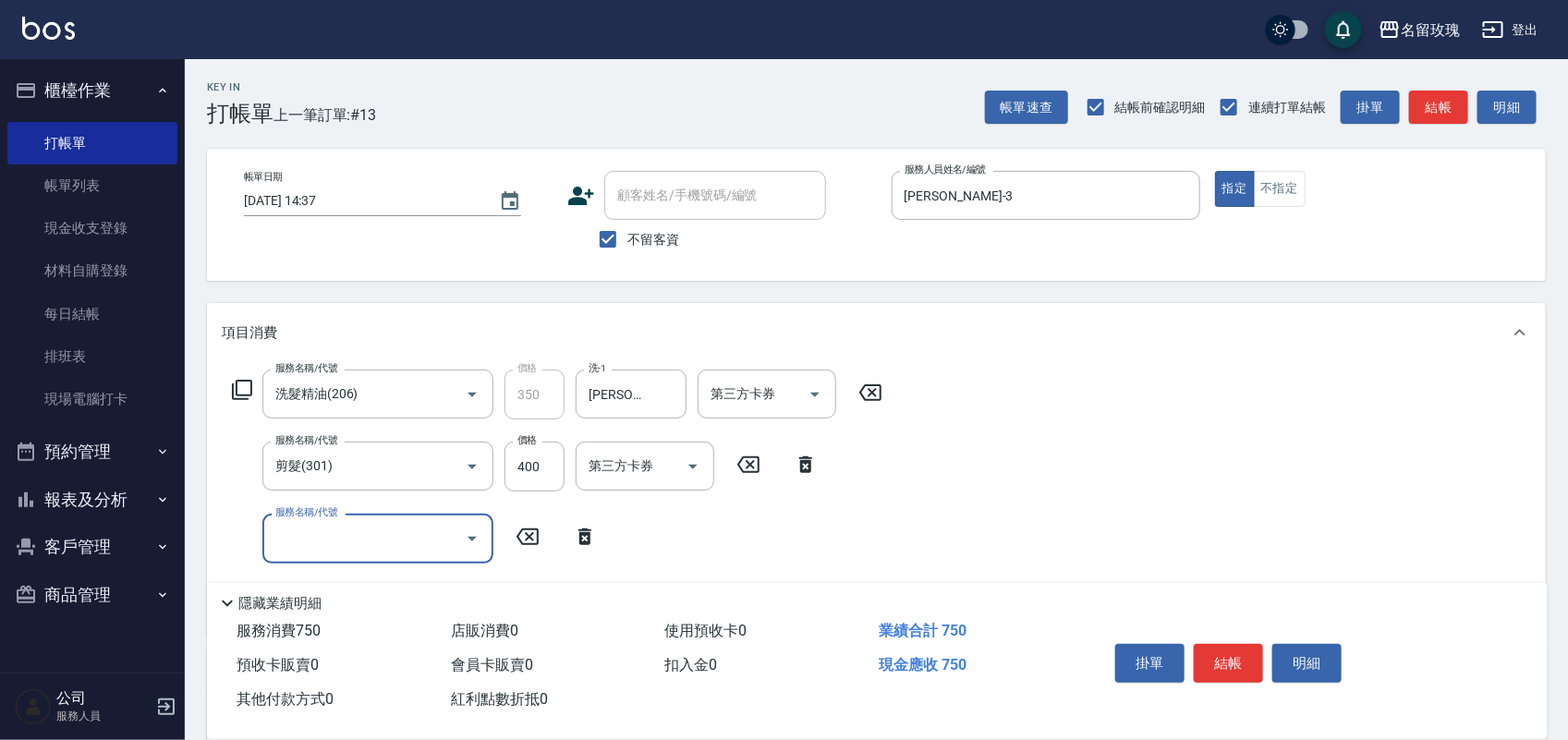
click at [1304, 637] on div "掛單 結帳 明細" at bounding box center [1228, 665] width 241 height 58
click at [1300, 637] on div "掛單 結帳 明細" at bounding box center [1228, 665] width 241 height 58
click at [1298, 645] on button "明細" at bounding box center [1306, 663] width 69 height 38
click at [1287, 649] on button "明細" at bounding box center [1306, 663] width 69 height 38
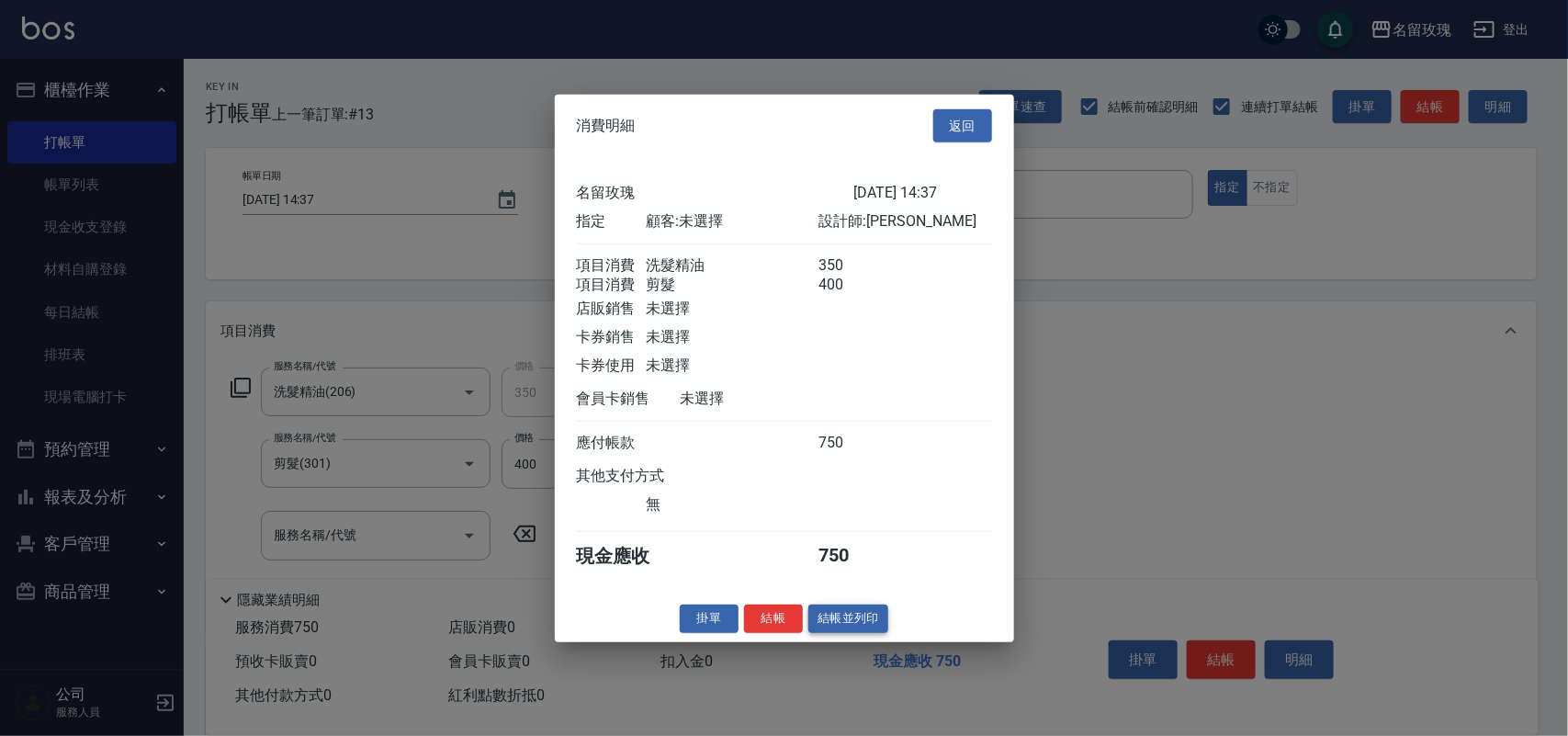
drag, startPoint x: 888, startPoint y: 631, endPoint x: 874, endPoint y: 636, distance: 14.9
click at [883, 633] on div "掛單 結帳 結帳並列印" at bounding box center [784, 619] width 460 height 28
click at [874, 633] on button "結帳並列印" at bounding box center [848, 619] width 80 height 28
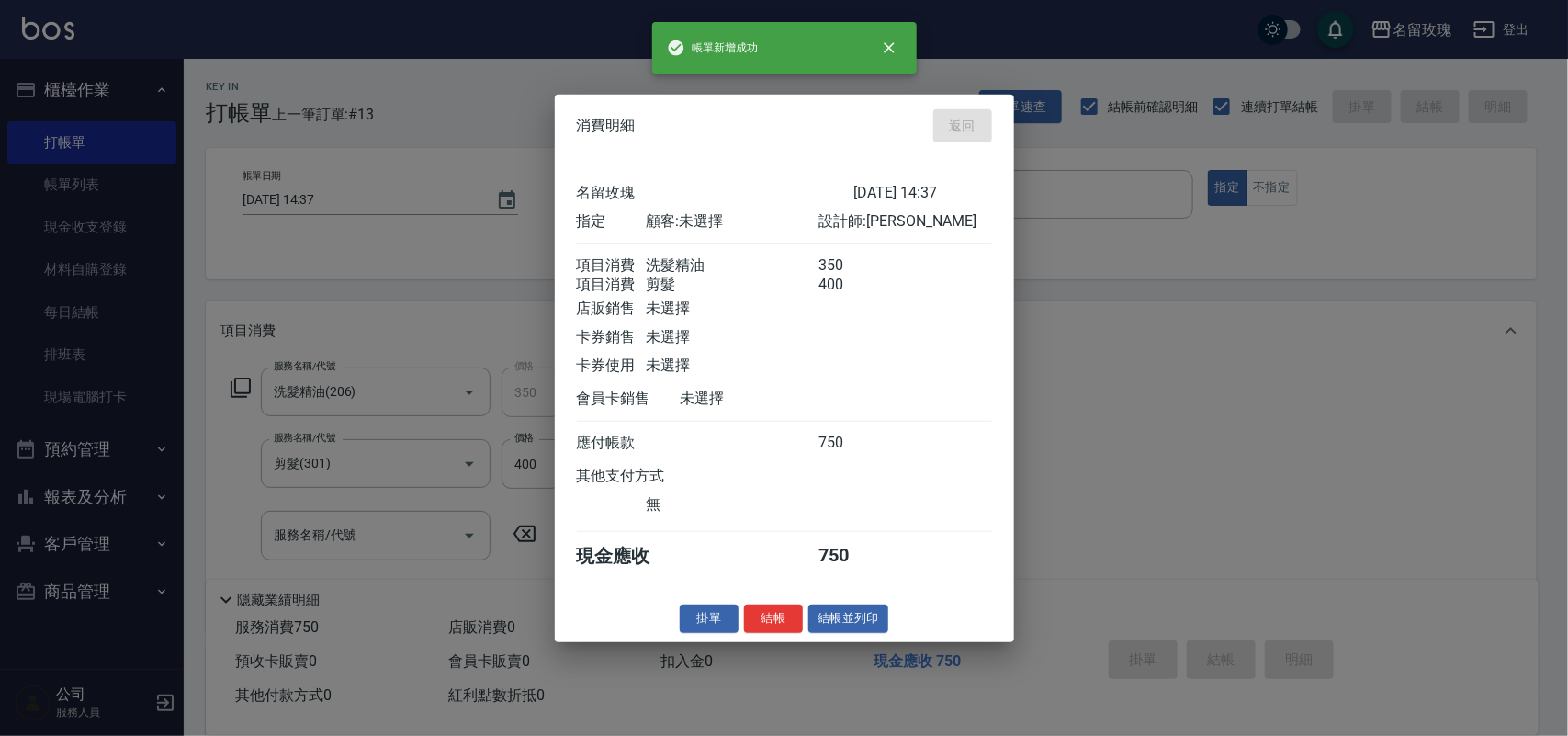
type input "2025/09/09 14:57"
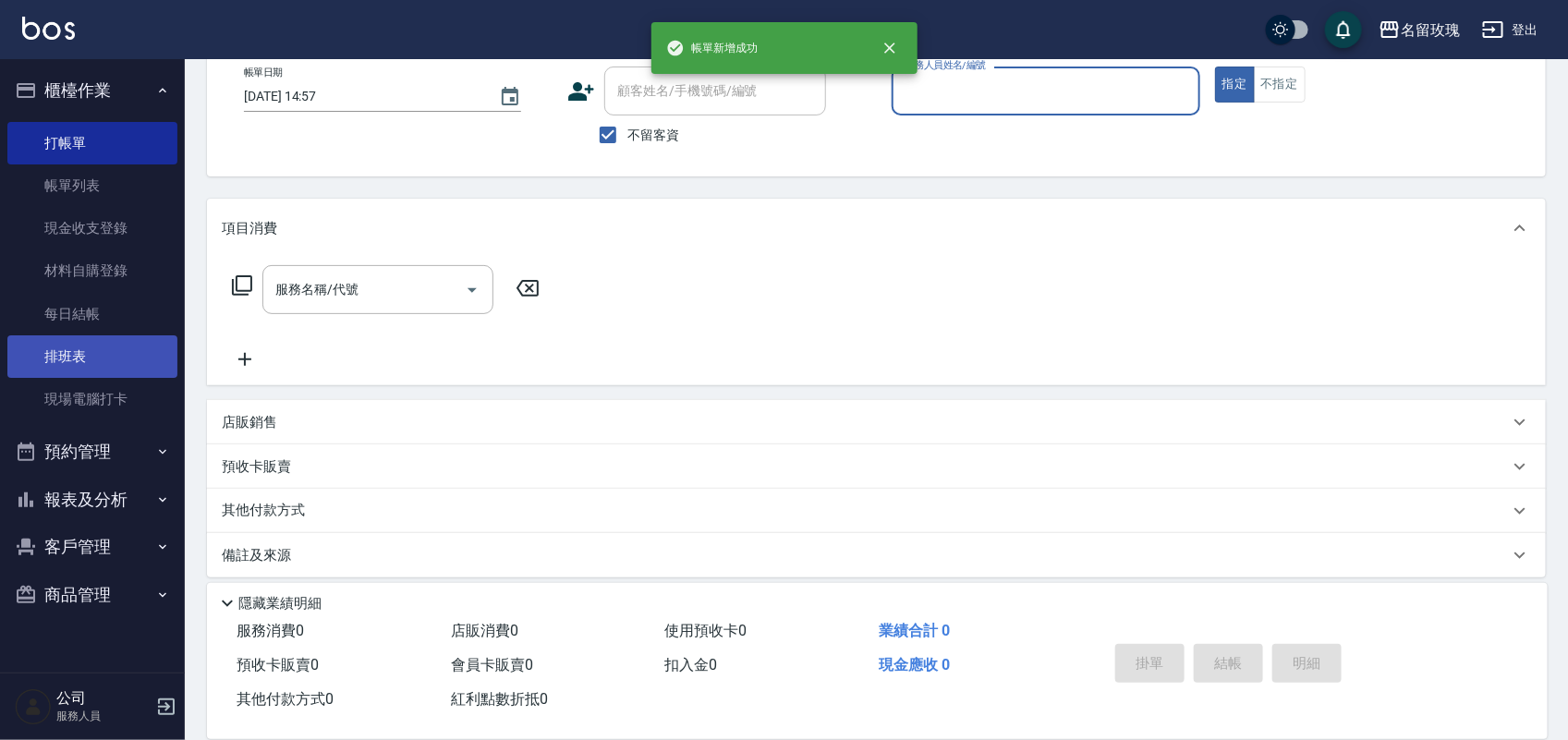
scroll to position [117, 0]
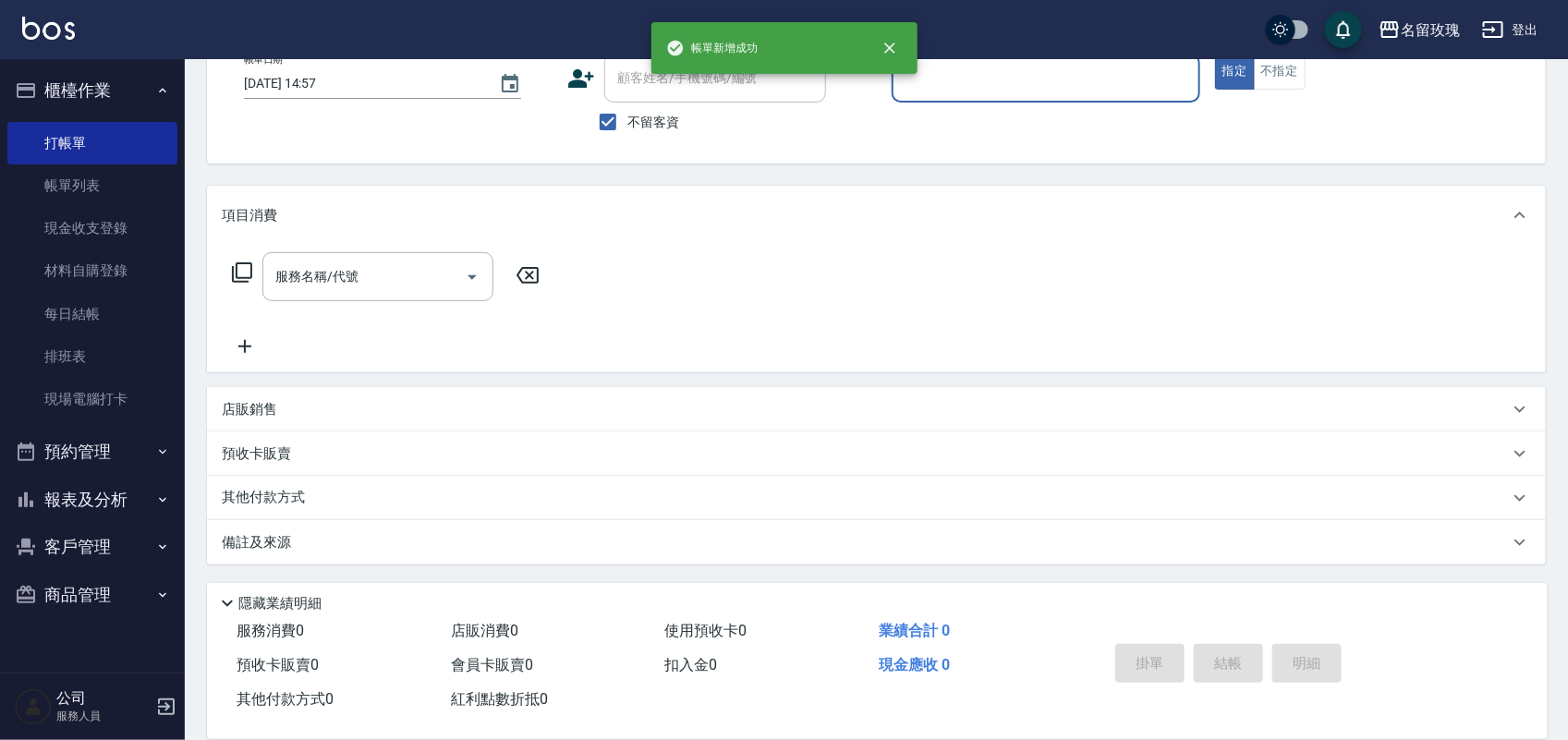
drag, startPoint x: 104, startPoint y: 500, endPoint x: 95, endPoint y: 499, distance: 9.1
click at [103, 501] on button "報表及分析" at bounding box center [92, 500] width 170 height 48
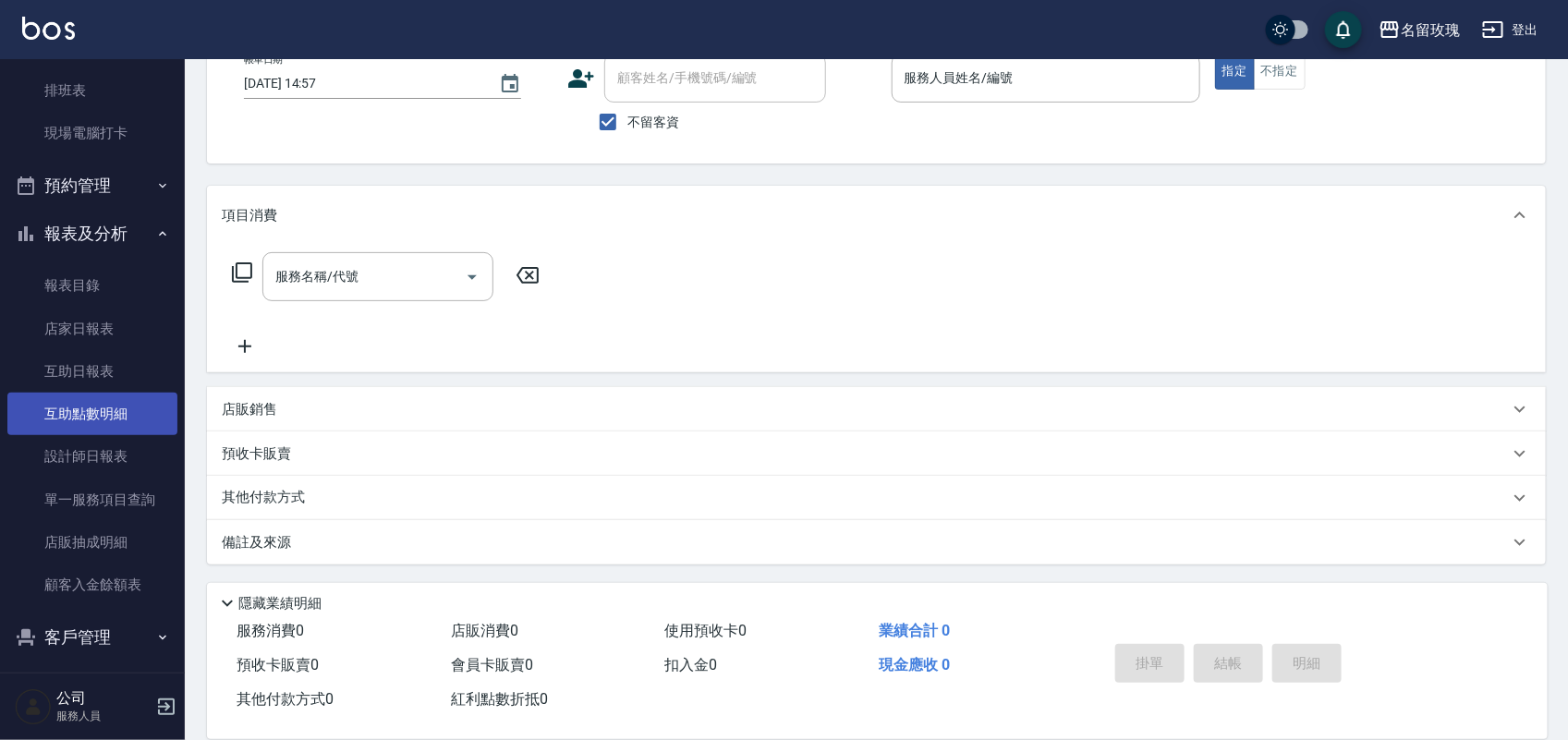
scroll to position [268, 0]
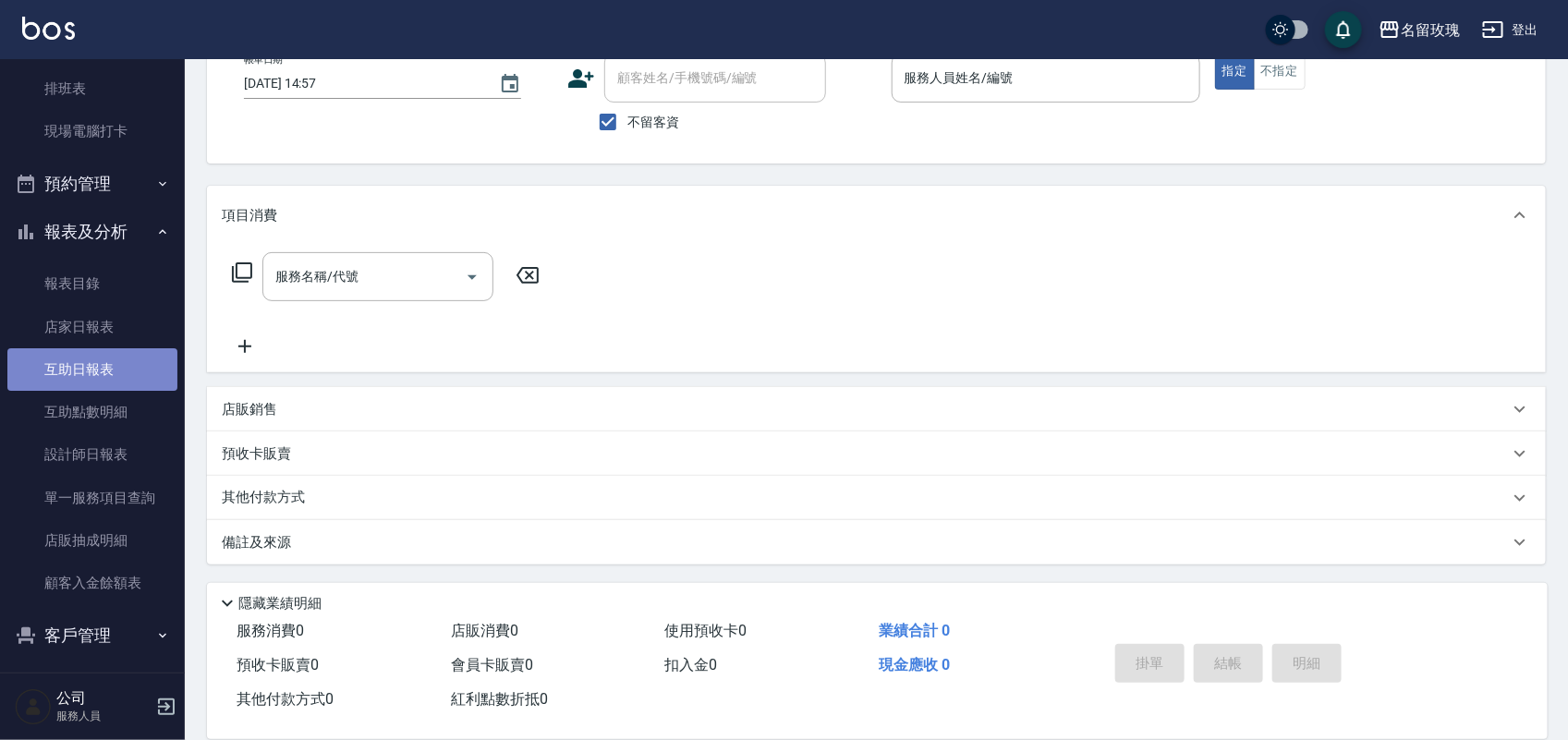
click at [98, 387] on link "互助日報表" at bounding box center [92, 369] width 170 height 42
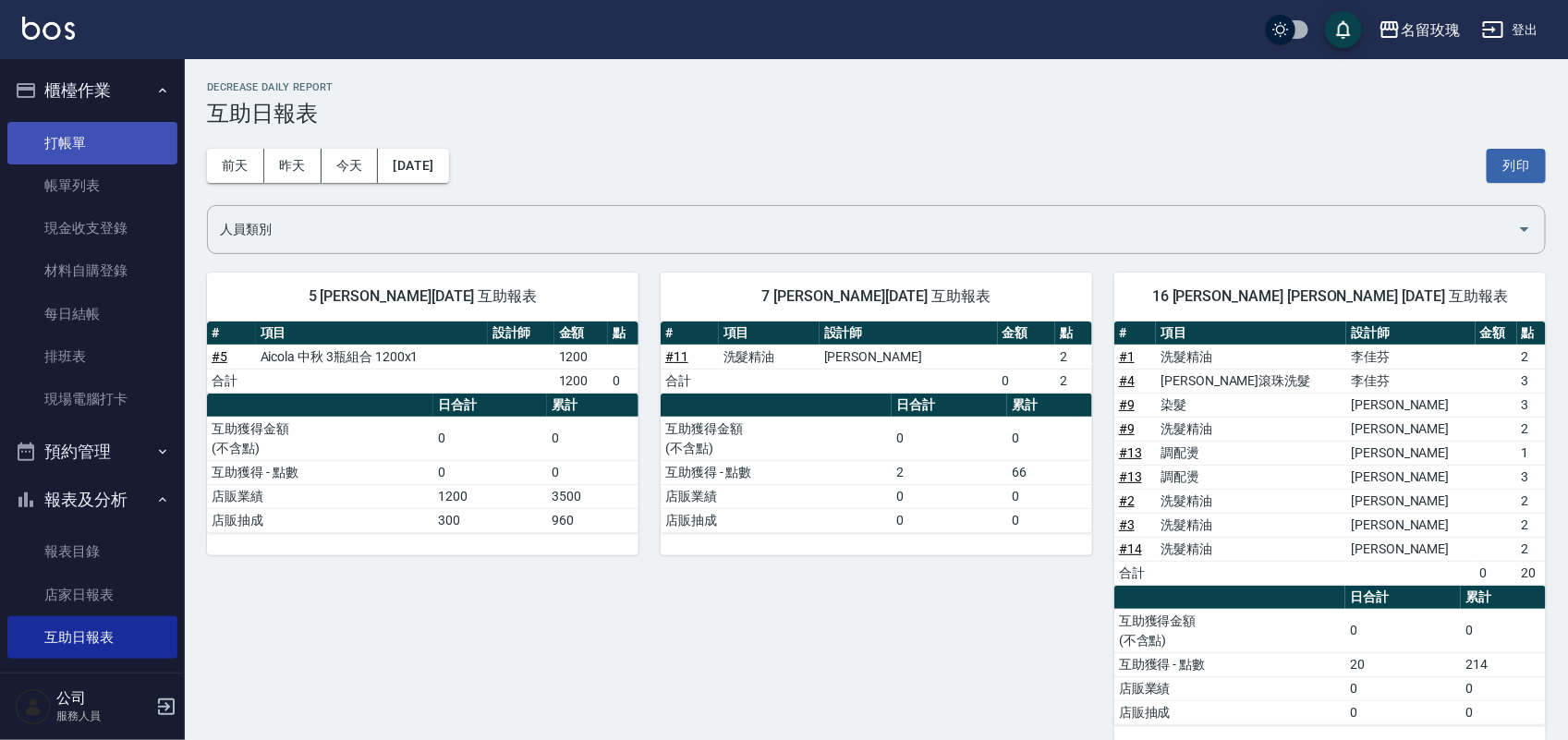
click at [28, 153] on link "打帳單" at bounding box center [92, 143] width 170 height 42
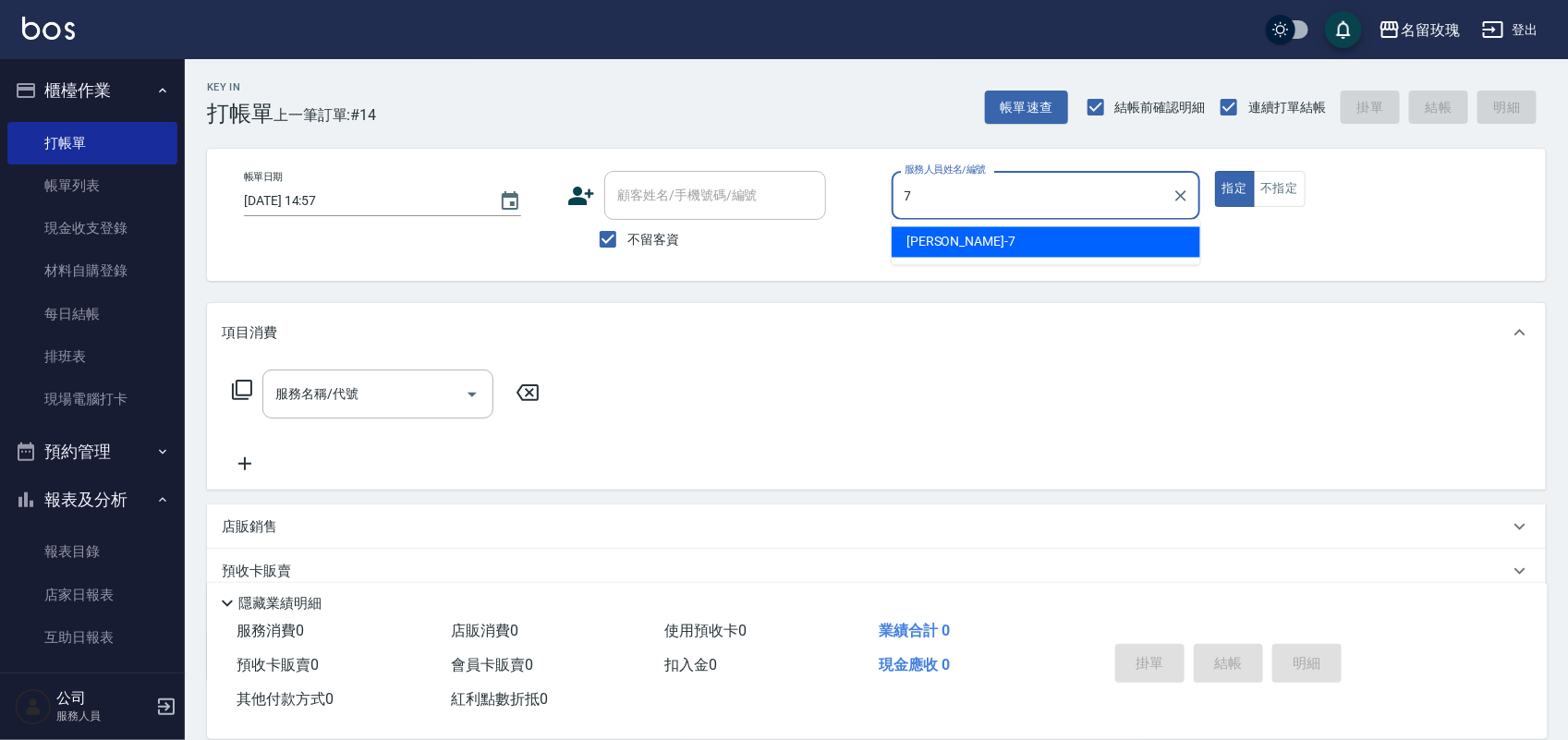
drag, startPoint x: 984, startPoint y: 246, endPoint x: 1041, endPoint y: 260, distance: 58.7
click at [986, 247] on div "EMILY -7" at bounding box center [1046, 242] width 309 height 31
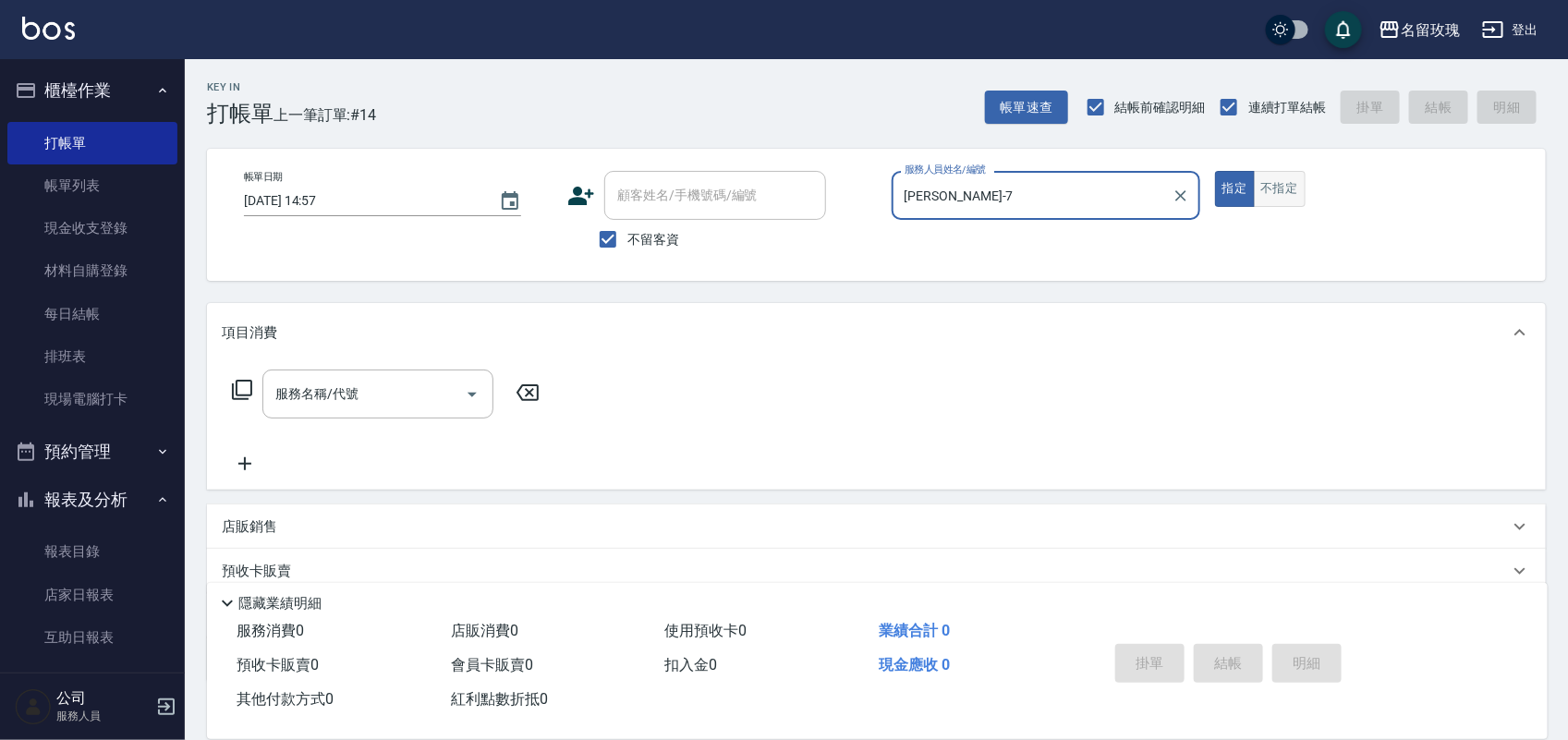
type input "EMILY-7"
click at [1271, 201] on button "不指定" at bounding box center [1279, 189] width 52 height 36
click at [241, 388] on icon at bounding box center [242, 390] width 23 height 23
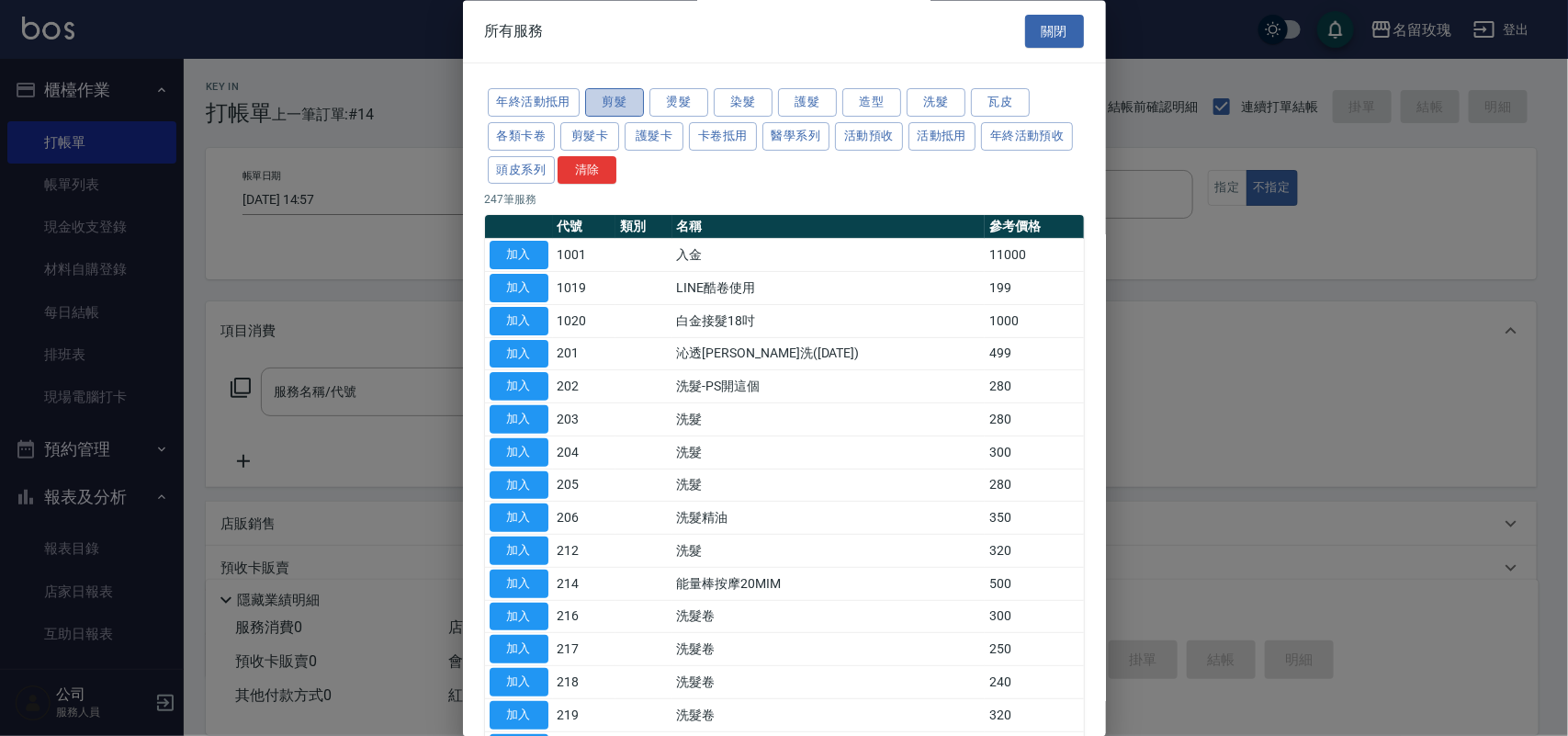
click at [623, 94] on button "剪髮" at bounding box center [614, 103] width 59 height 28
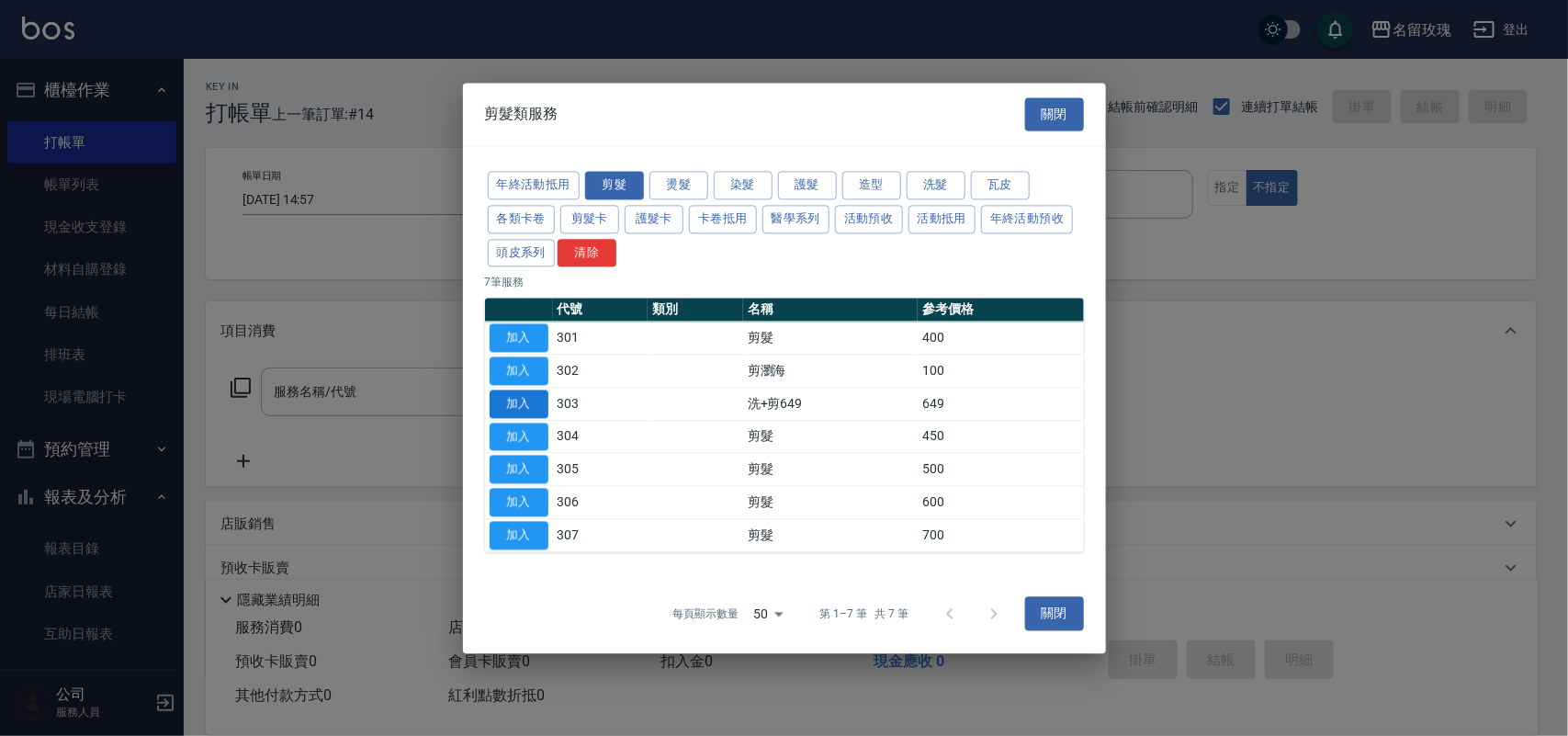
click at [530, 409] on button "加入" at bounding box center [519, 403] width 59 height 28
type input "洗+剪649(303)"
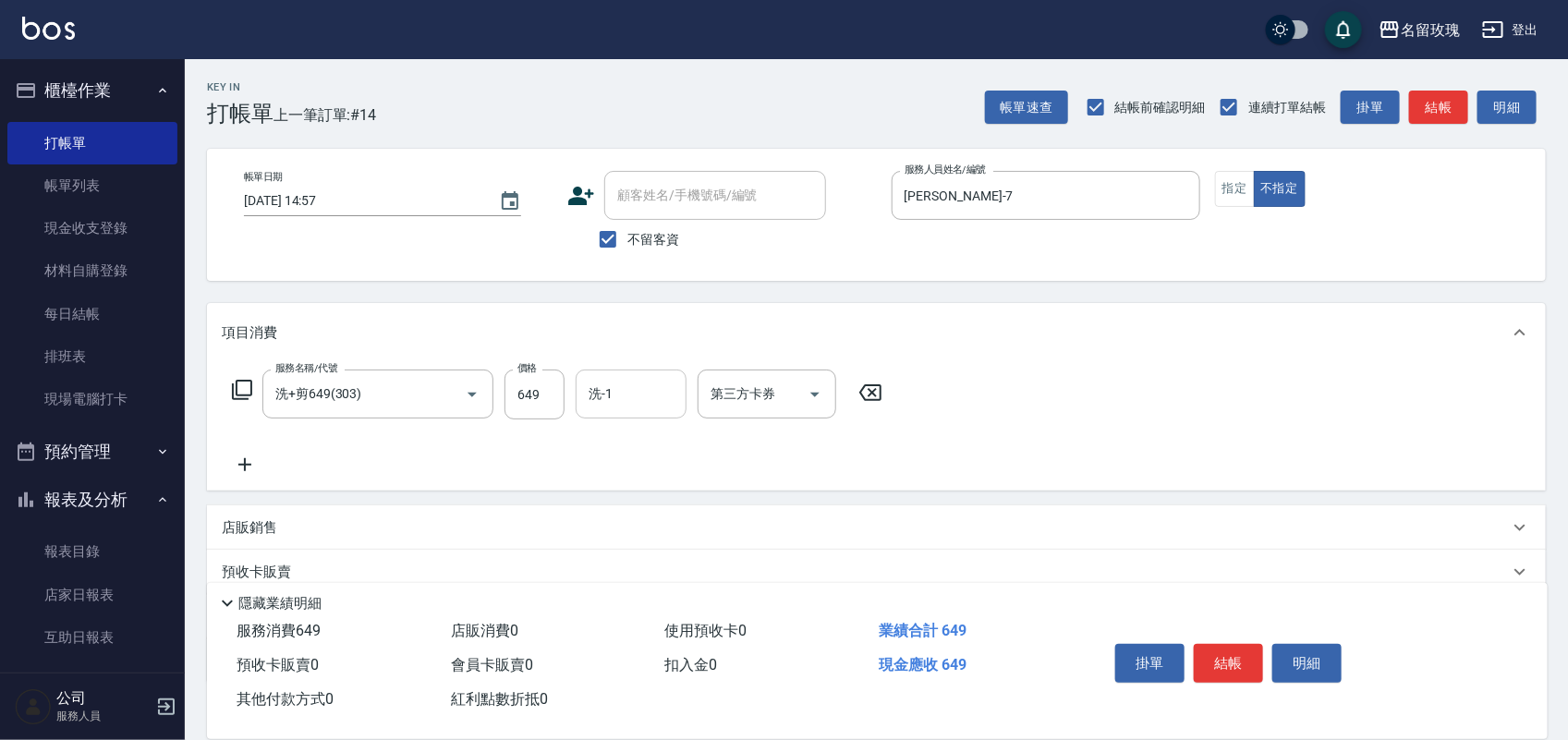
drag, startPoint x: 631, startPoint y: 400, endPoint x: 634, endPoint y: 414, distance: 14.3
click at [633, 406] on input "洗-1" at bounding box center [632, 394] width 94 height 32
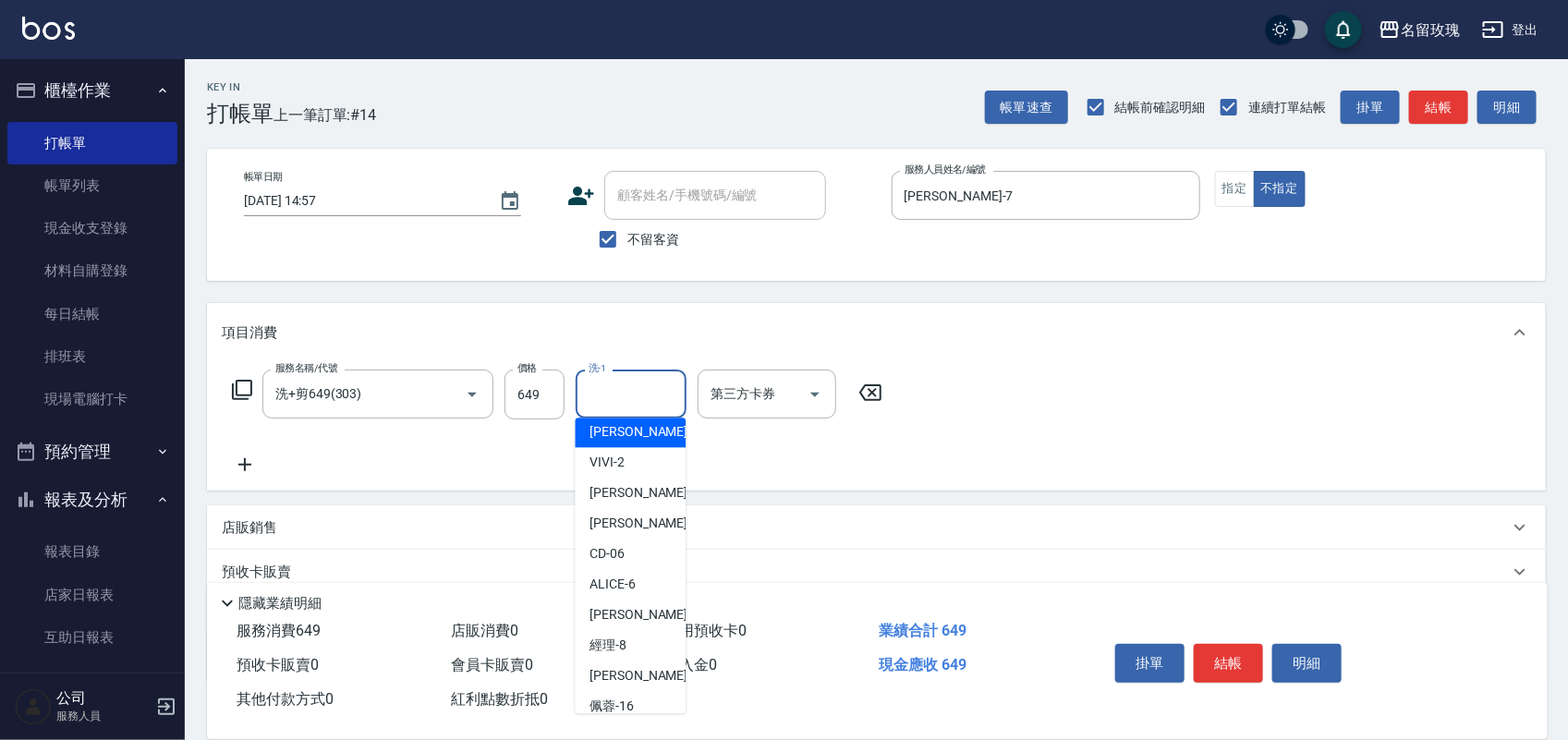
scroll to position [231, 0]
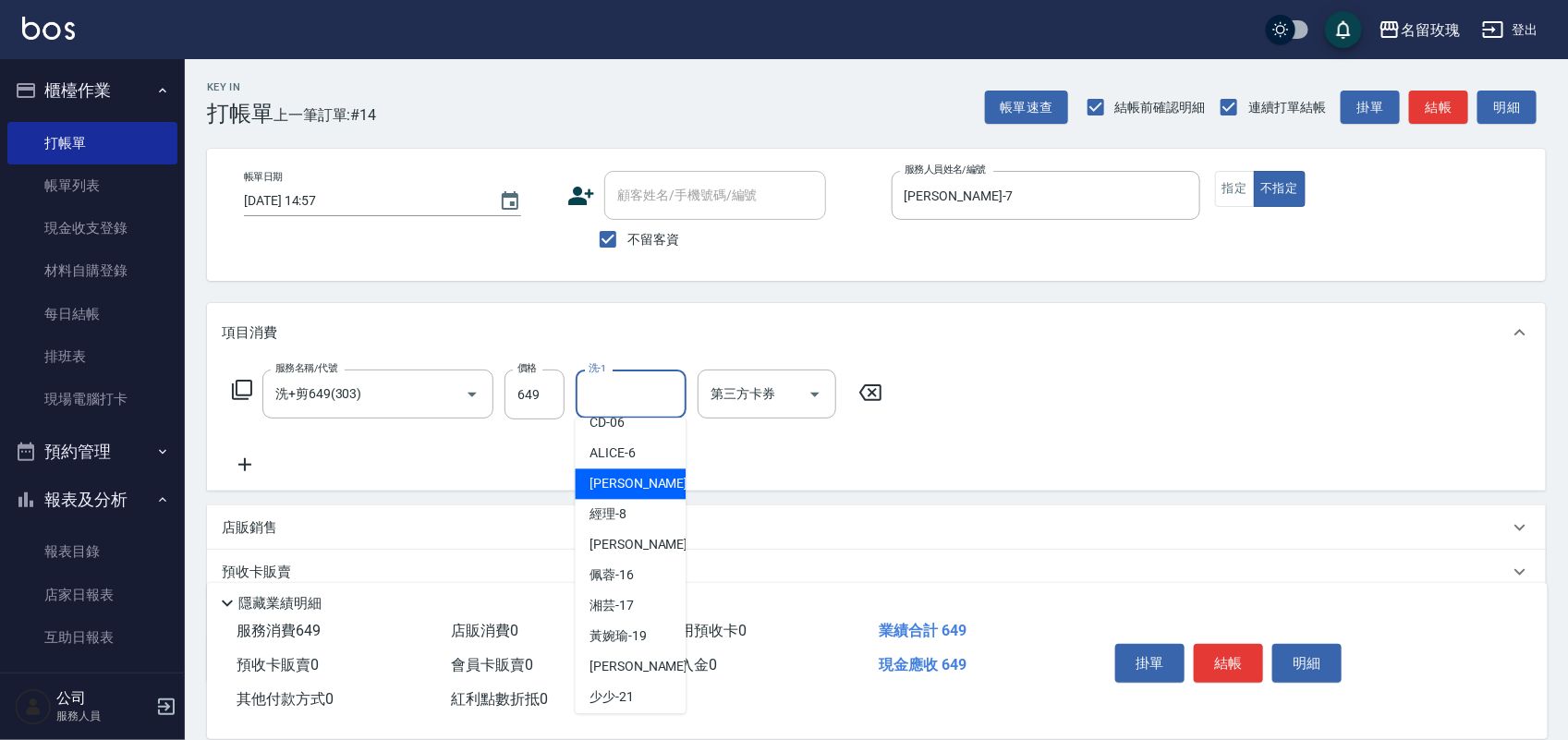
drag, startPoint x: 631, startPoint y: 497, endPoint x: 695, endPoint y: 510, distance: 65.3
click at [633, 494] on span "EMILY -7" at bounding box center [644, 485] width 109 height 20
type input "EMILY-7"
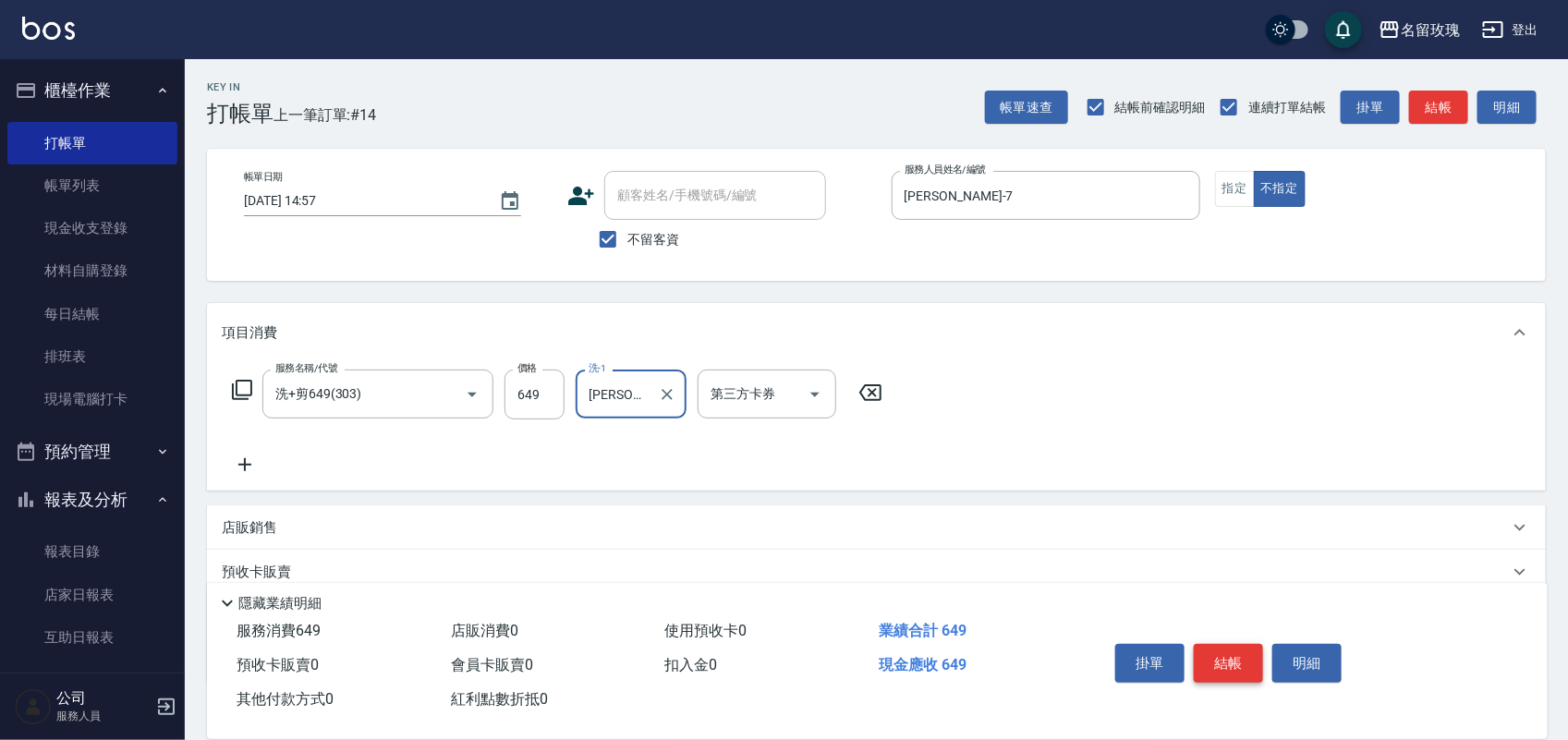
click at [1227, 645] on button "結帳" at bounding box center [1228, 663] width 69 height 38
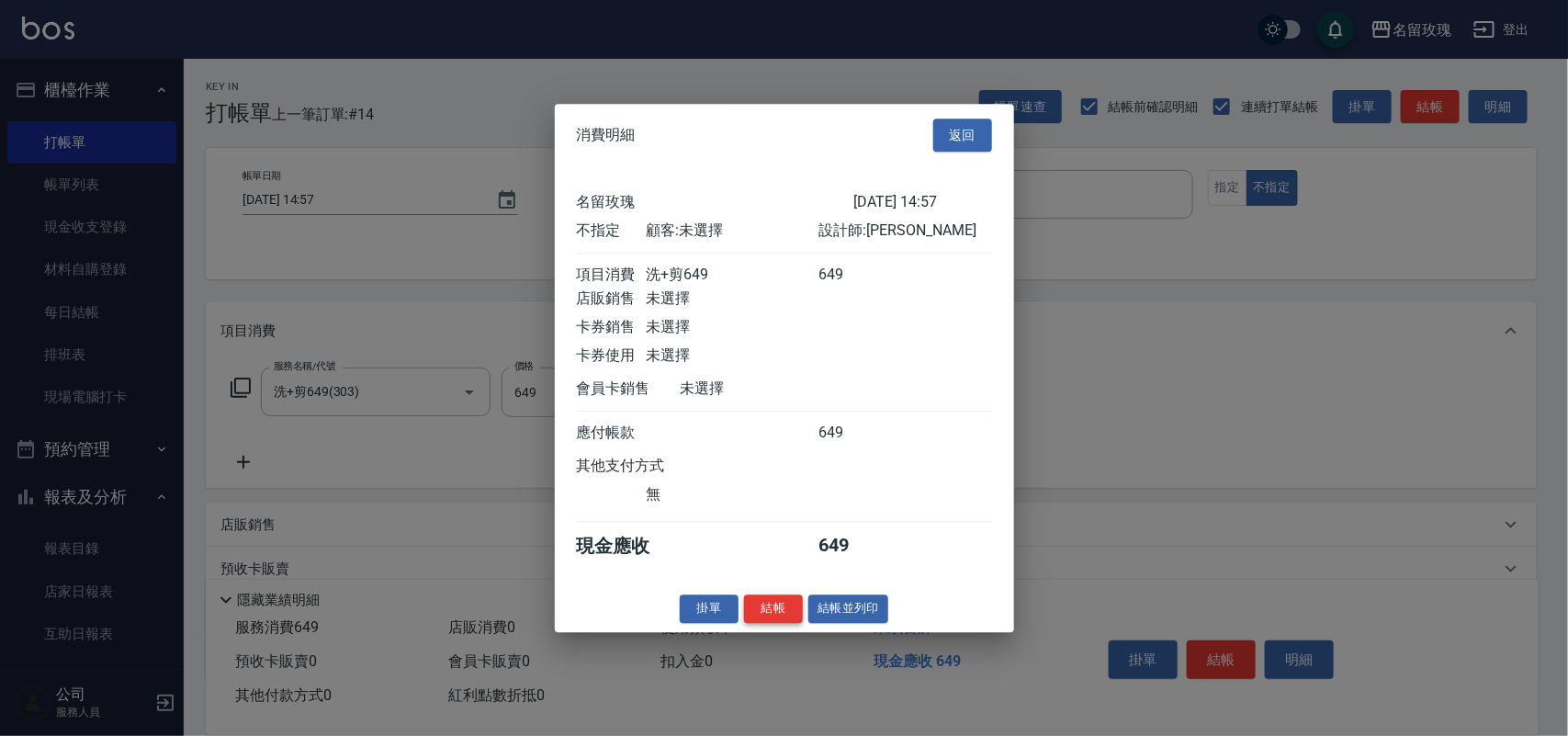
click at [788, 610] on button "結帳" at bounding box center [774, 609] width 59 height 28
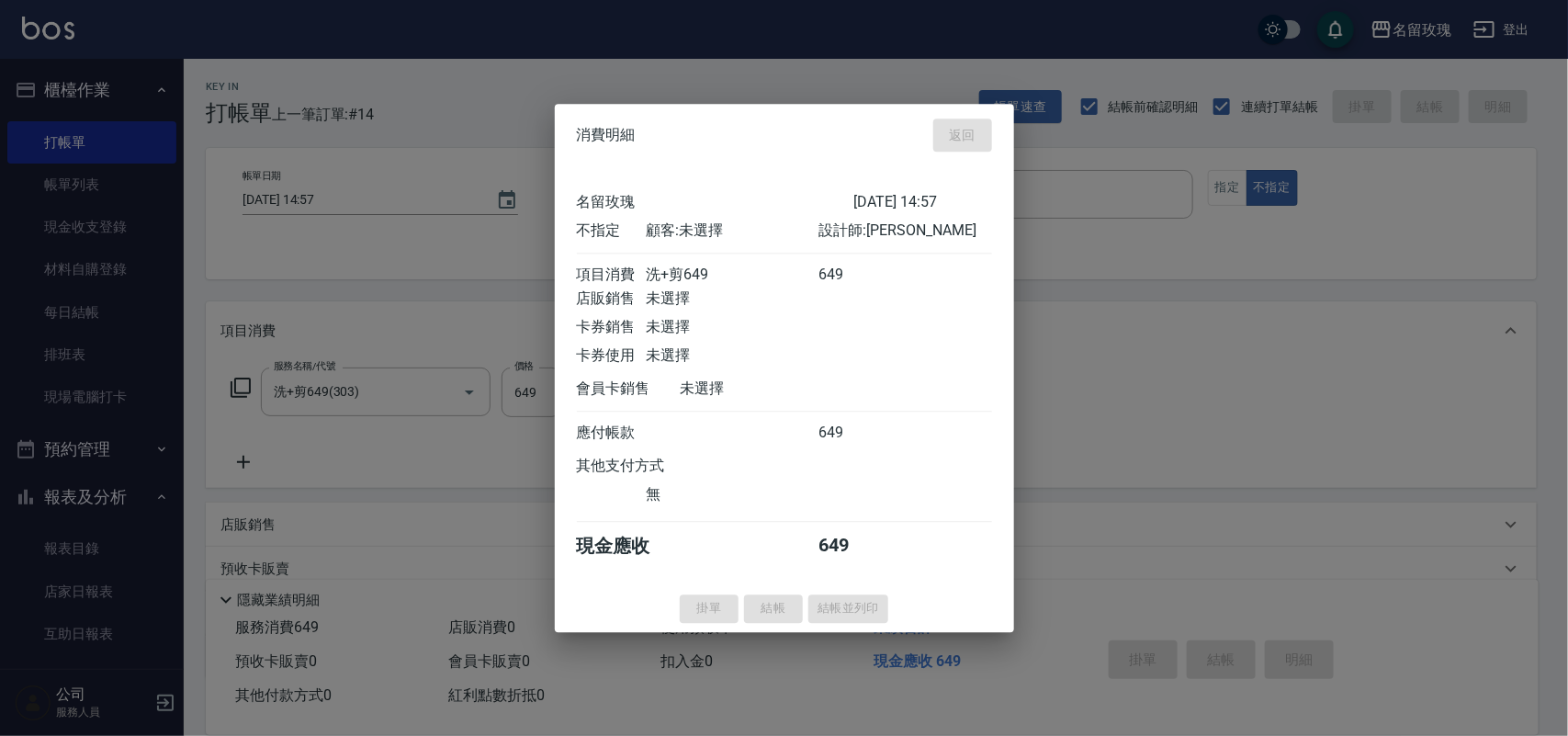
type input "2025/09/09 14:59"
